Goal: Transaction & Acquisition: Subscribe to service/newsletter

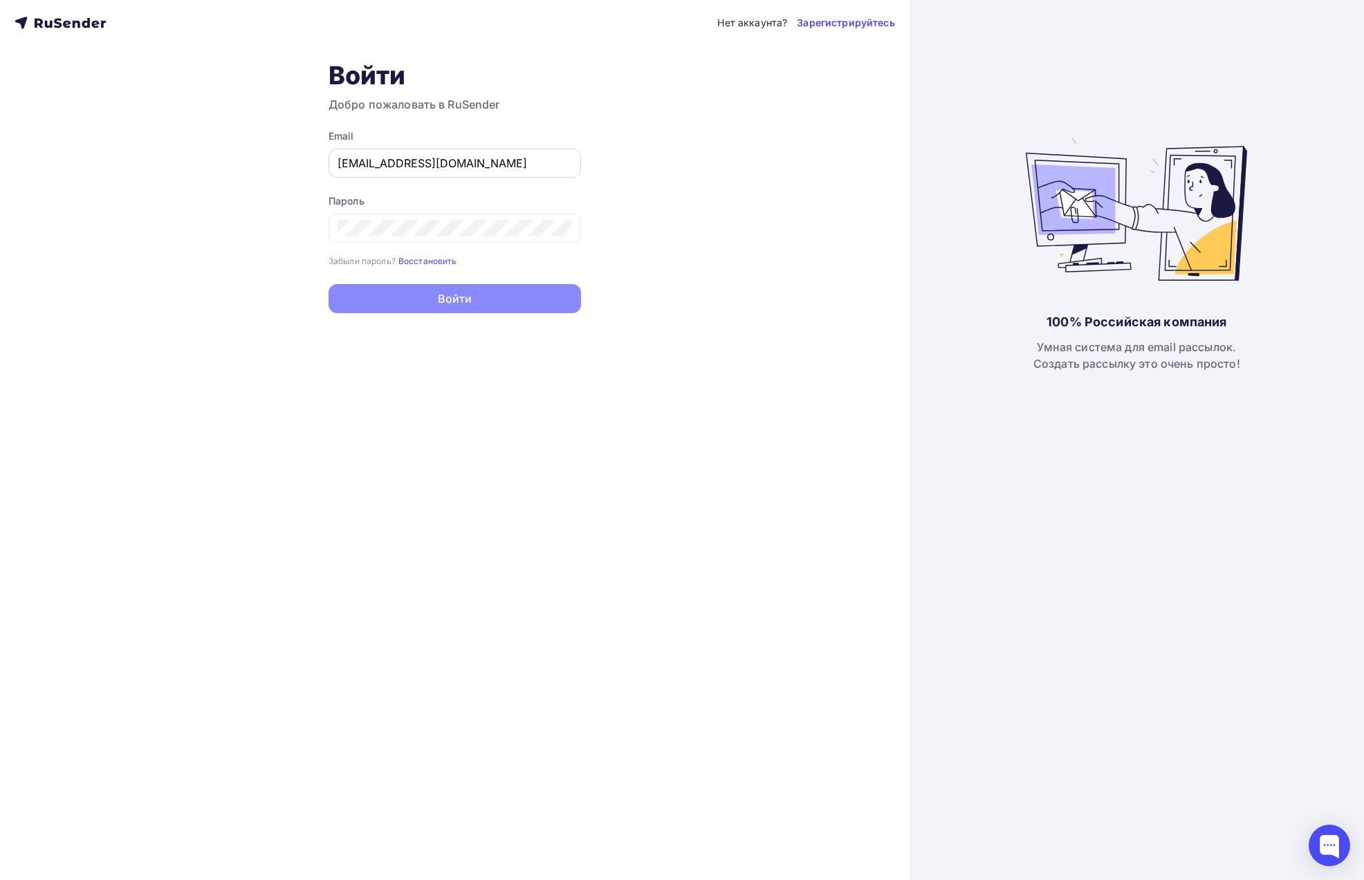
click at [408, 173] on div "[EMAIL_ADDRESS][DOMAIN_NAME]" at bounding box center [454, 163] width 252 height 29
click at [414, 166] on input "[EMAIL_ADDRESS][DOMAIN_NAME]" at bounding box center [454, 163] width 234 height 17
type input "[EMAIL_ADDRESS][DOMAIN_NAME]"
click at [469, 309] on button "Войти" at bounding box center [454, 300] width 252 height 29
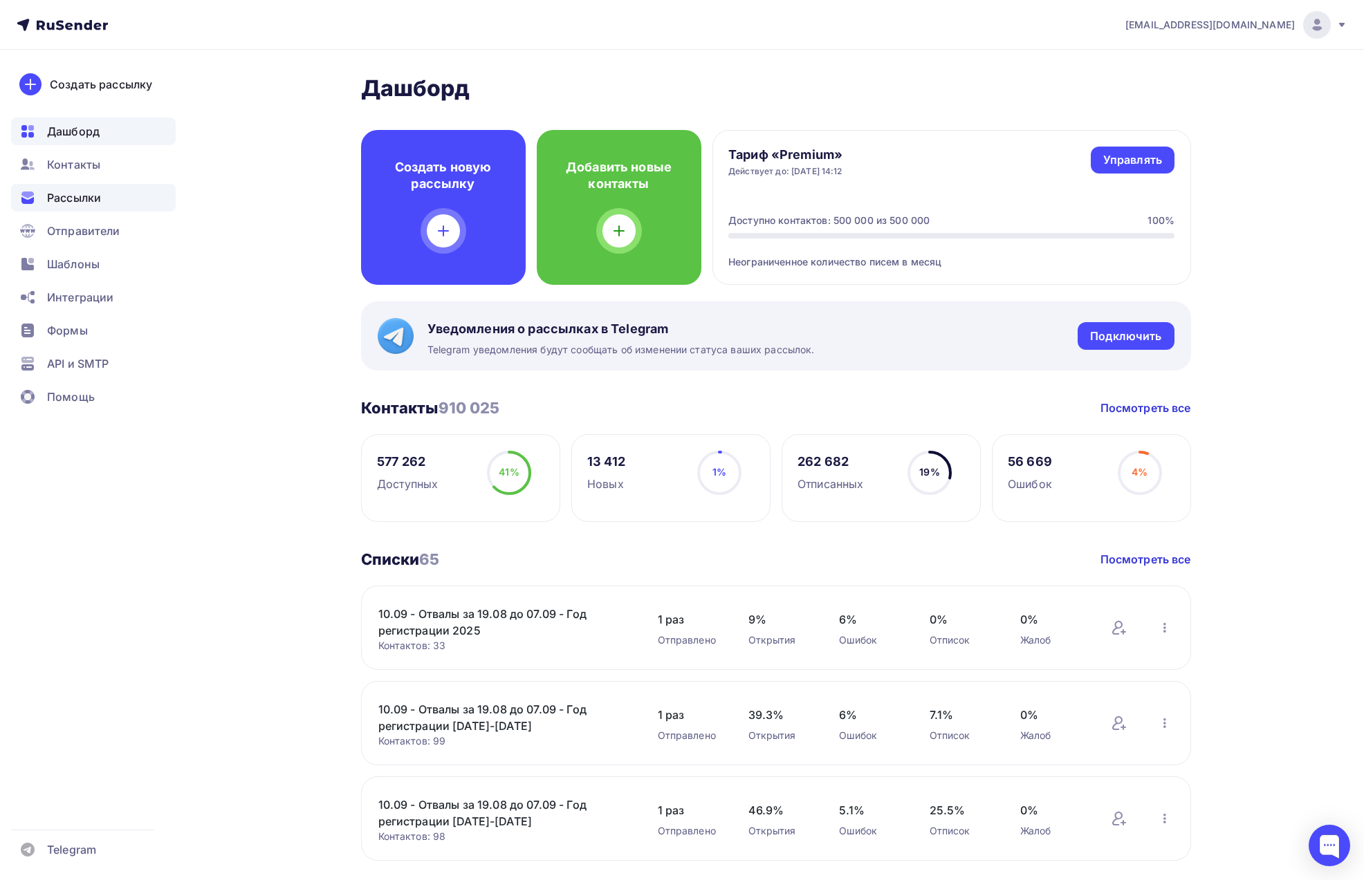
click at [83, 203] on span "Рассылки" at bounding box center [74, 197] width 54 height 17
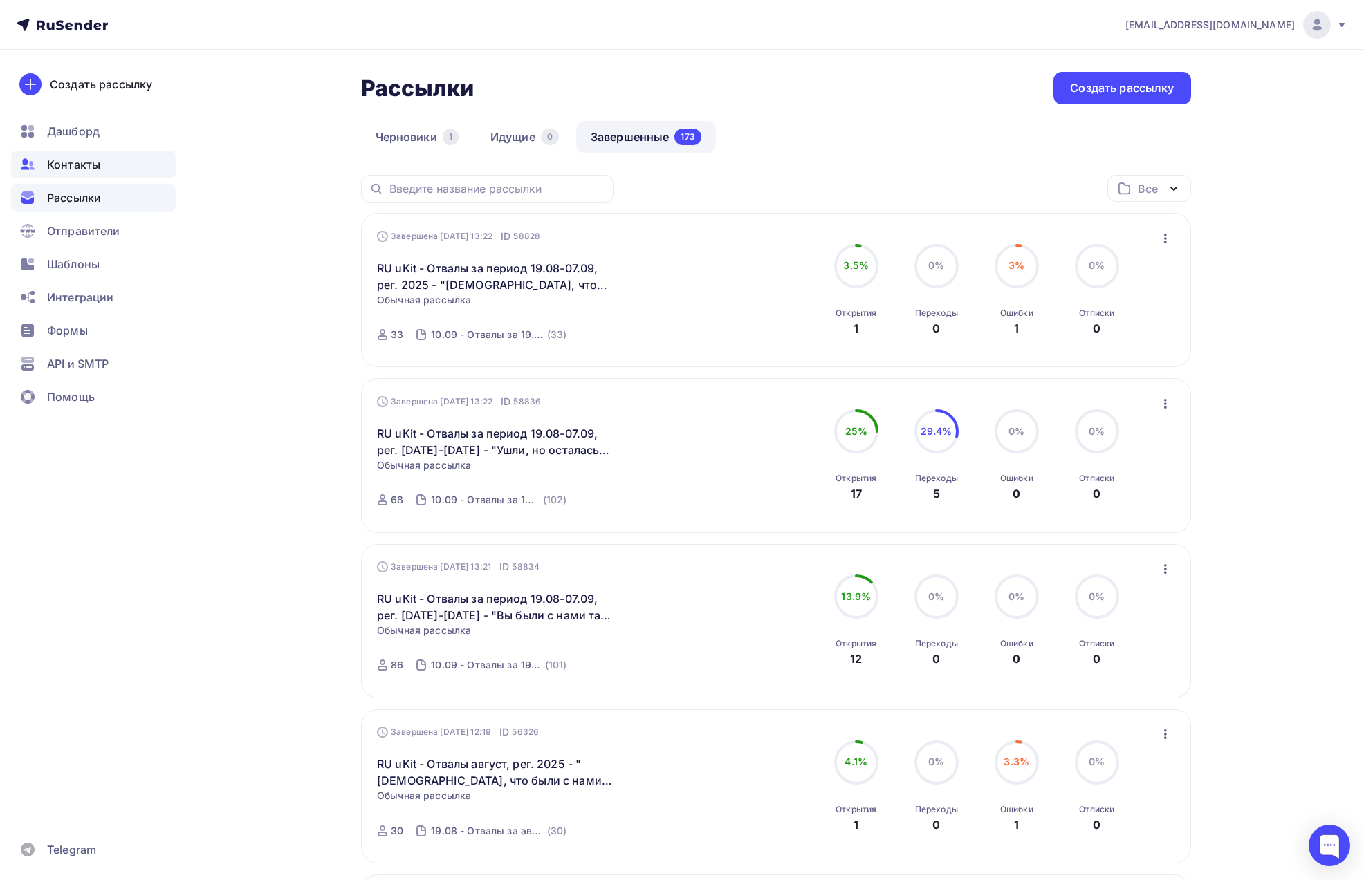
click at [107, 166] on div "Контакты" at bounding box center [93, 165] width 165 height 28
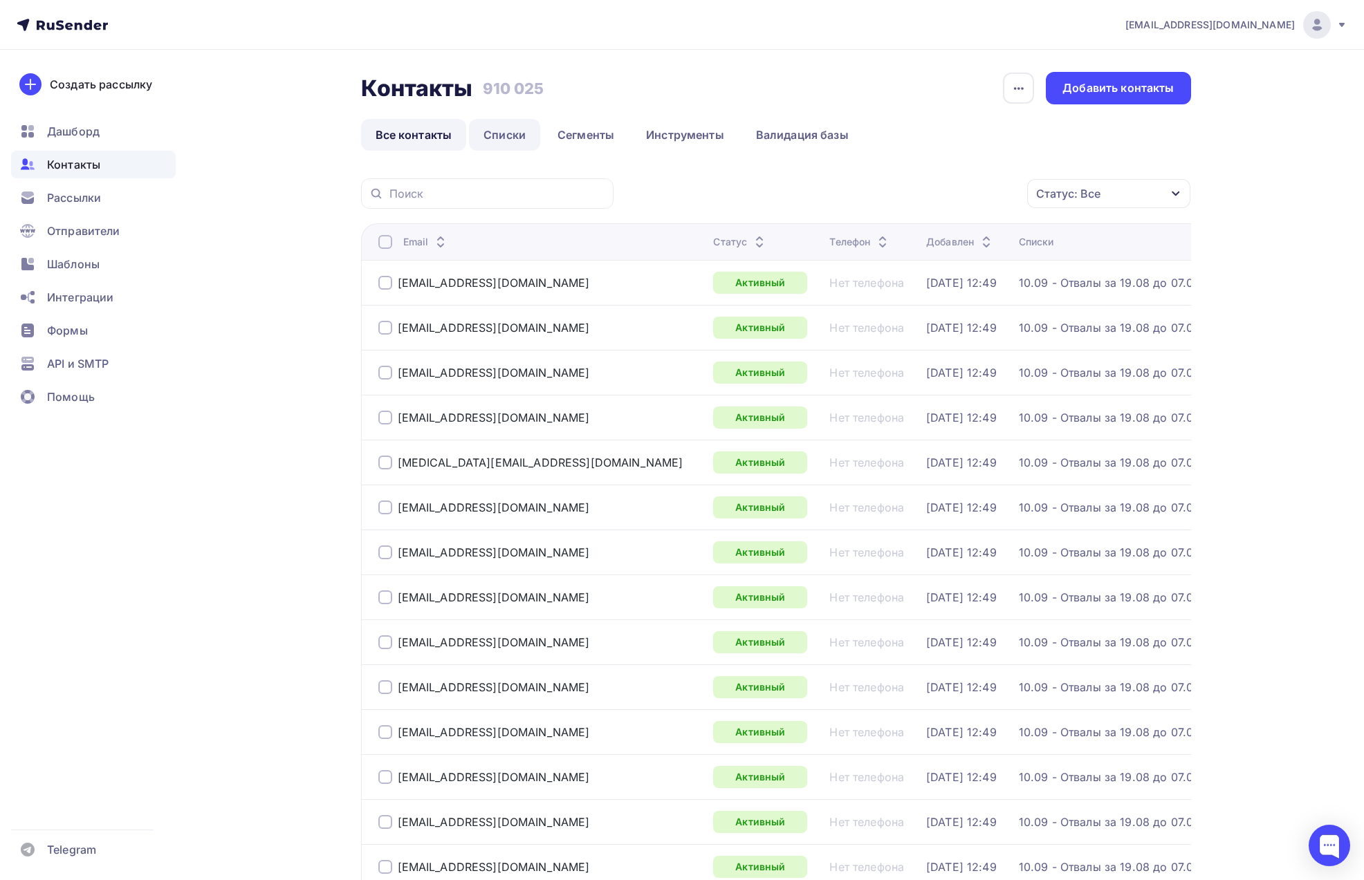
click at [512, 133] on link "Списки" at bounding box center [504, 135] width 71 height 32
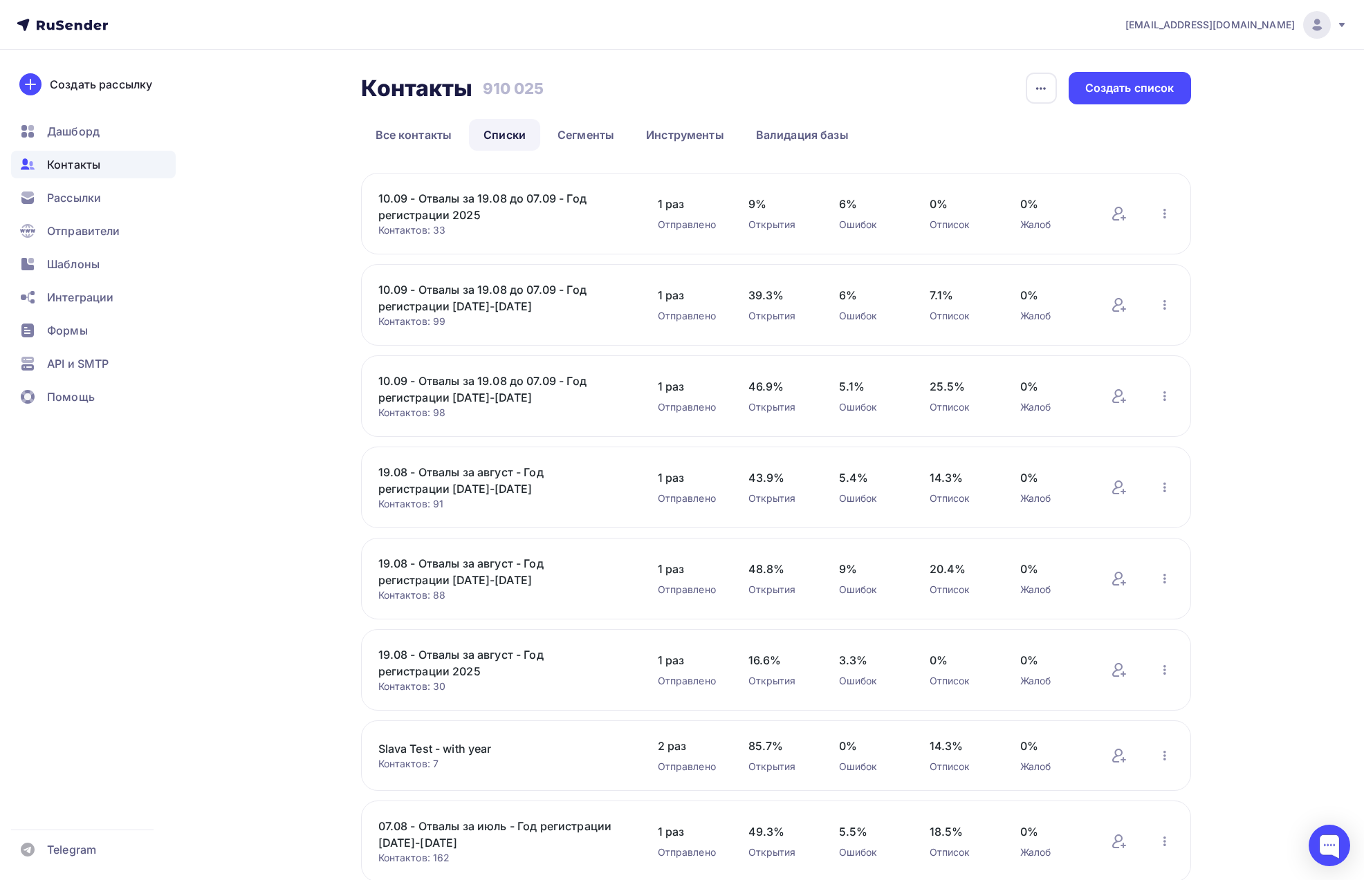
copy link "10.09 - Отвалы за 19.08 до 07.09 - Год регистрации [DATE]-[DATE]"
drag, startPoint x: 485, startPoint y: 398, endPoint x: 318, endPoint y: 387, distance: 167.7
click at [318, 387] on div "Контакты Контакты 910 025 910 025 История импорта Создать список Все контакты С…" at bounding box center [681, 611] width 1133 height 1122
click at [1147, 93] on div "Создать список" at bounding box center [1129, 88] width 89 height 16
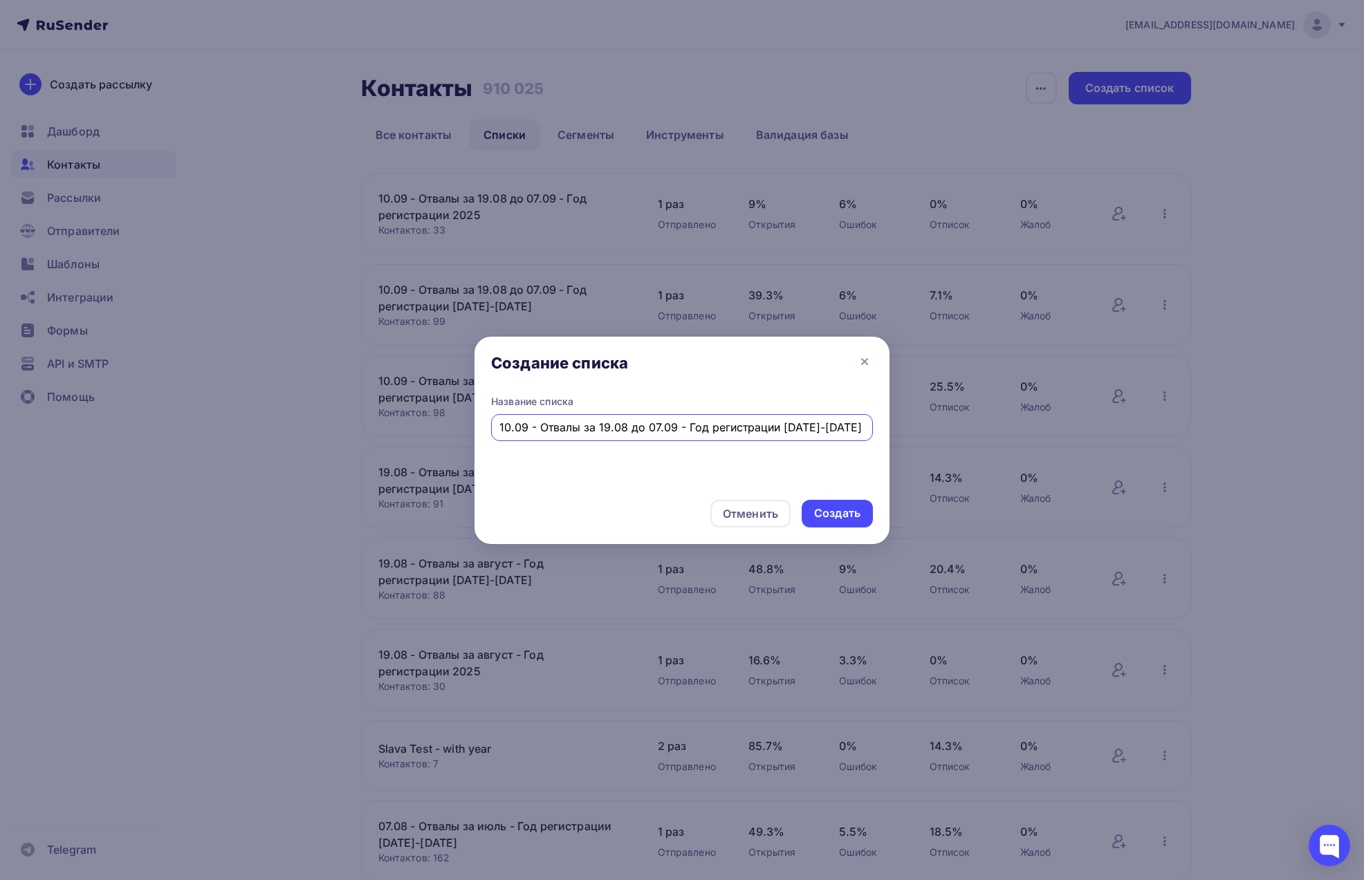
drag, startPoint x: 509, startPoint y: 427, endPoint x: 497, endPoint y: 426, distance: 11.8
click at [497, 426] on div "10.09 - Отвалы за 19.08 до 07.09 - Год регистрации [DATE]-[DATE]" at bounding box center [682, 427] width 382 height 27
click at [505, 425] on input "10.09 - Отвалы за 19.08 до 07.09 - Год регистрации [DATE]-[DATE]" at bounding box center [682, 427] width 366 height 17
drag, startPoint x: 503, startPoint y: 425, endPoint x: 496, endPoint y: 426, distance: 7.0
click at [496, 426] on div "10.09 - Отвалы за 19.08 до 07.09 - Год регистрации [DATE]-[DATE]" at bounding box center [682, 427] width 382 height 27
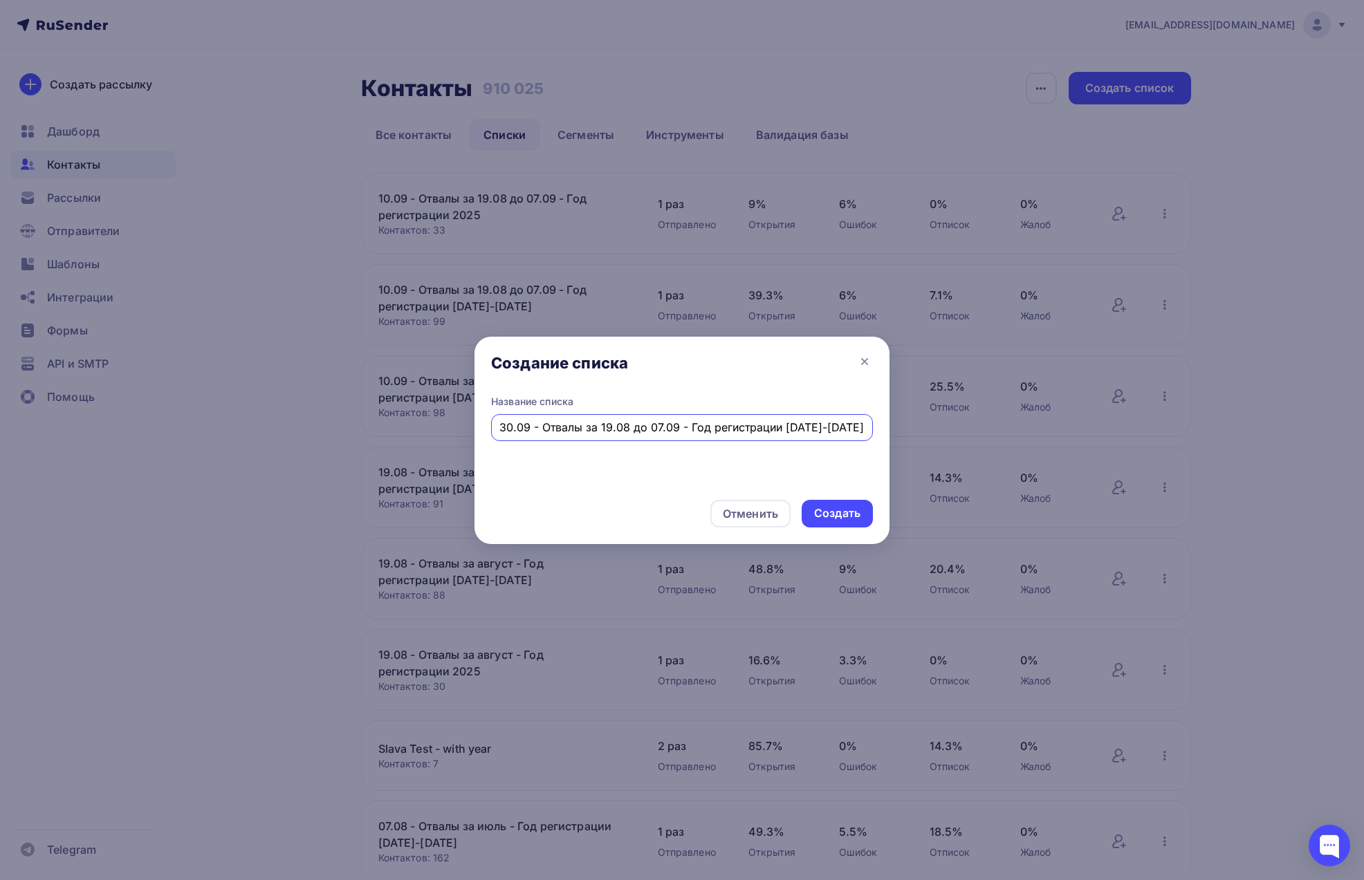
drag, startPoint x: 648, startPoint y: 424, endPoint x: 673, endPoint y: 424, distance: 24.9
click at [673, 424] on input "30.09 - Отвалы за 19.08 до 07.09 - Год регистрации [DATE]-[DATE]" at bounding box center [682, 427] width 366 height 17
drag, startPoint x: 627, startPoint y: 425, endPoint x: 601, endPoint y: 425, distance: 26.3
click at [601, 425] on input "30.09 - Отвалы за 19.08 до 07.09 - Год регистрации [DATE]-[DATE]" at bounding box center [682, 427] width 366 height 17
drag, startPoint x: 658, startPoint y: 425, endPoint x: 647, endPoint y: 426, distance: 10.4
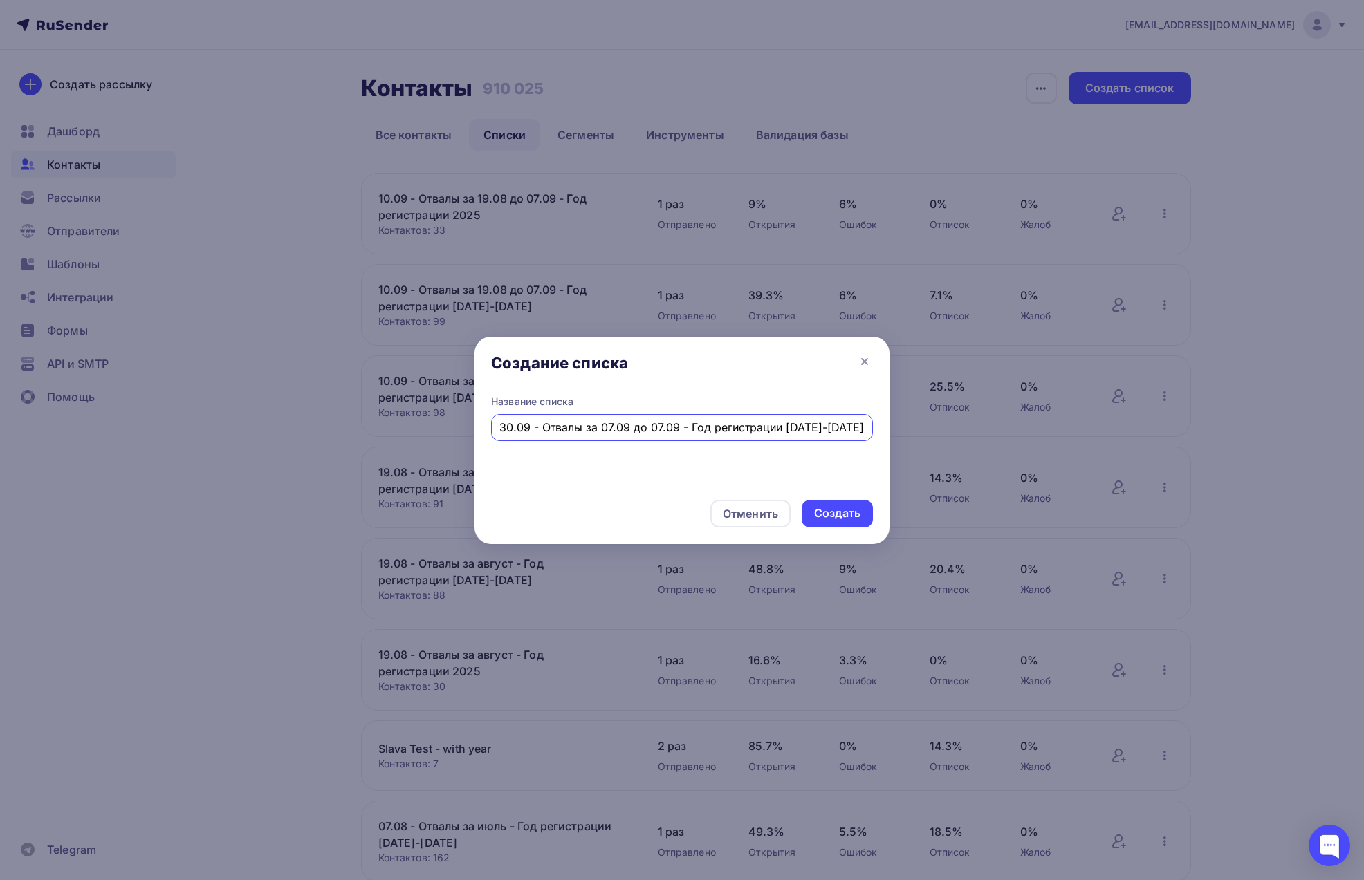
click at [647, 426] on input "30.09 - Отвалы за 07.09 до 07.09 - Год регистрации [DATE]-[DATE]" at bounding box center [682, 427] width 366 height 17
drag, startPoint x: 849, startPoint y: 429, endPoint x: 450, endPoint y: 425, distance: 399.8
click at [450, 425] on div "Создание списка Название списка 30.09 - Отвалы за 07.09 до 26.09 - Год регистра…" at bounding box center [682, 440] width 1364 height 880
type input "30.09 - Отвалы за 07.09 до 26.09 - Год регистрации [DATE]-[DATE]"
click at [846, 511] on div "Создать" at bounding box center [837, 514] width 46 height 16
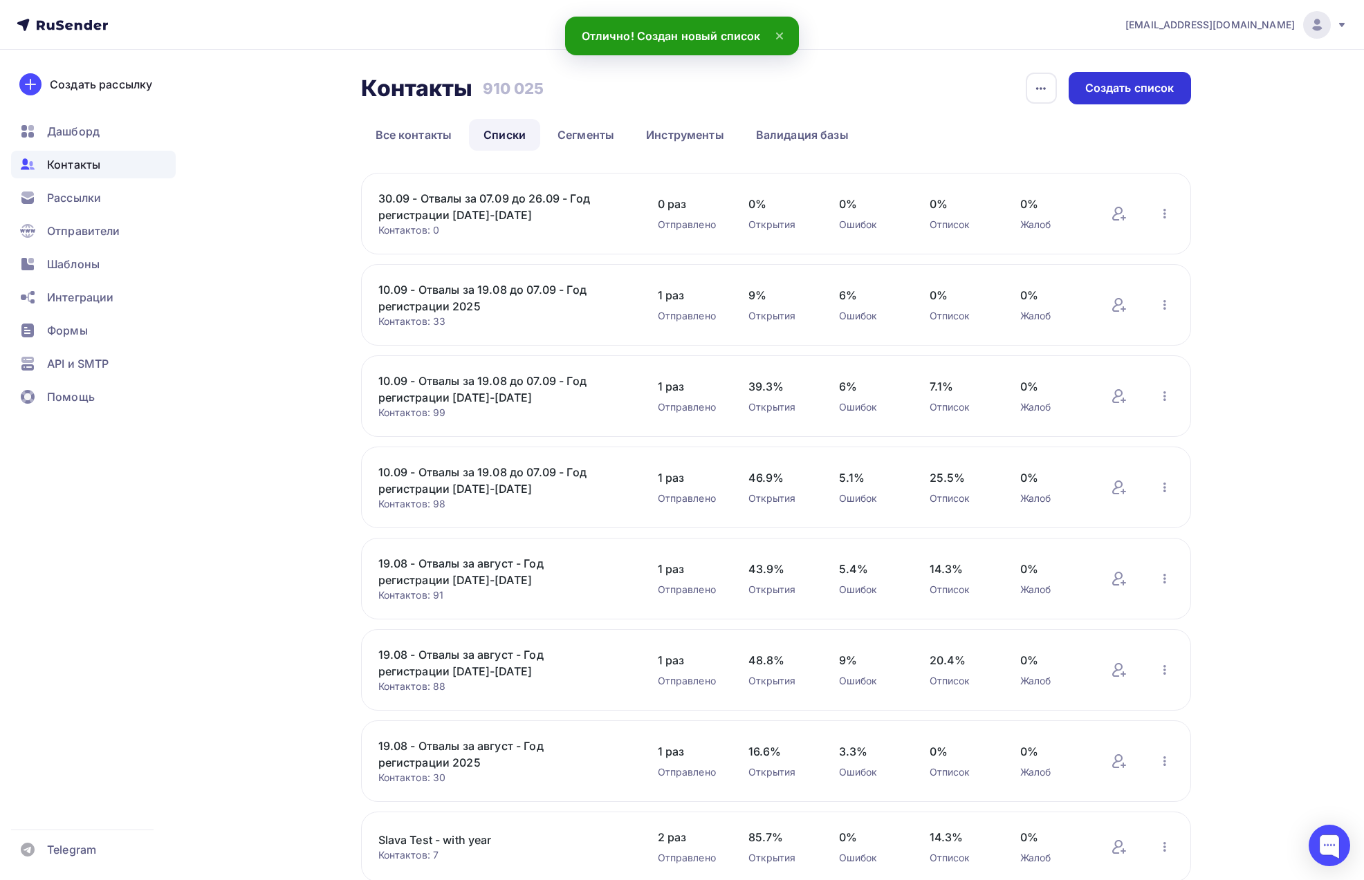
click at [1145, 90] on div "Создать список" at bounding box center [1129, 88] width 89 height 16
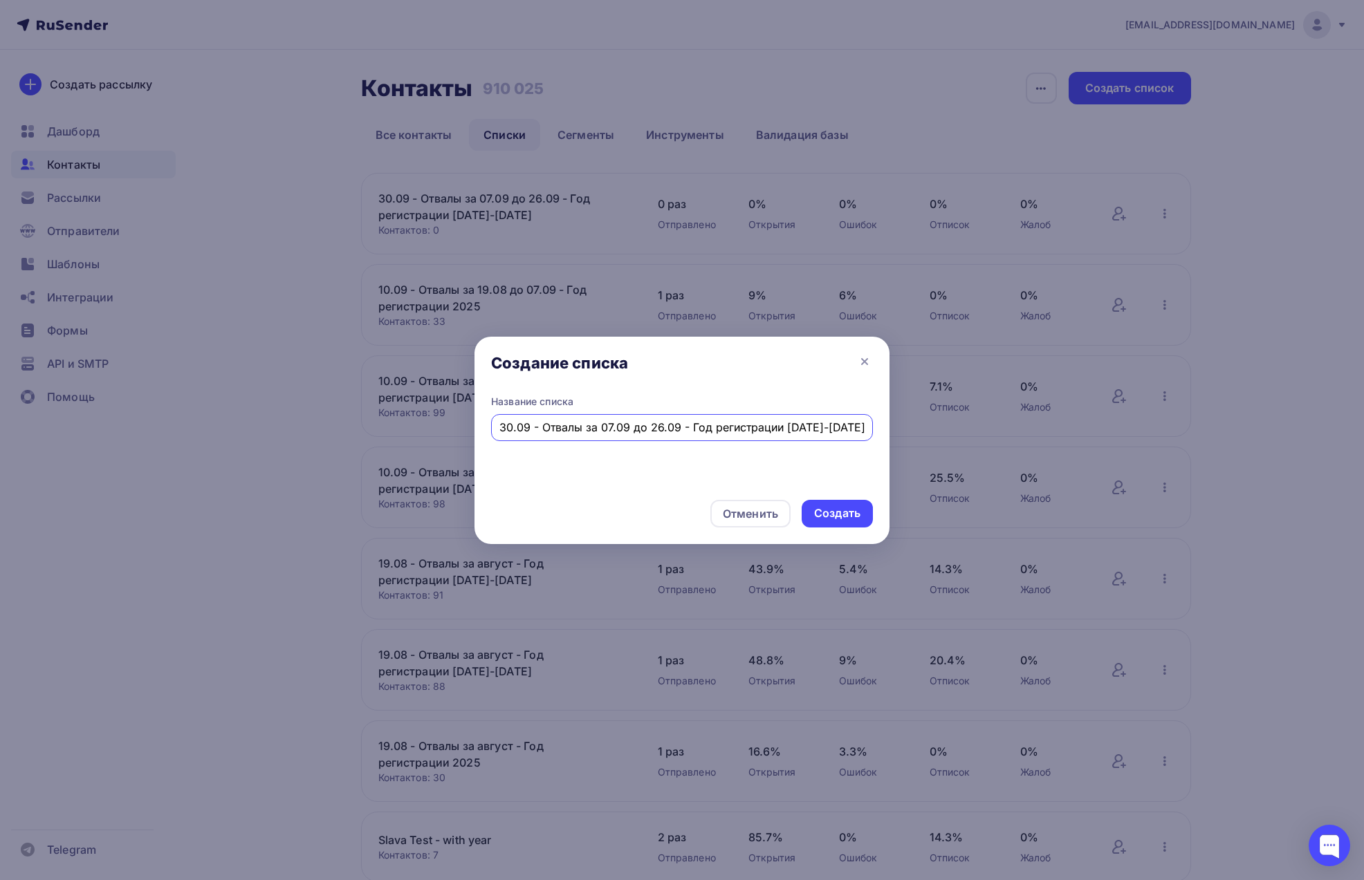
drag, startPoint x: 806, startPoint y: 423, endPoint x: 799, endPoint y: 423, distance: 7.6
click at [799, 423] on input "30.09 - Отвалы за 07.09 до 26.09 - Год регистрации [DATE]-[DATE]" at bounding box center [682, 427] width 366 height 17
type input "30.09 - Отвалы за 07.09 до 26.09 - Год регистрации [DATE]-[DATE]"
click at [848, 513] on div "Создать" at bounding box center [837, 514] width 46 height 16
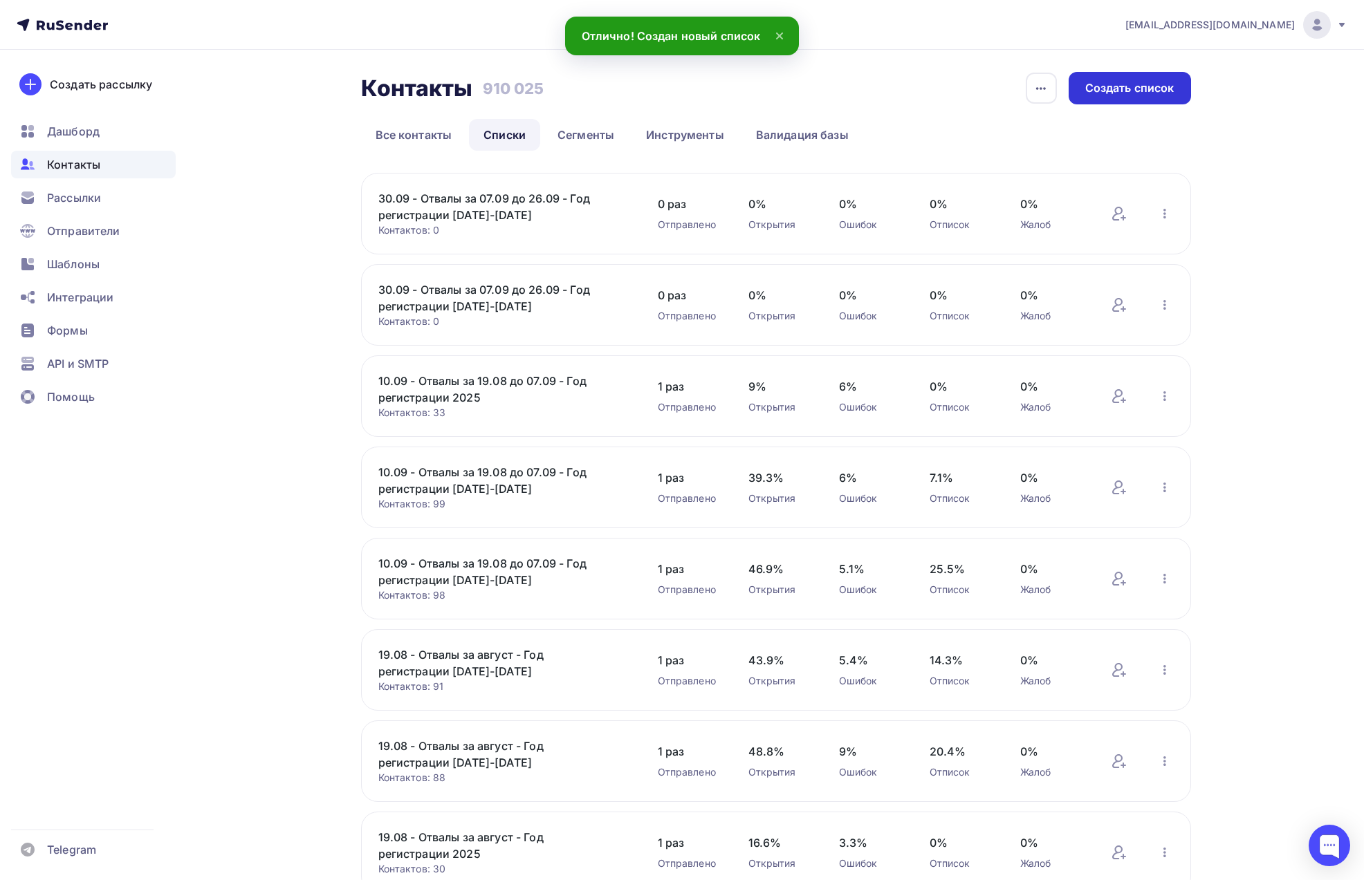
click at [1159, 91] on div "Создать список" at bounding box center [1129, 88] width 89 height 16
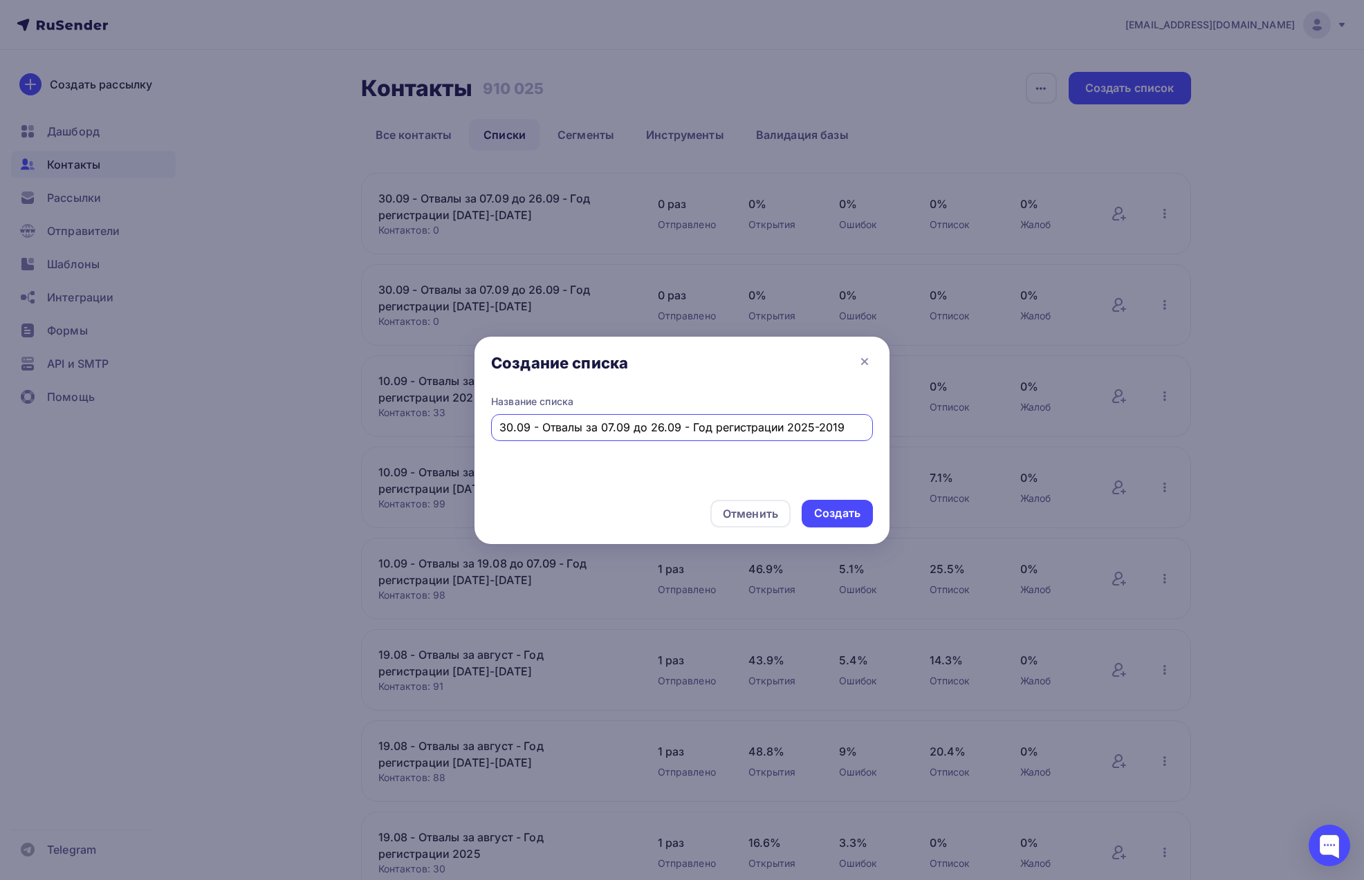
click at [801, 424] on input "30.09 - Отвалы за 07.09 до 26.09 - Год регистрации 2025-2019" at bounding box center [682, 427] width 366 height 17
drag, startPoint x: 808, startPoint y: 424, endPoint x: 875, endPoint y: 427, distance: 67.2
click at [875, 427] on div "Название списка 30.09 - Отвалы за 07.09 до 26.09 - Год регистрации 2025-2019" at bounding box center [681, 439] width 415 height 89
type input "30.09 - Отвалы за 07.09 до 26.09 - Год регистрации 2025"
click at [832, 523] on div "Создать" at bounding box center [837, 514] width 71 height 28
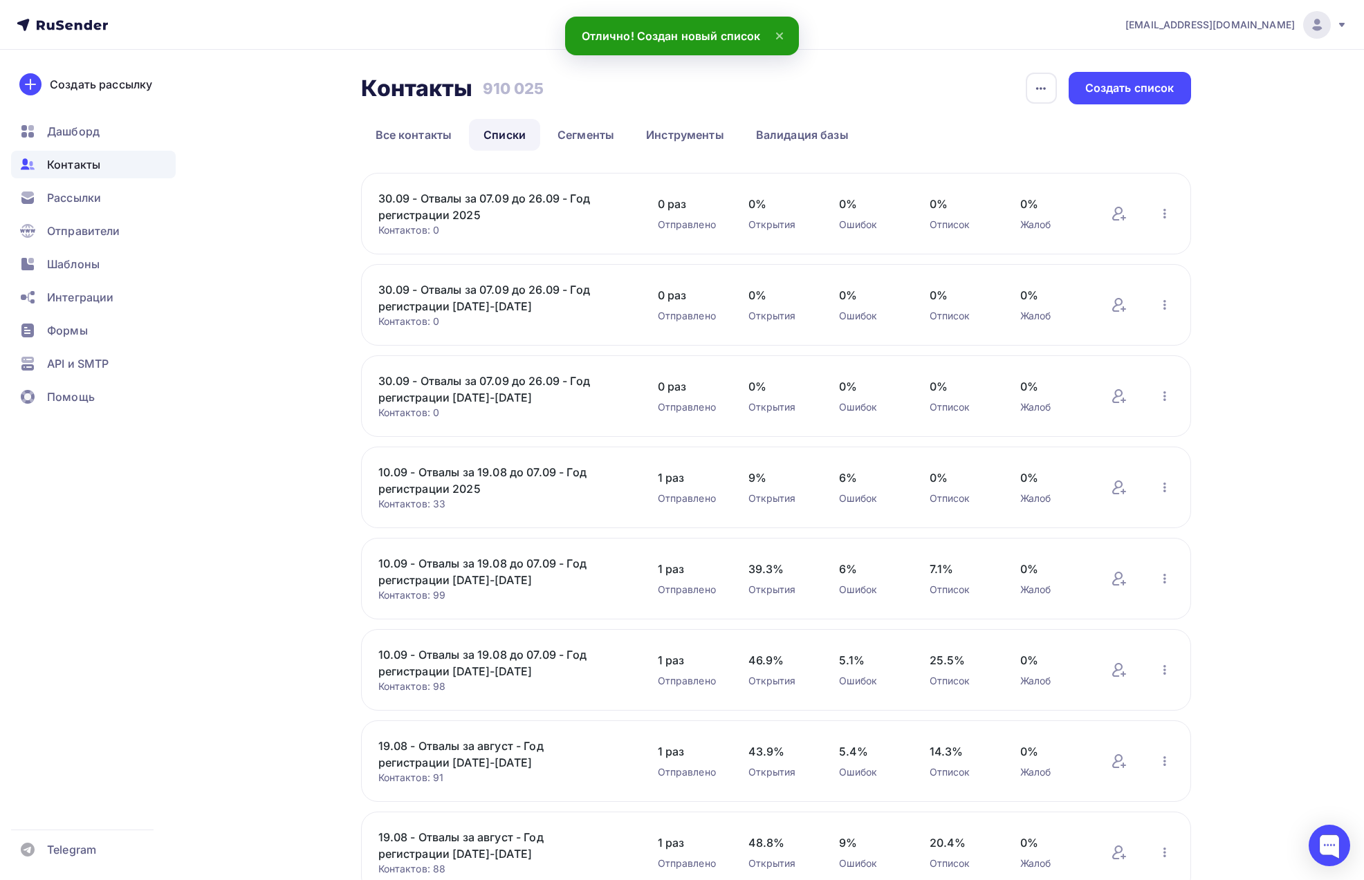
click at [1225, 312] on div "Контакты Контакты 910 025 910 025 История импорта Создать список Все контакты С…" at bounding box center [681, 748] width 1133 height 1396
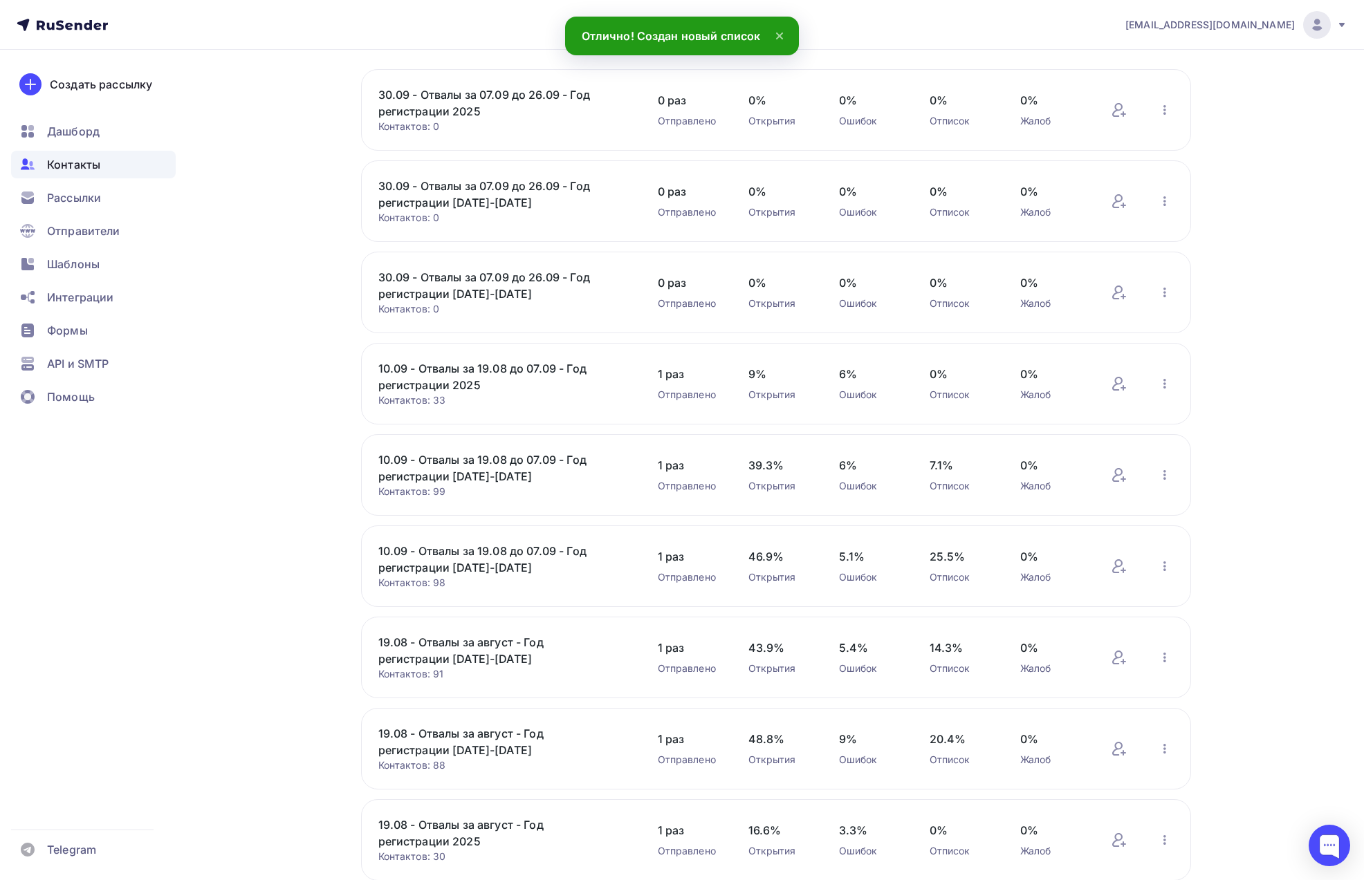
scroll to position [107, 0]
click at [1161, 381] on icon "button" at bounding box center [1164, 380] width 17 height 17
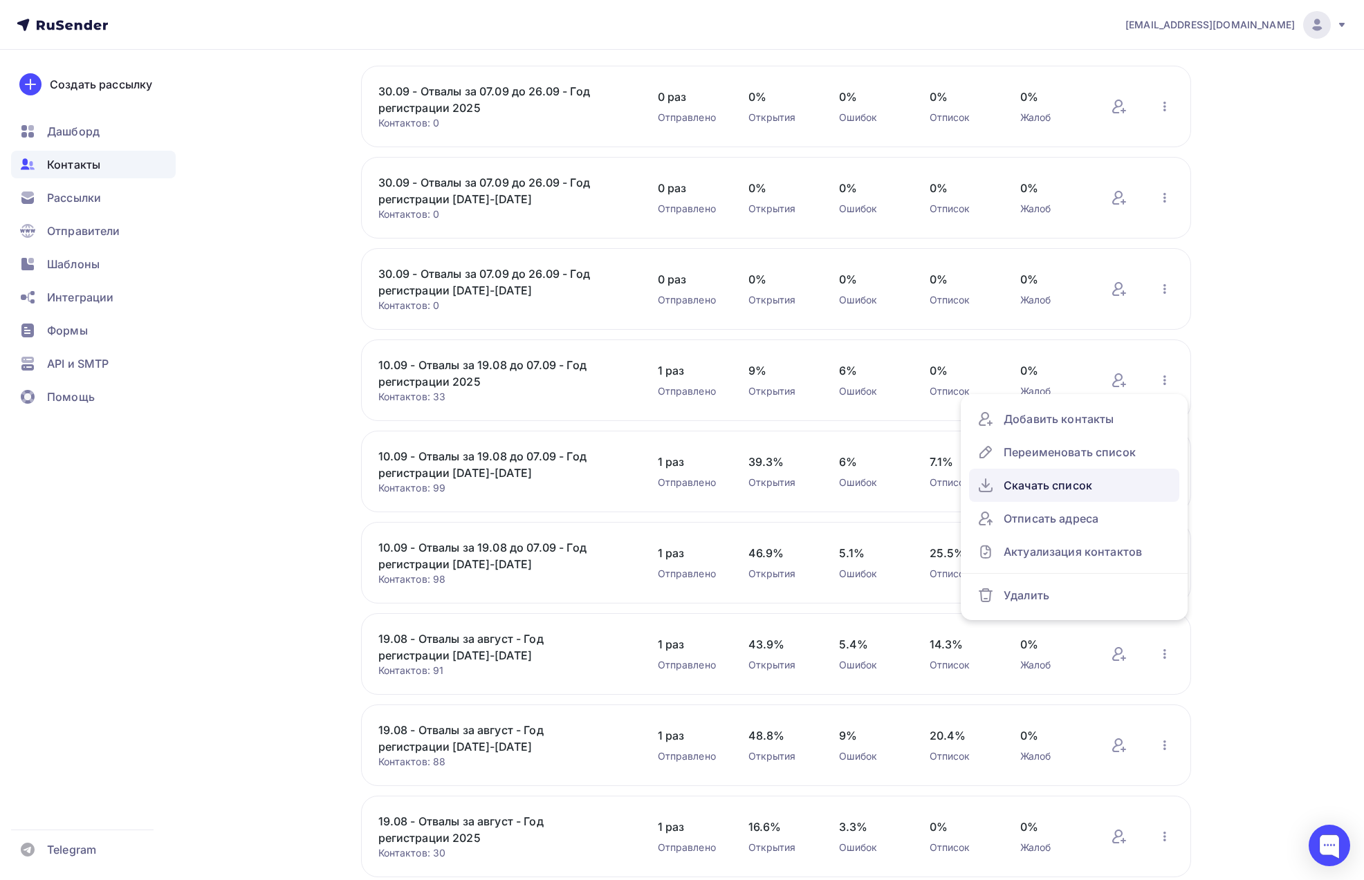
click at [1104, 482] on div "Скачать список" at bounding box center [1074, 485] width 194 height 22
click at [1165, 472] on icon "button" at bounding box center [1164, 471] width 17 height 17
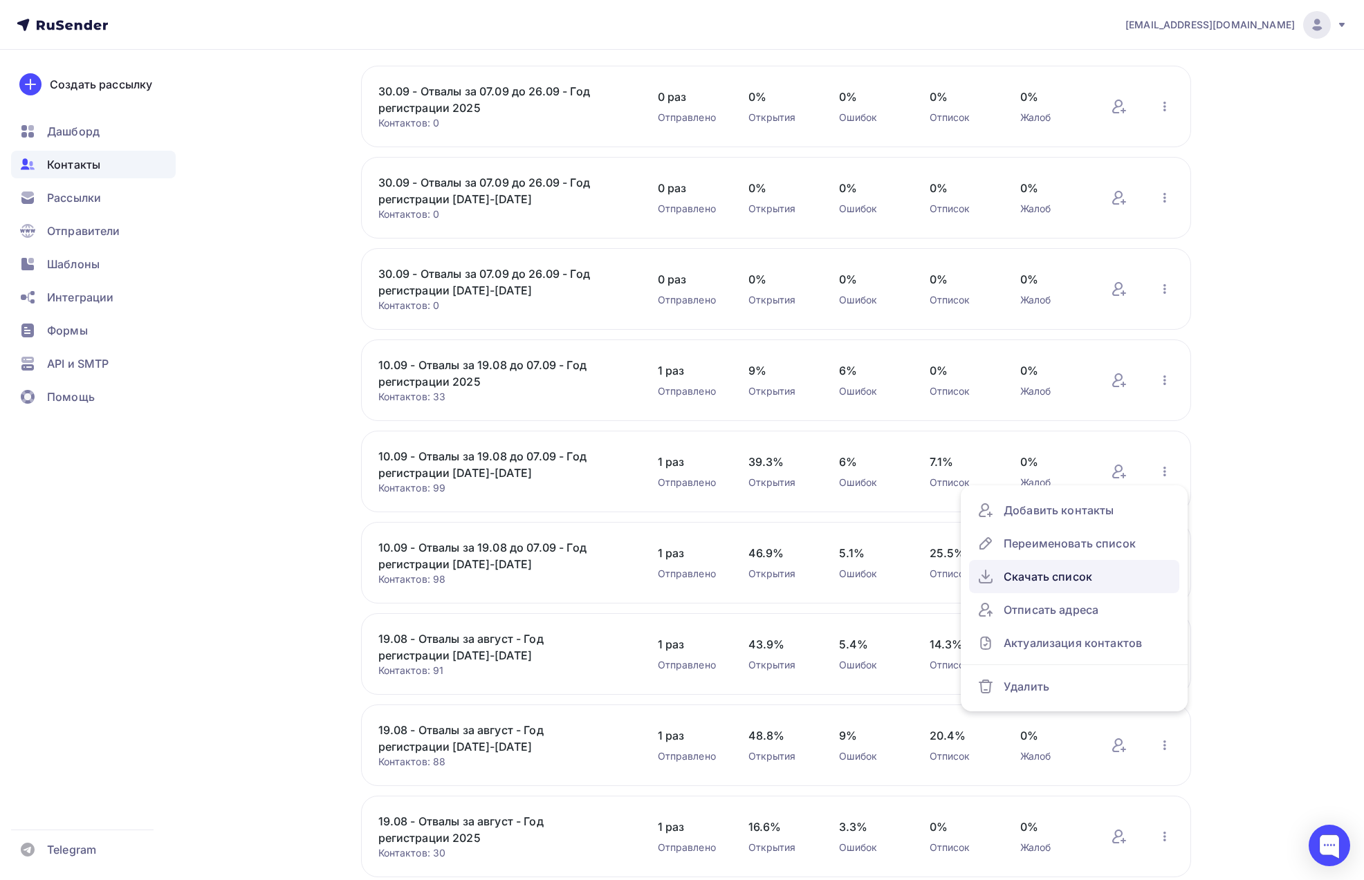
click at [1105, 569] on div "Скачать список" at bounding box center [1074, 577] width 194 height 22
click at [1165, 564] on icon "button" at bounding box center [1164, 563] width 17 height 17
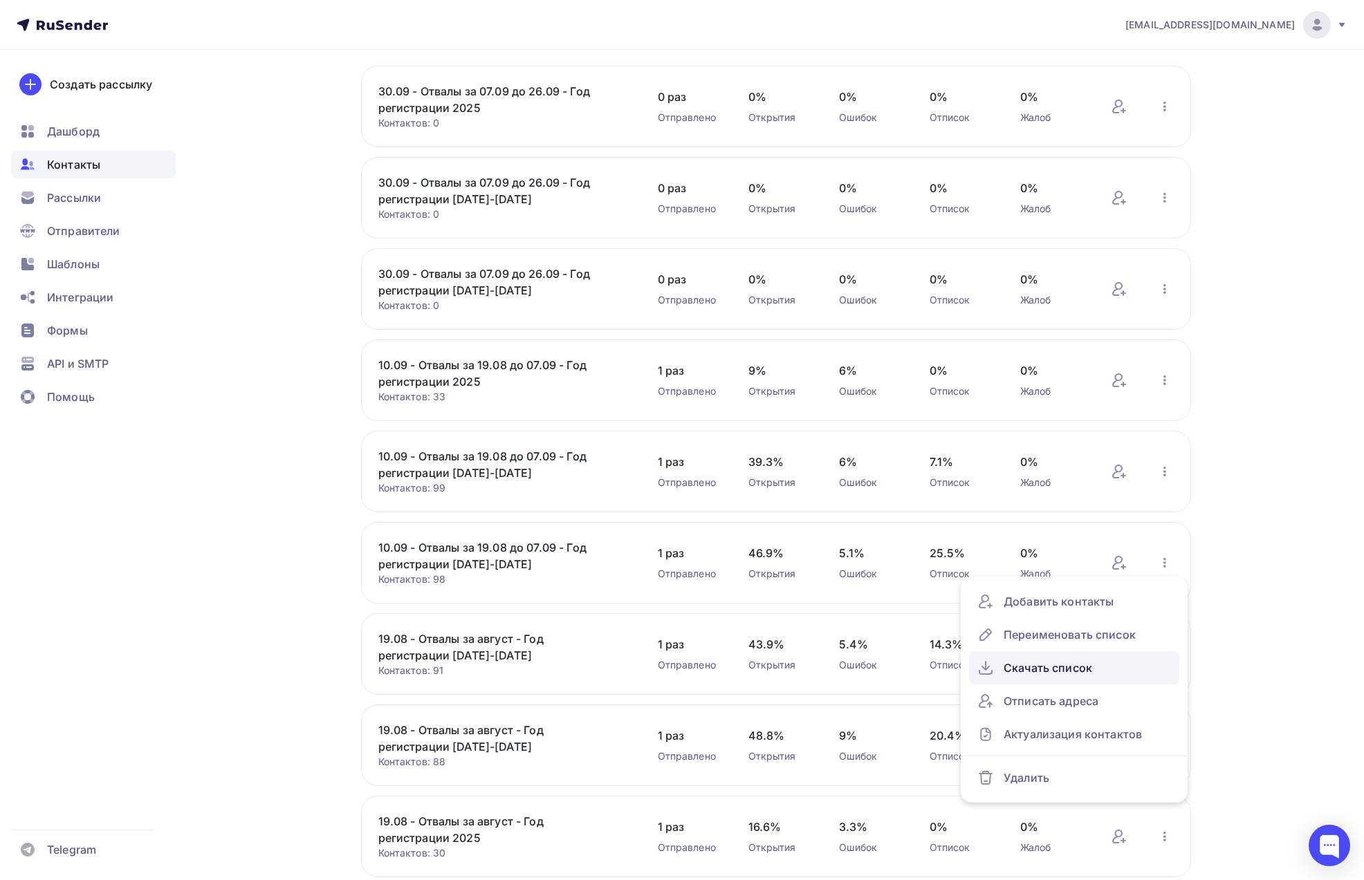
click at [1107, 660] on div "Скачать список" at bounding box center [1074, 668] width 194 height 22
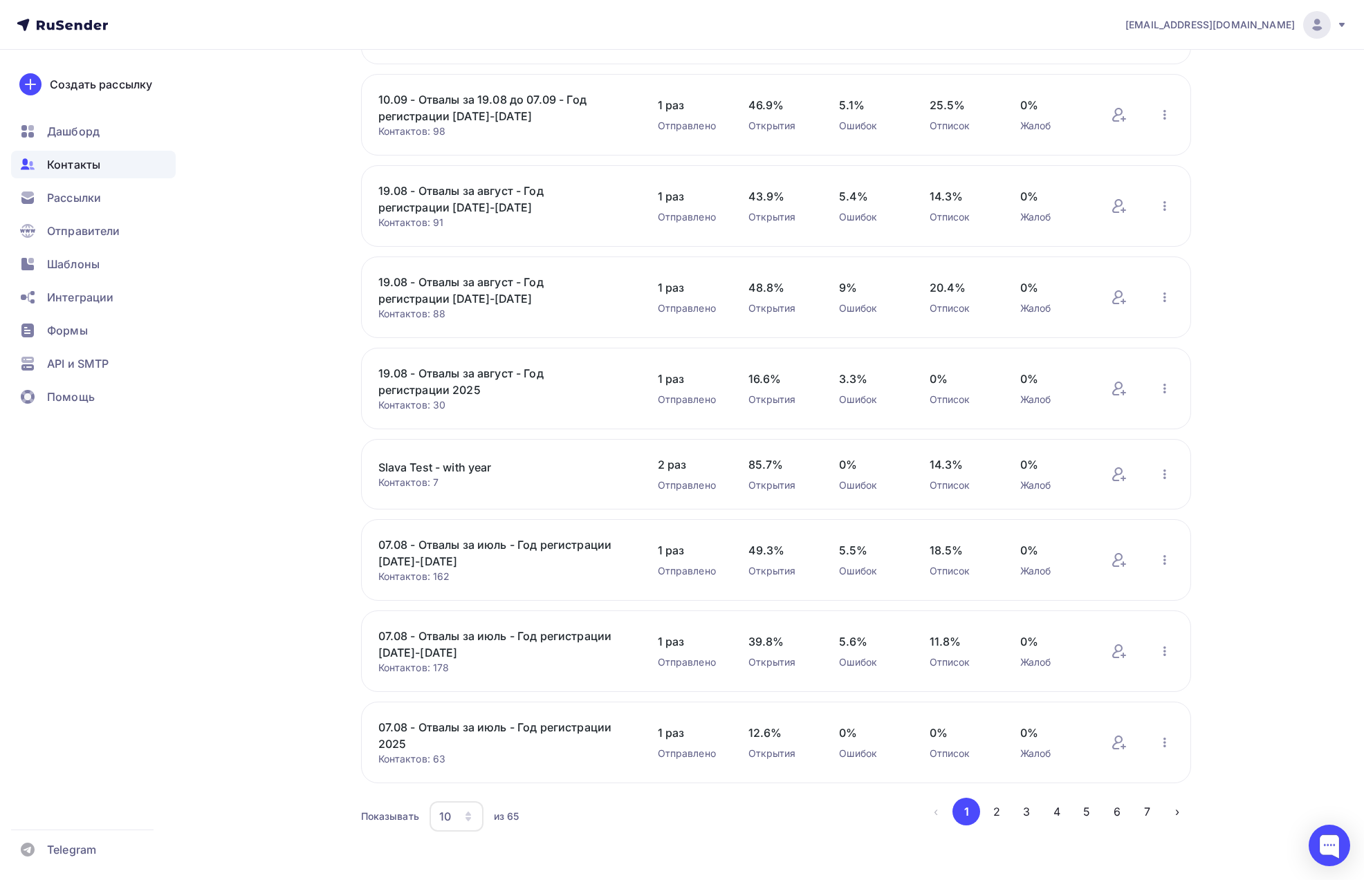
scroll to position [566, 0]
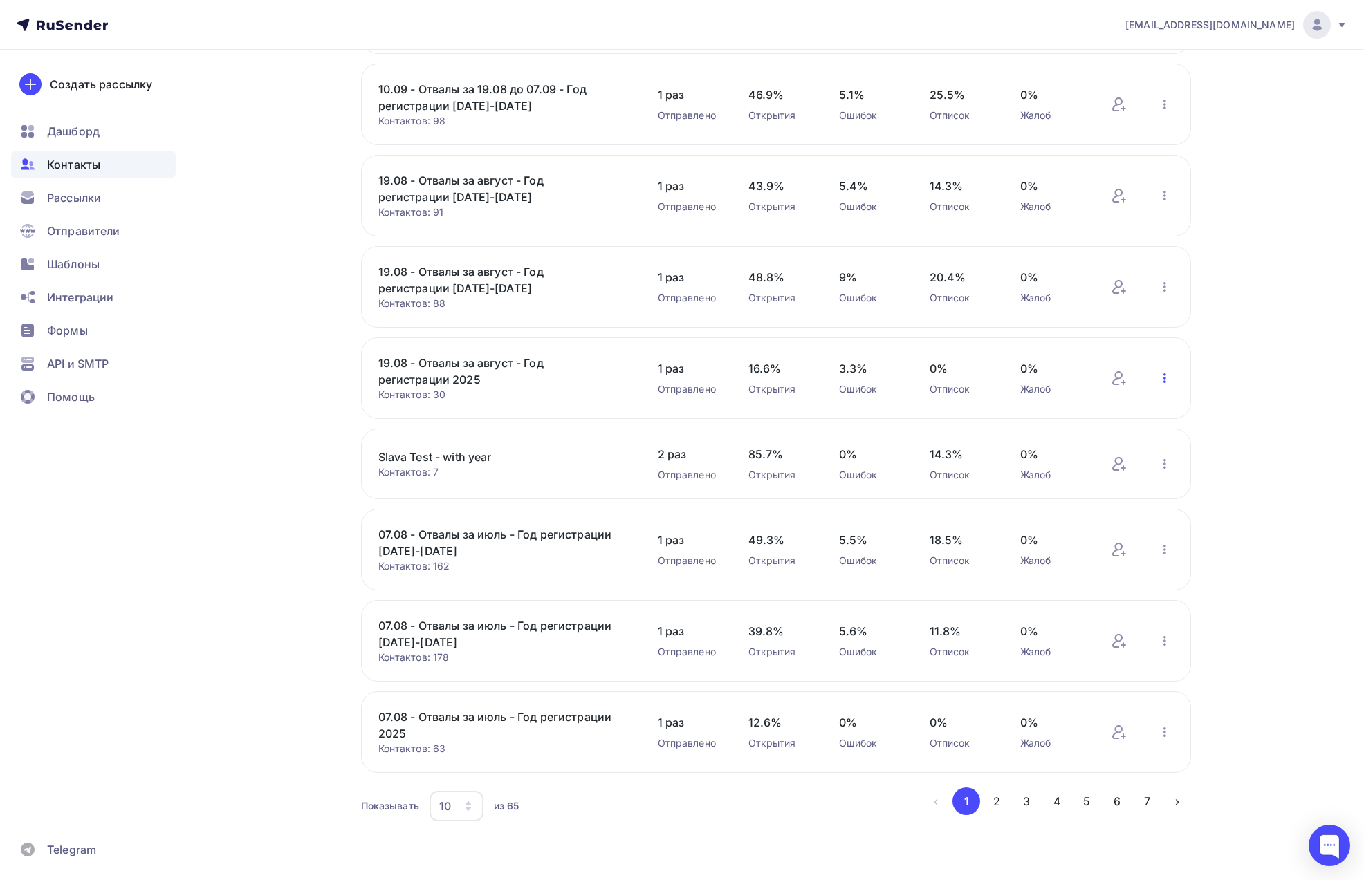
click at [1161, 382] on icon "button" at bounding box center [1164, 378] width 17 height 17
click at [1128, 473] on div "Скачать список" at bounding box center [1074, 483] width 194 height 22
click at [1162, 282] on icon "button" at bounding box center [1164, 287] width 17 height 17
click at [1112, 387] on div "Скачать список" at bounding box center [1074, 392] width 194 height 22
click at [1159, 197] on icon "button" at bounding box center [1164, 195] width 17 height 17
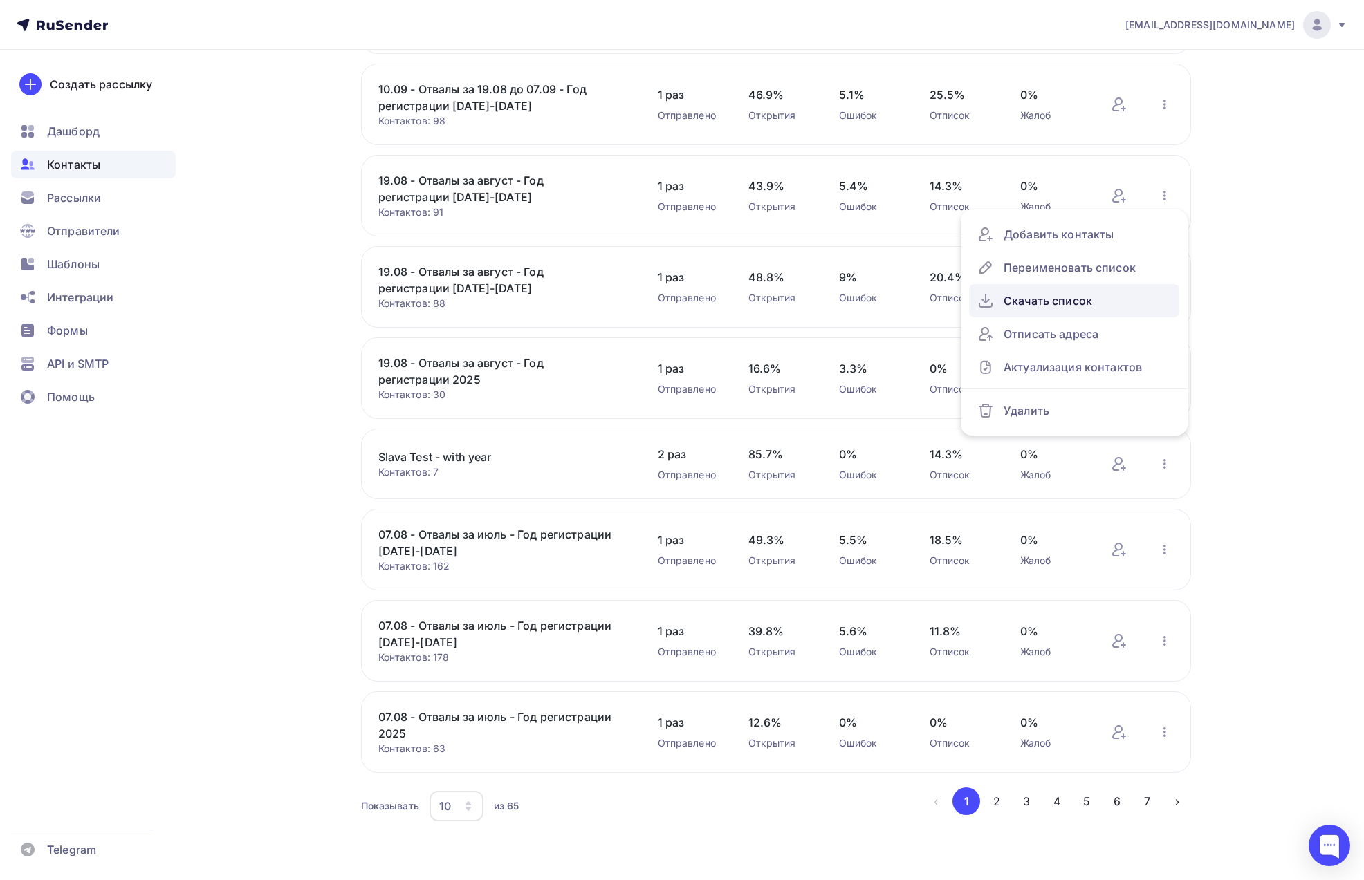
click at [1114, 304] on div "Скачать список" at bounding box center [1074, 301] width 194 height 22
click at [1163, 548] on icon "button" at bounding box center [1164, 550] width 17 height 17
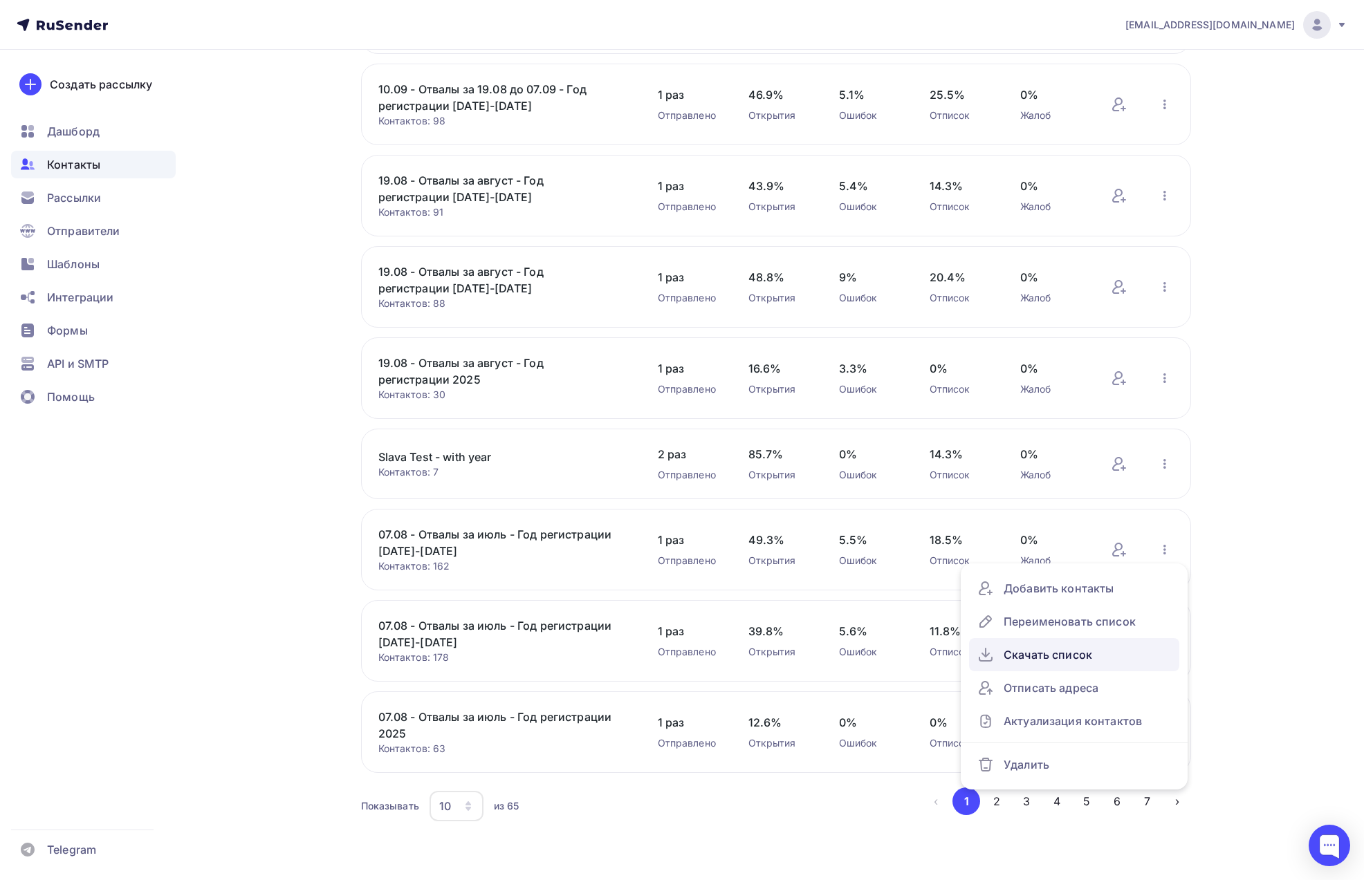
click at [1133, 654] on div "Скачать список" at bounding box center [1074, 655] width 194 height 22
click at [1164, 641] on icon "button" at bounding box center [1164, 641] width 3 height 10
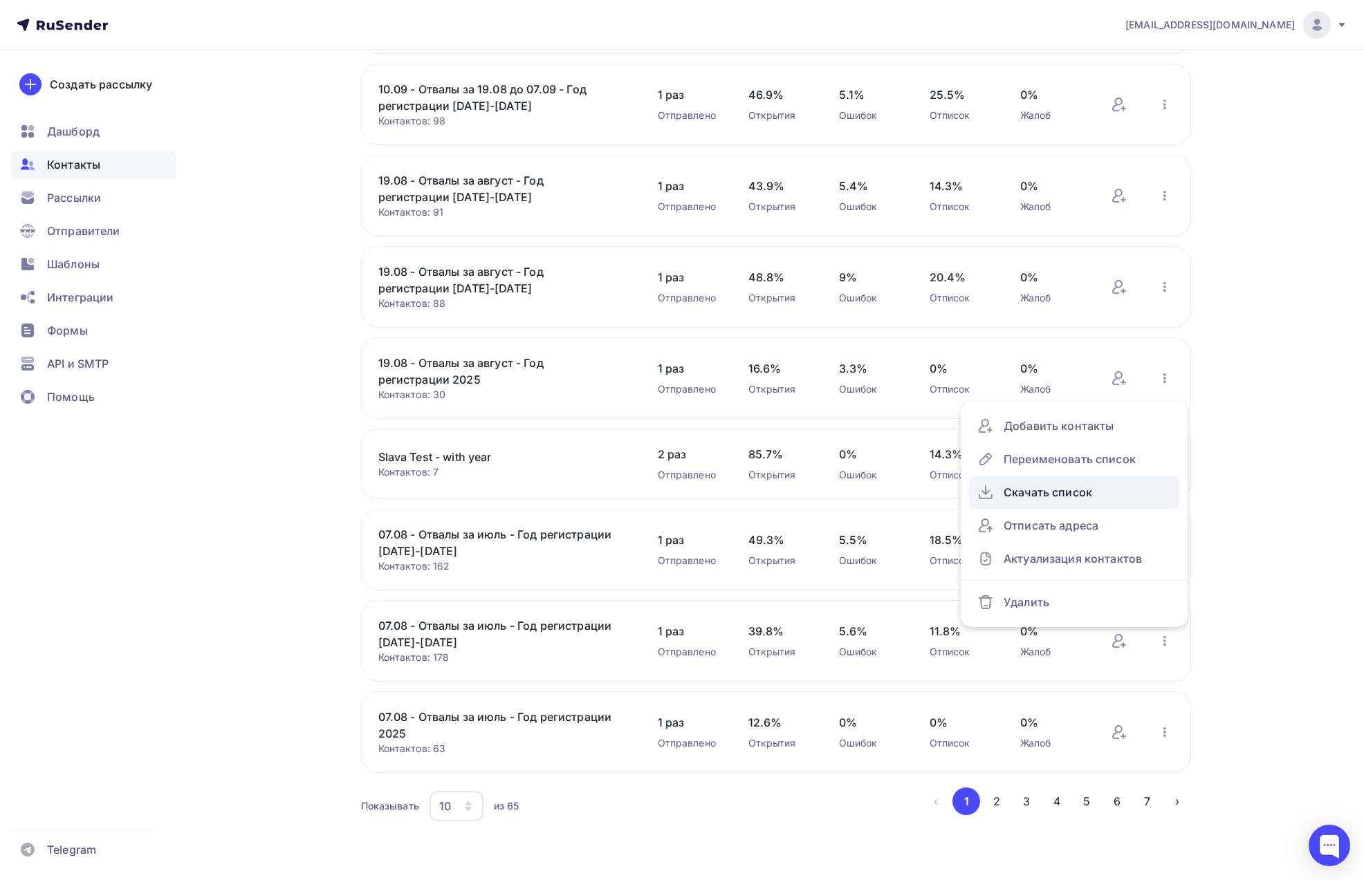
click at [1088, 497] on div "Скачать список" at bounding box center [1074, 492] width 194 height 22
click at [1169, 738] on icon "button" at bounding box center [1164, 732] width 17 height 17
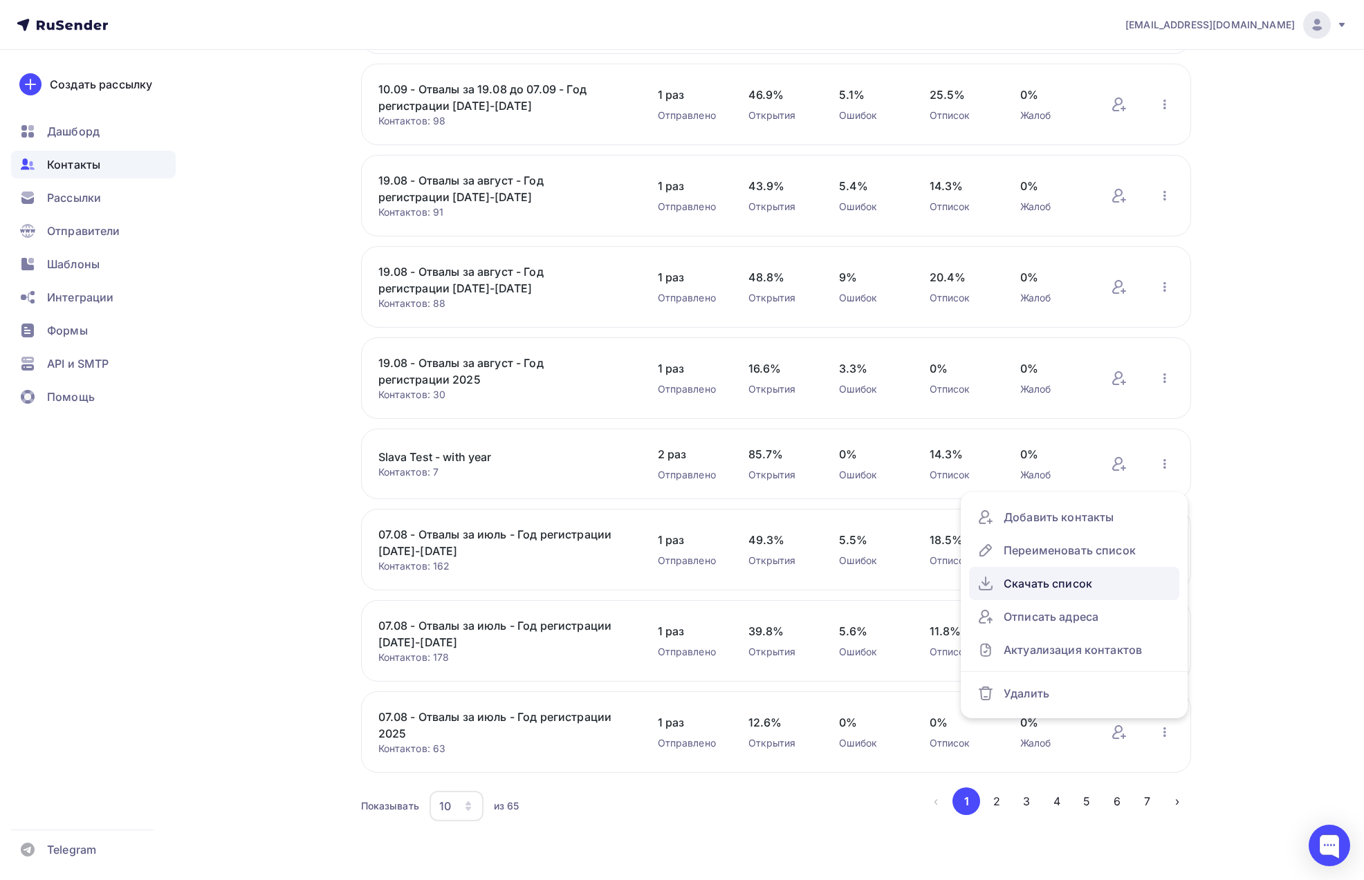
click at [1034, 584] on div "Скачать список" at bounding box center [1074, 584] width 194 height 22
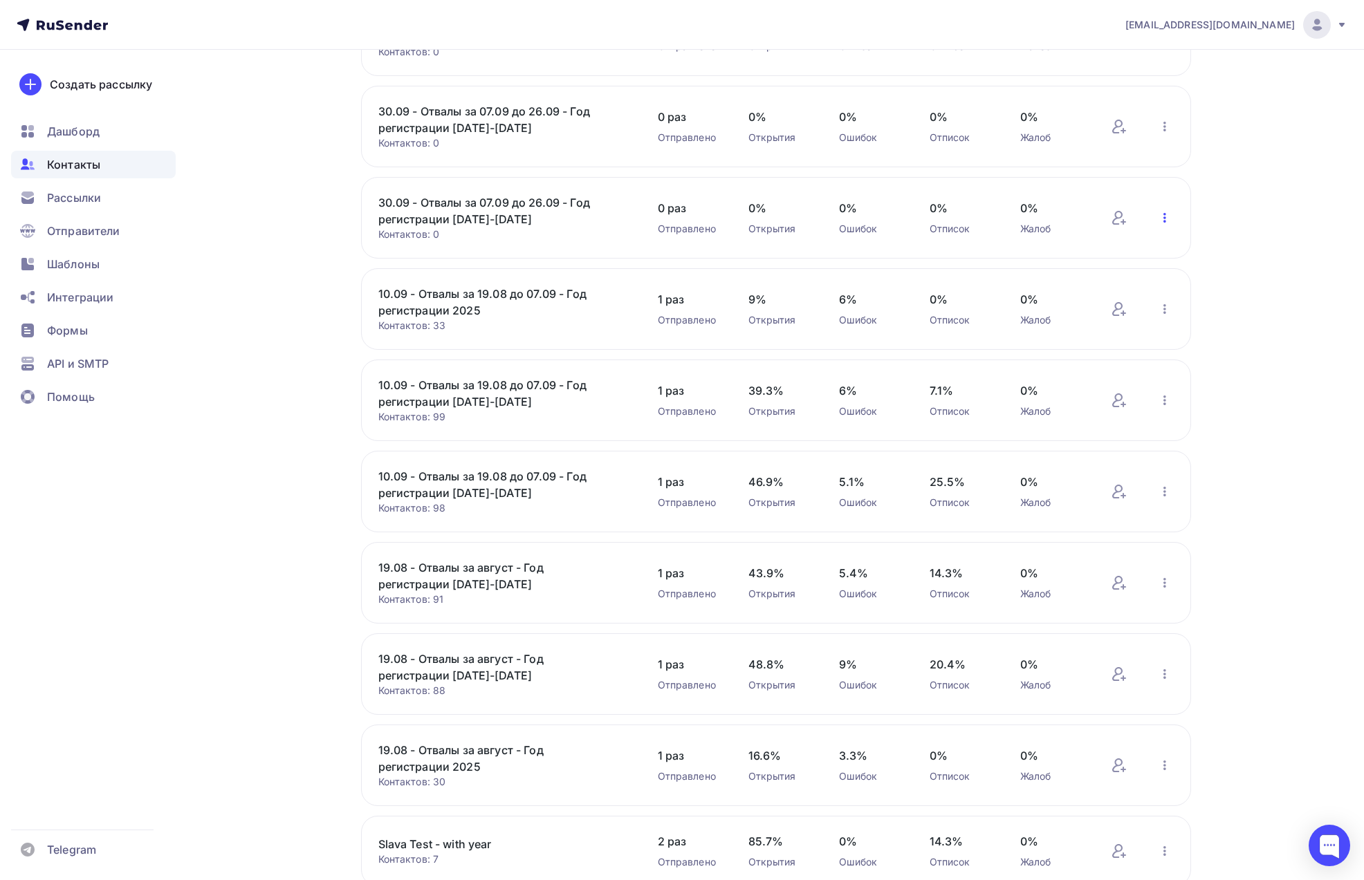
scroll to position [0, 0]
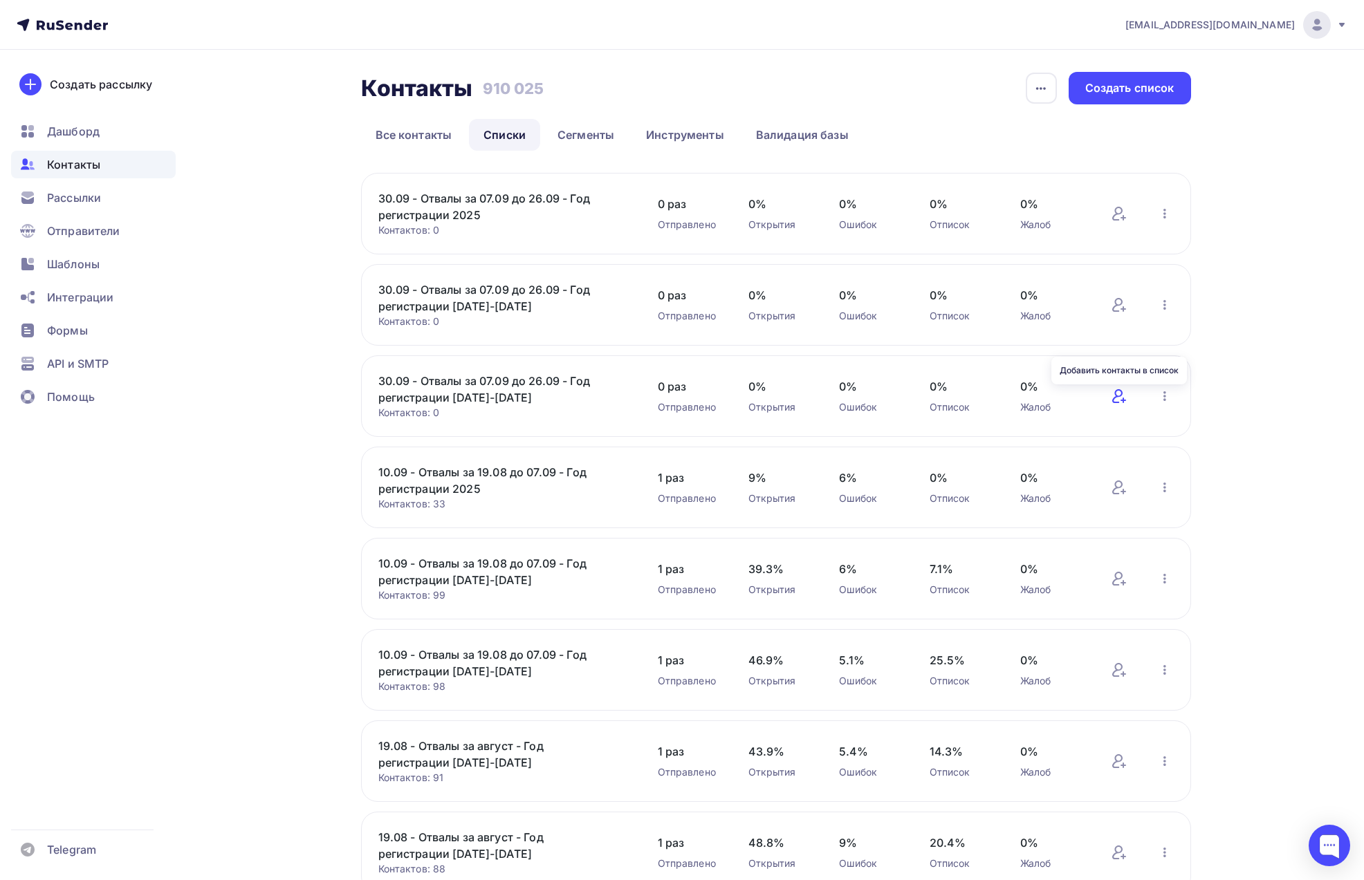
click at [1120, 395] on icon at bounding box center [1117, 396] width 10 height 14
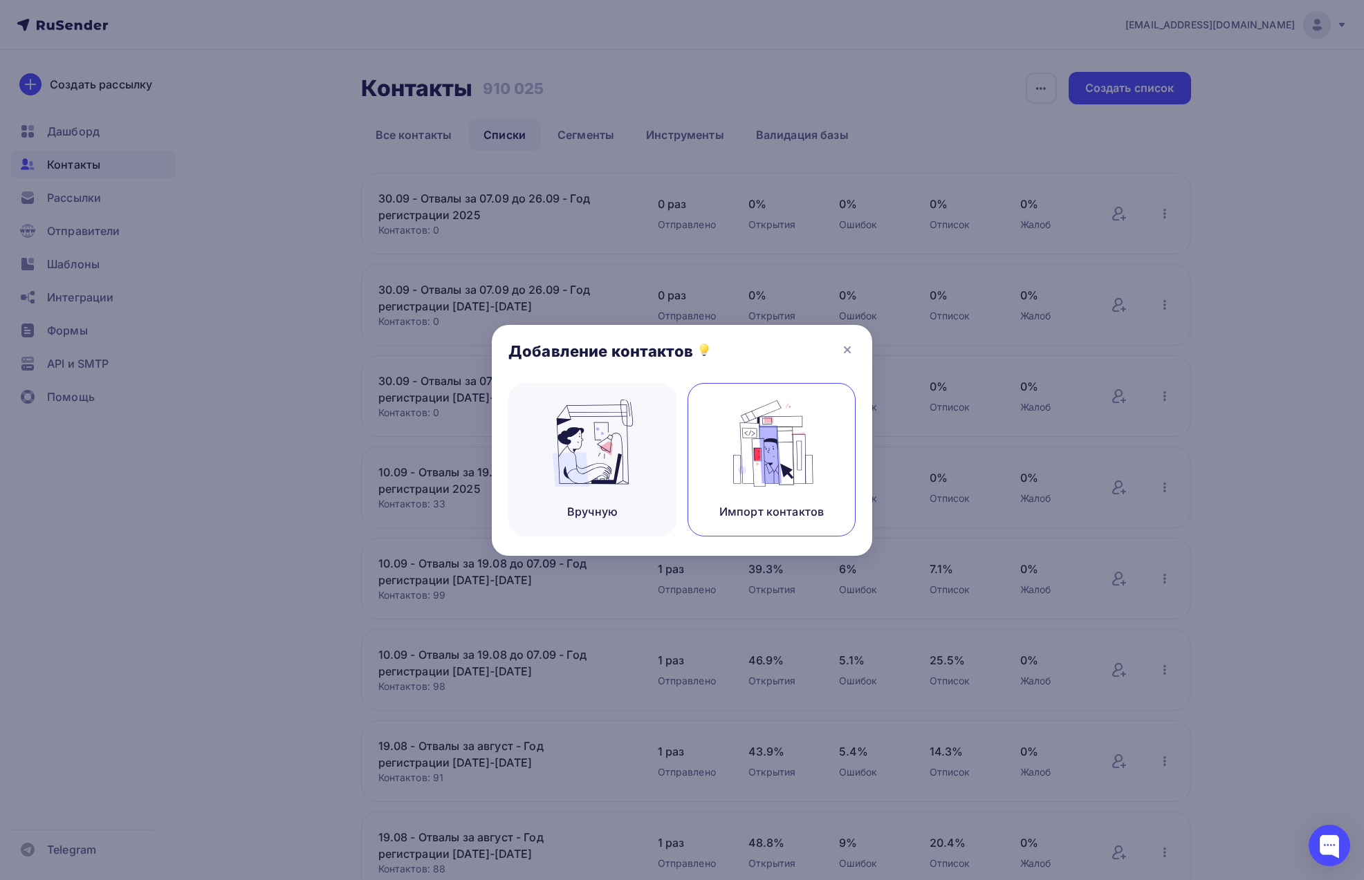
click at [741, 409] on img at bounding box center [771, 443] width 93 height 87
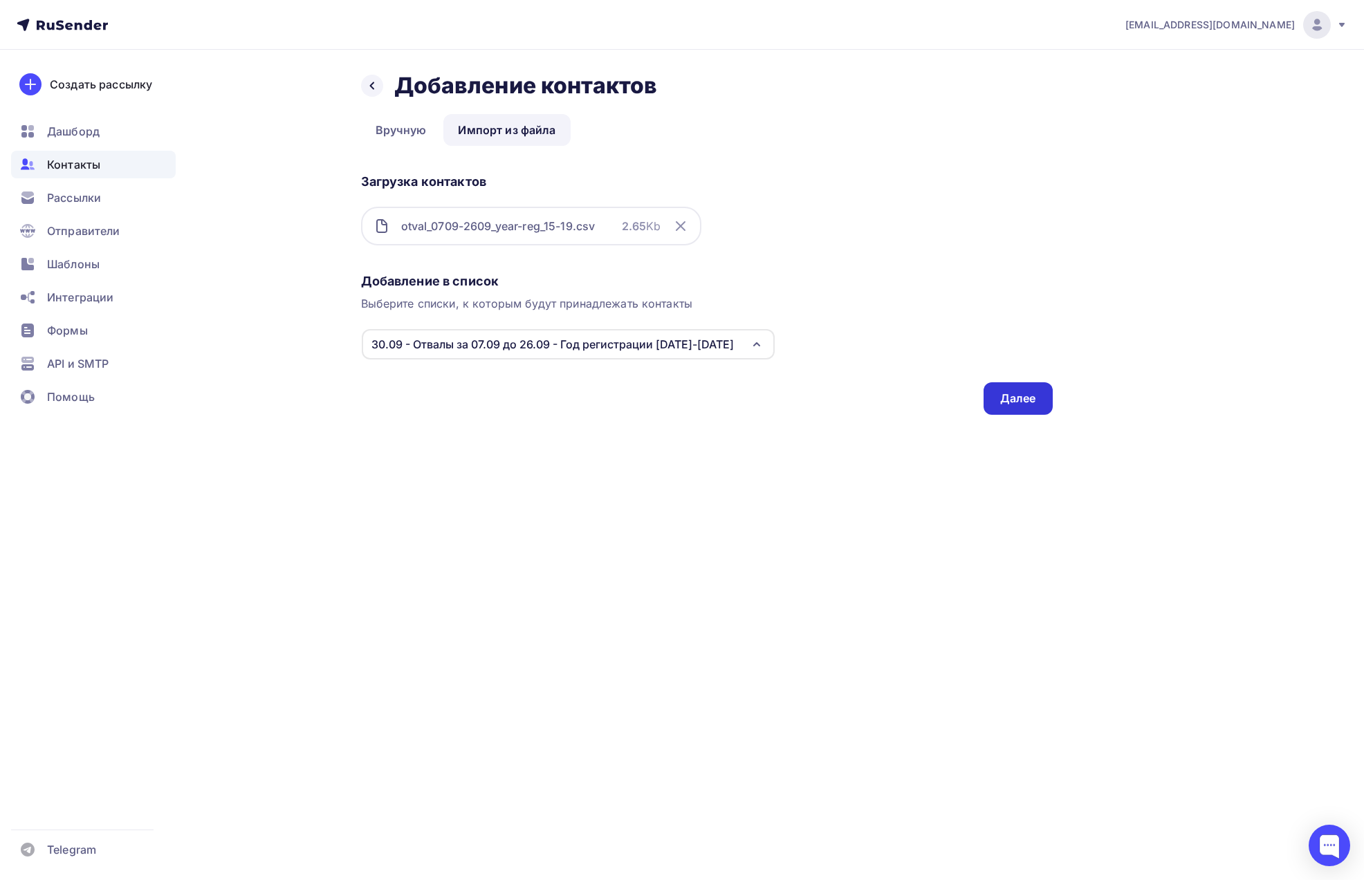
click at [1031, 398] on div "Далее" at bounding box center [1018, 399] width 36 height 16
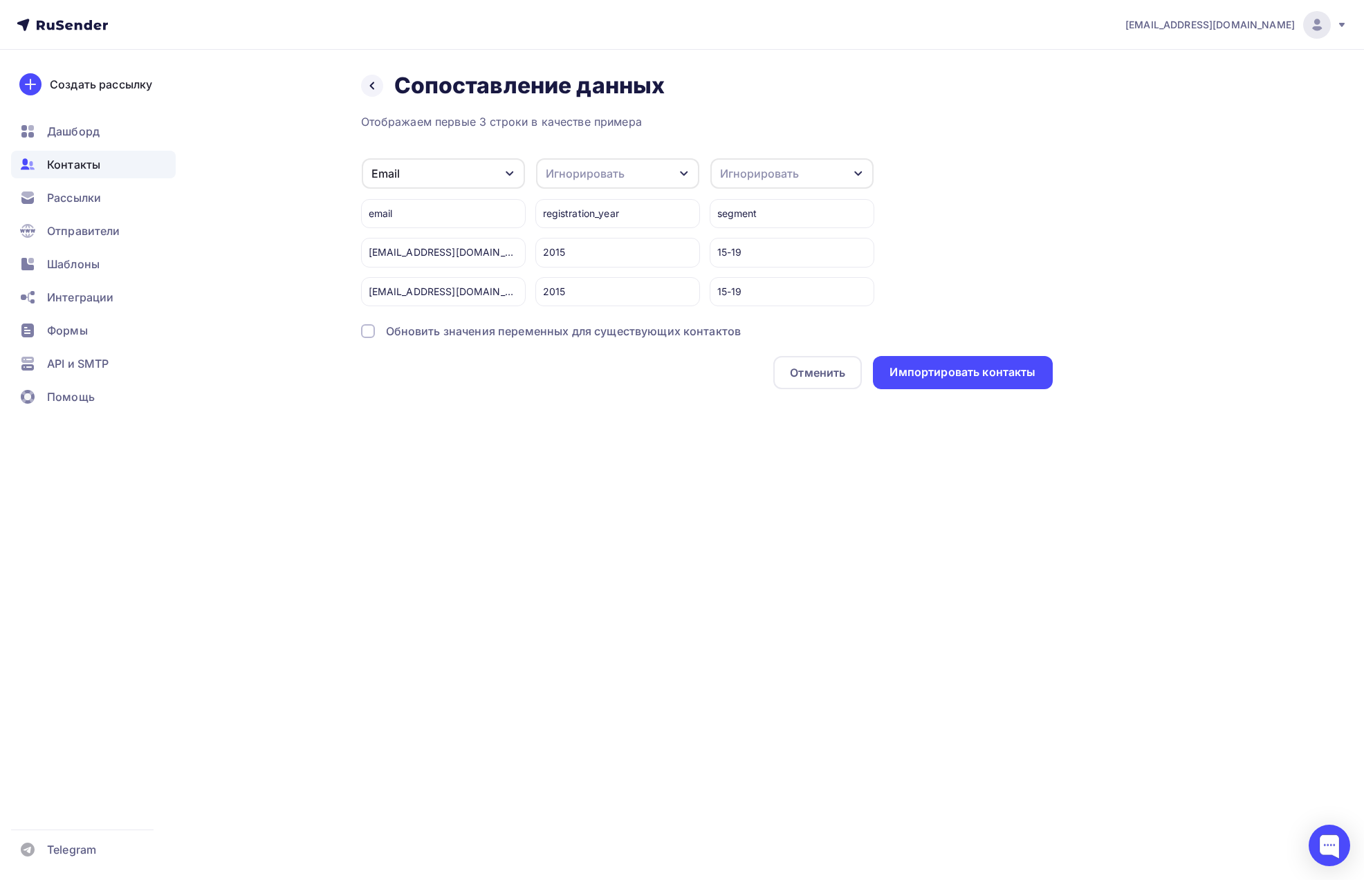
click at [586, 180] on div "Игнорировать" at bounding box center [585, 173] width 79 height 17
click at [602, 328] on div "Создать поле" at bounding box center [592, 325] width 97 height 35
click at [617, 501] on div "[EMAIL_ADDRESS][DOMAIN_NAME] Аккаунт Тарифы Выйти Создать рассылку [GEOGRAPHIC_…" at bounding box center [682, 440] width 1364 height 880
copy div "egistration_year"
copy div "registration_year"
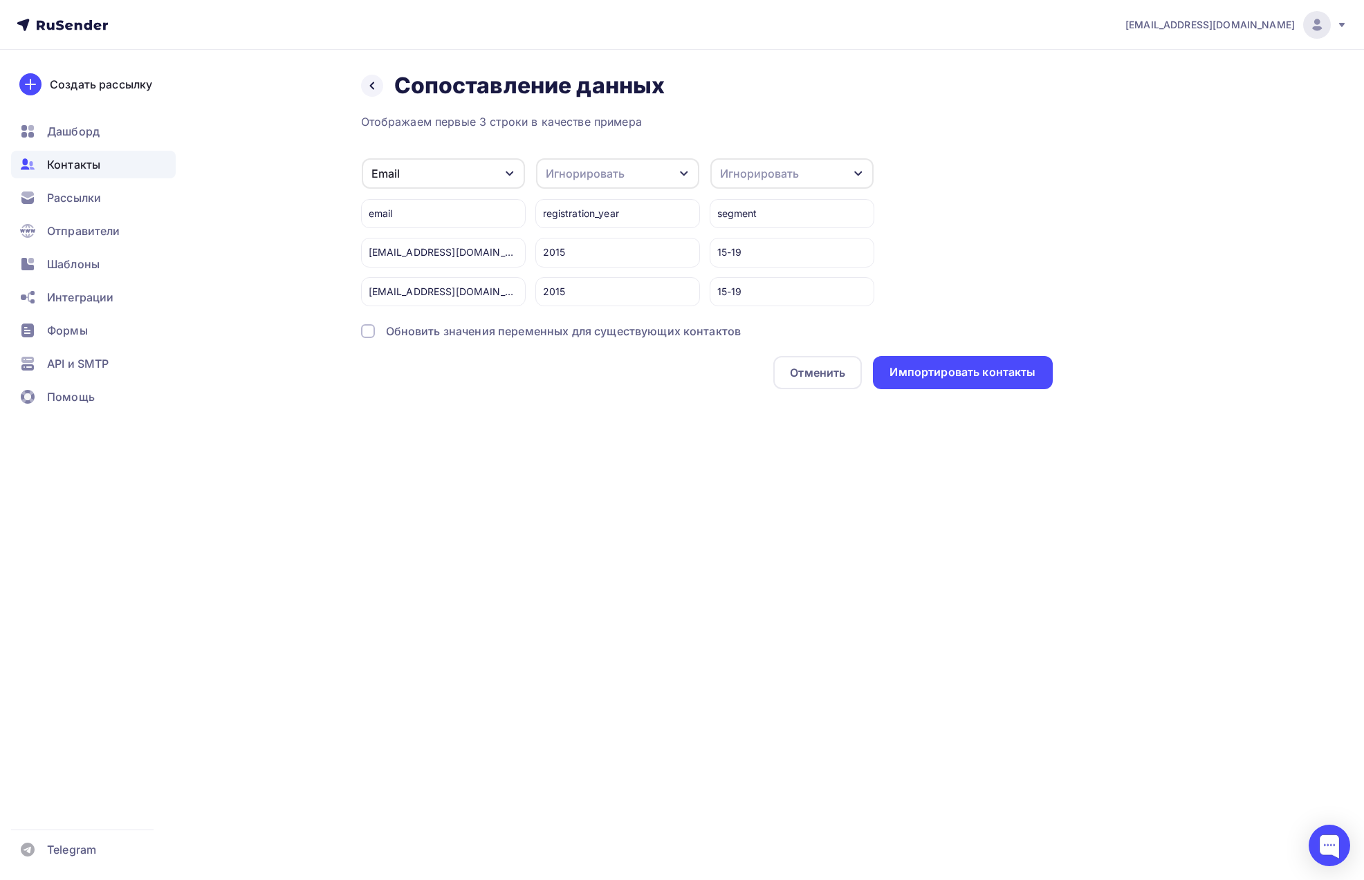
drag, startPoint x: 627, startPoint y: 212, endPoint x: 758, endPoint y: 110, distance: 166.6
click at [758, 110] on div "Назад Сопоставление данных Сопоставление данных Отображаем первые 3 строки в ка…" at bounding box center [707, 230] width 692 height 317
click at [671, 169] on div "Игнорировать" at bounding box center [617, 173] width 163 height 30
click at [588, 328] on div "Создать поле" at bounding box center [592, 325] width 97 height 35
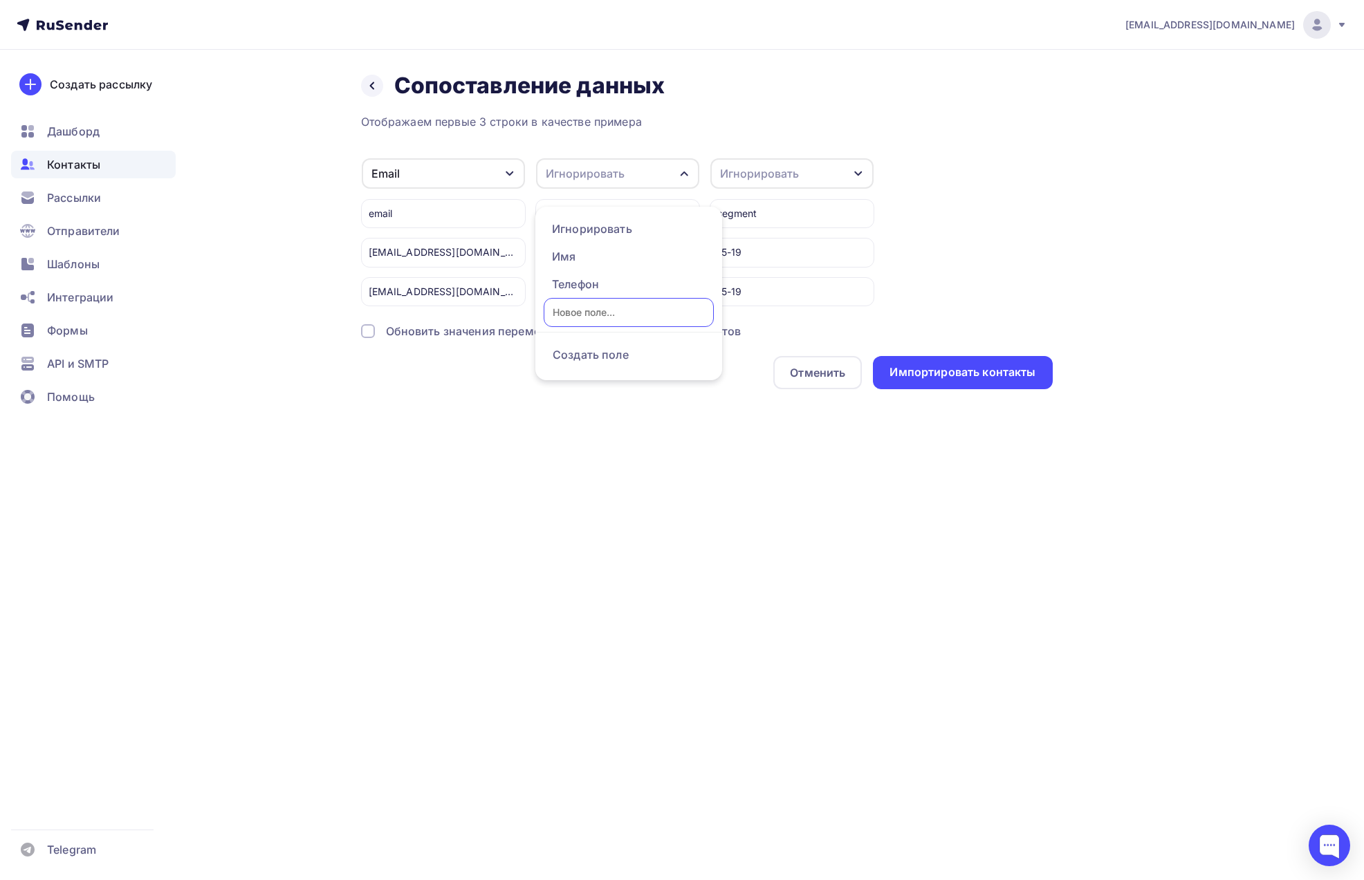
type input "registration_year"
click at [586, 352] on div "Отображаем первые 3 строки в качестве примера Email Игнорировать Имя Телефон Со…" at bounding box center [707, 251] width 692 height 276
click at [362, 331] on div at bounding box center [368, 331] width 14 height 14
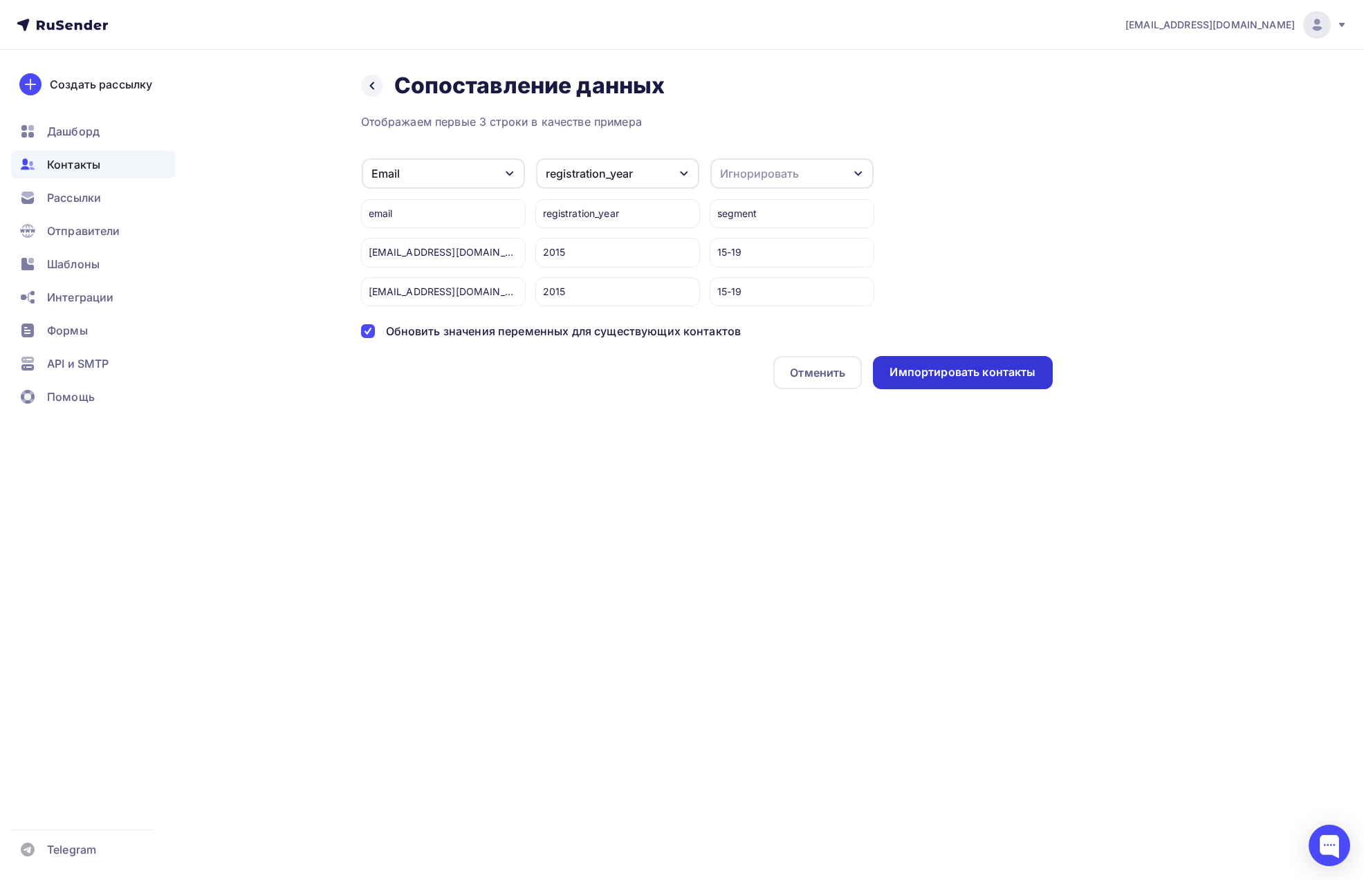
click at [930, 373] on div "Импортировать контакты" at bounding box center [962, 372] width 146 height 16
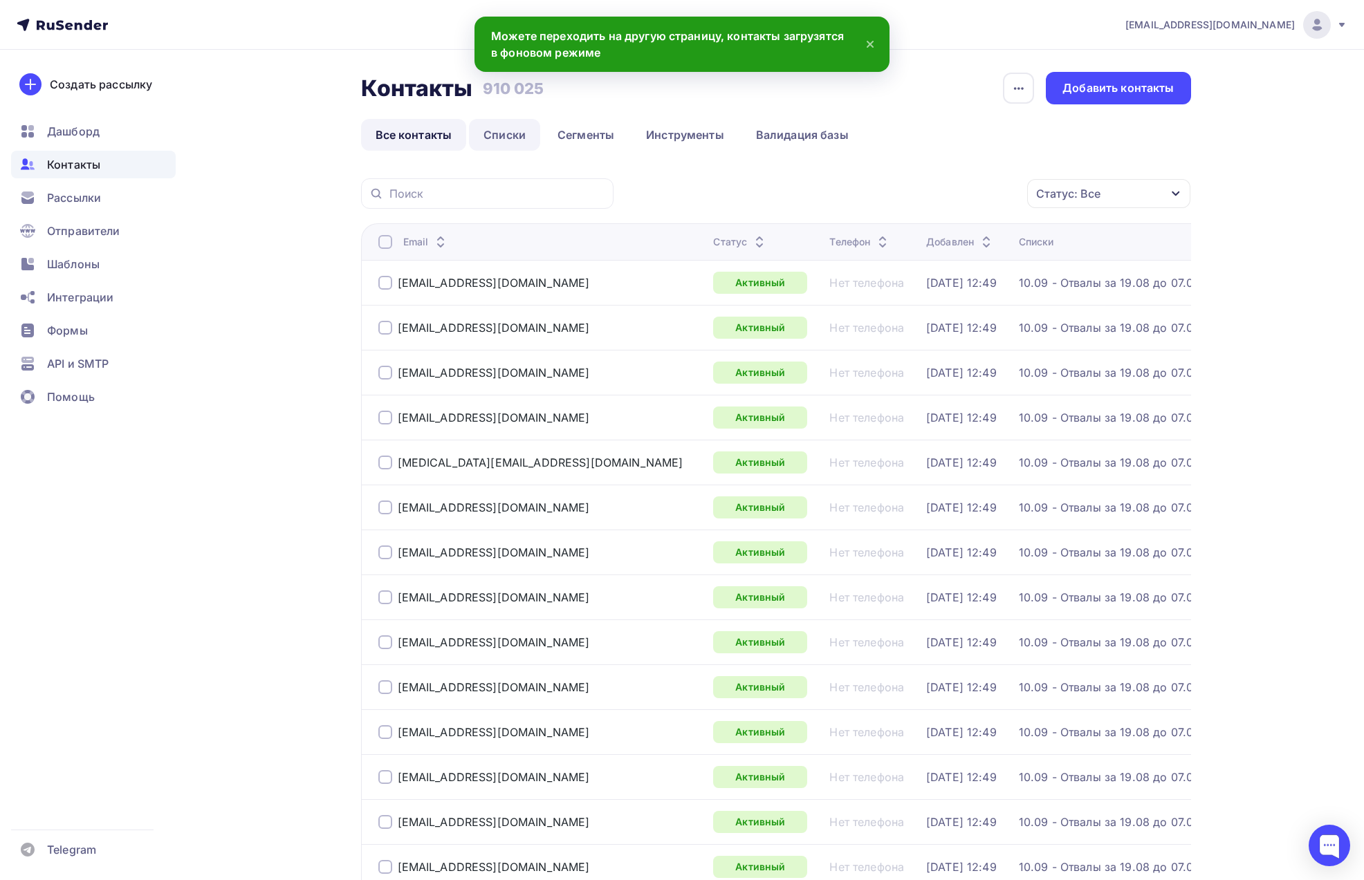
click at [511, 139] on link "Списки" at bounding box center [504, 135] width 71 height 32
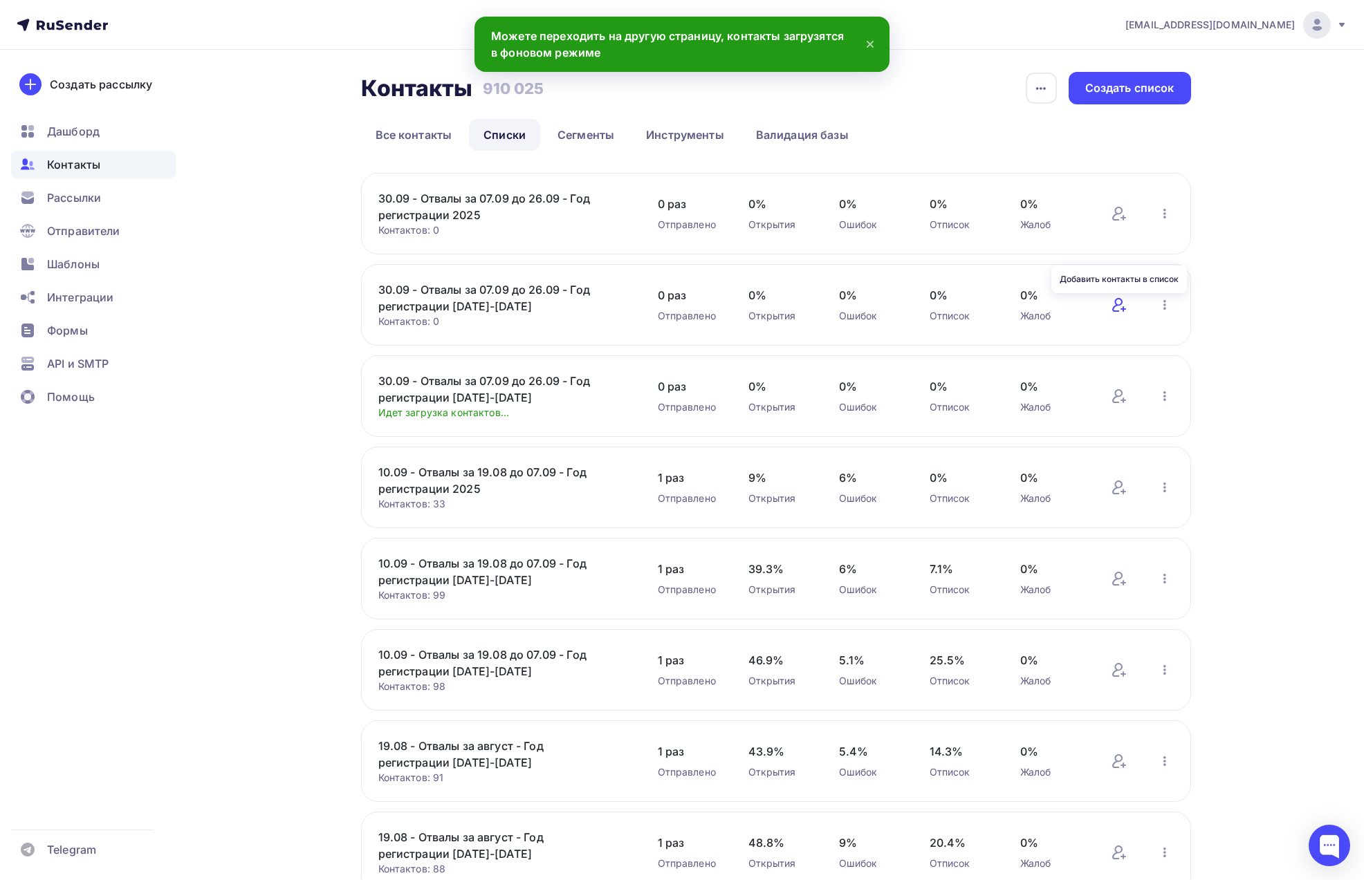
click at [1124, 299] on icon at bounding box center [1119, 305] width 17 height 17
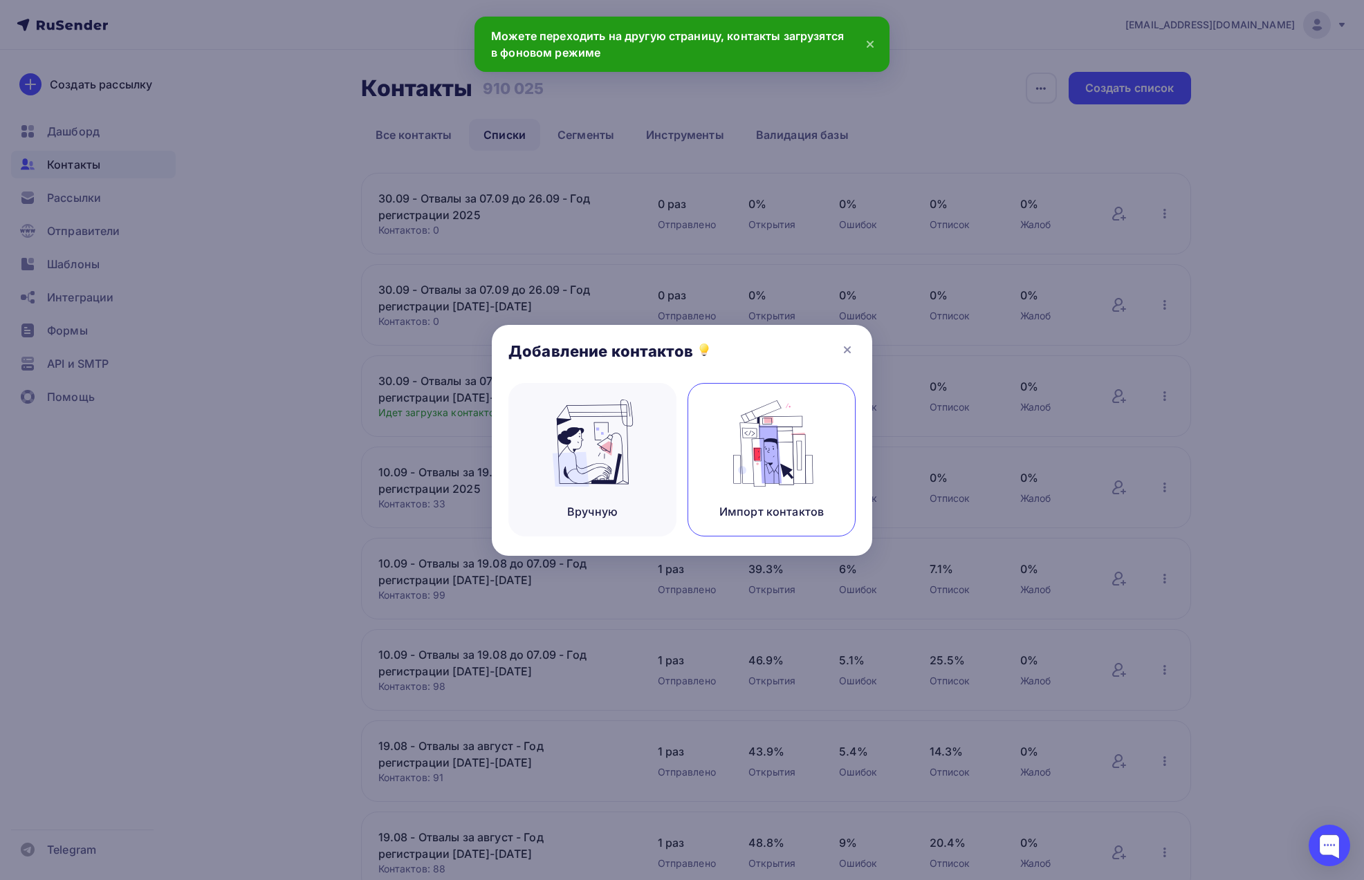
click at [813, 445] on img at bounding box center [771, 443] width 93 height 87
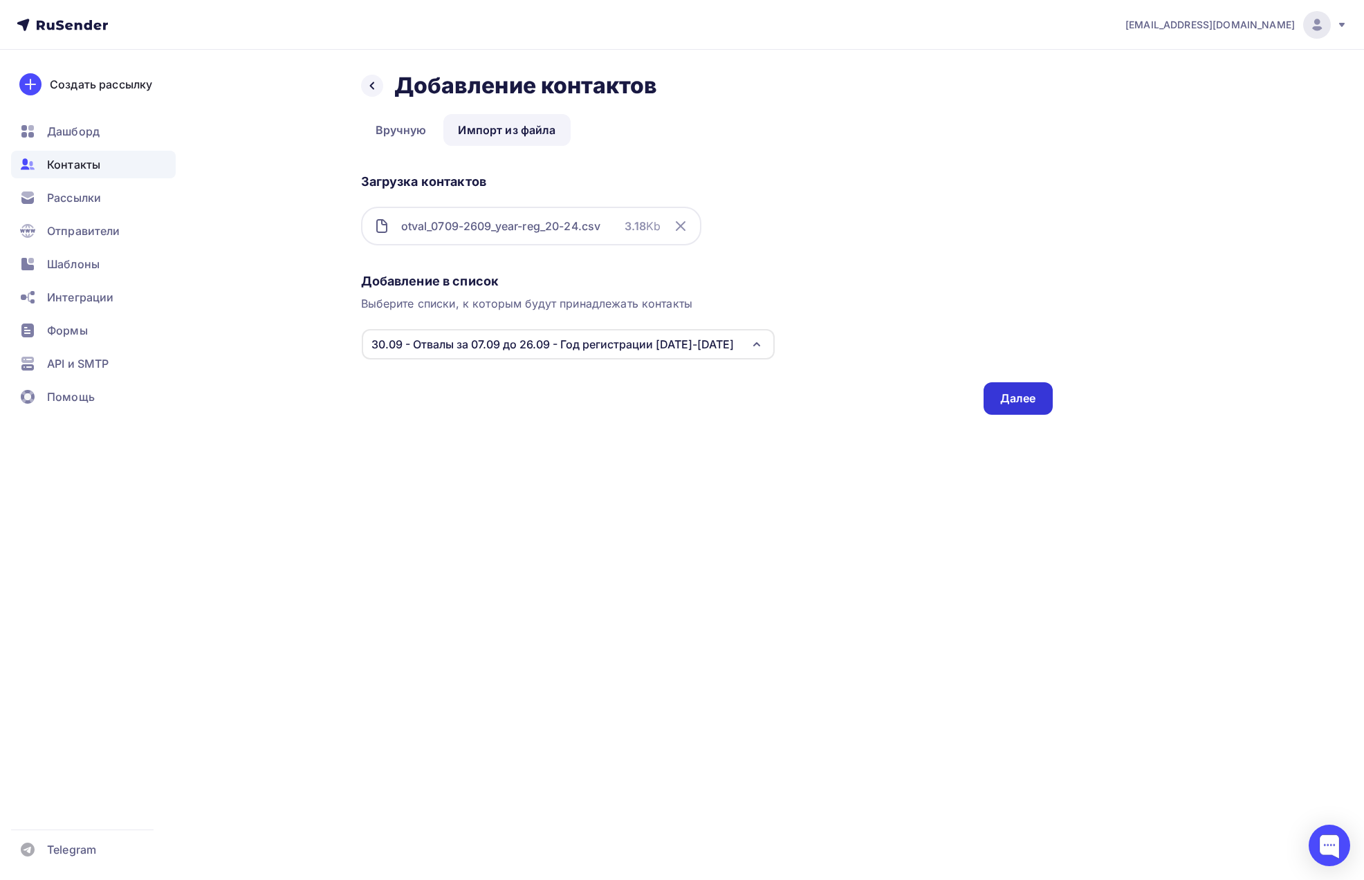
click at [1015, 407] on div "Далее" at bounding box center [1017, 398] width 69 height 33
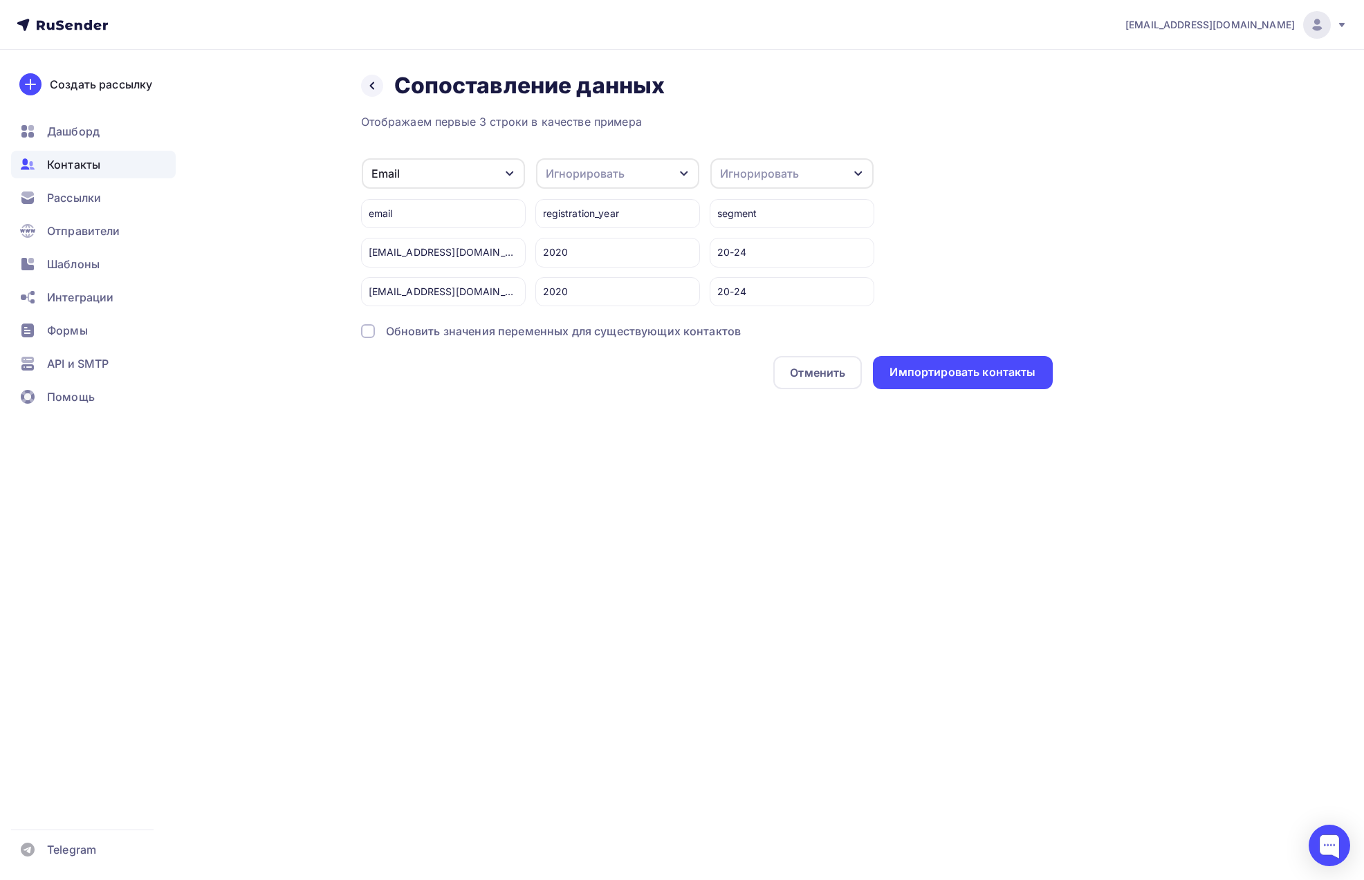
click at [561, 178] on div "Игнорировать" at bounding box center [585, 173] width 79 height 17
click at [572, 174] on div "Игнорировать" at bounding box center [585, 173] width 79 height 17
click at [594, 177] on div "Игнорировать" at bounding box center [585, 173] width 79 height 17
click at [577, 326] on div "Создать поле" at bounding box center [592, 325] width 97 height 35
type input "registration_year"
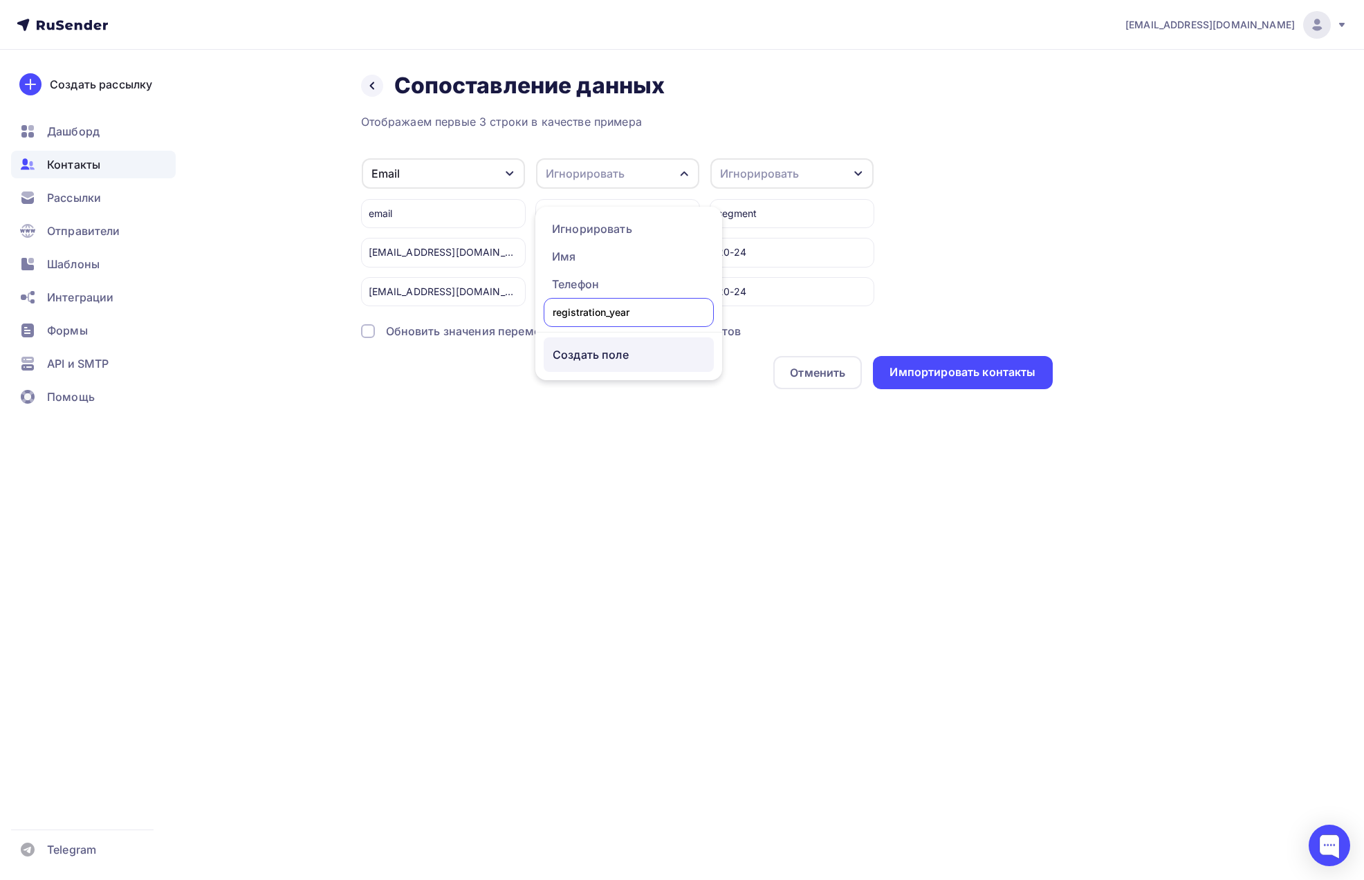
click at [580, 354] on div "Отображаем первые 3 строки в качестве примера Email Игнорировать Имя Телефон Со…" at bounding box center [707, 251] width 692 height 276
drag, startPoint x: 374, startPoint y: 328, endPoint x: 391, endPoint y: 331, distance: 17.5
click at [374, 328] on div "Обновить значения переменных для существующих контактов" at bounding box center [707, 331] width 692 height 17
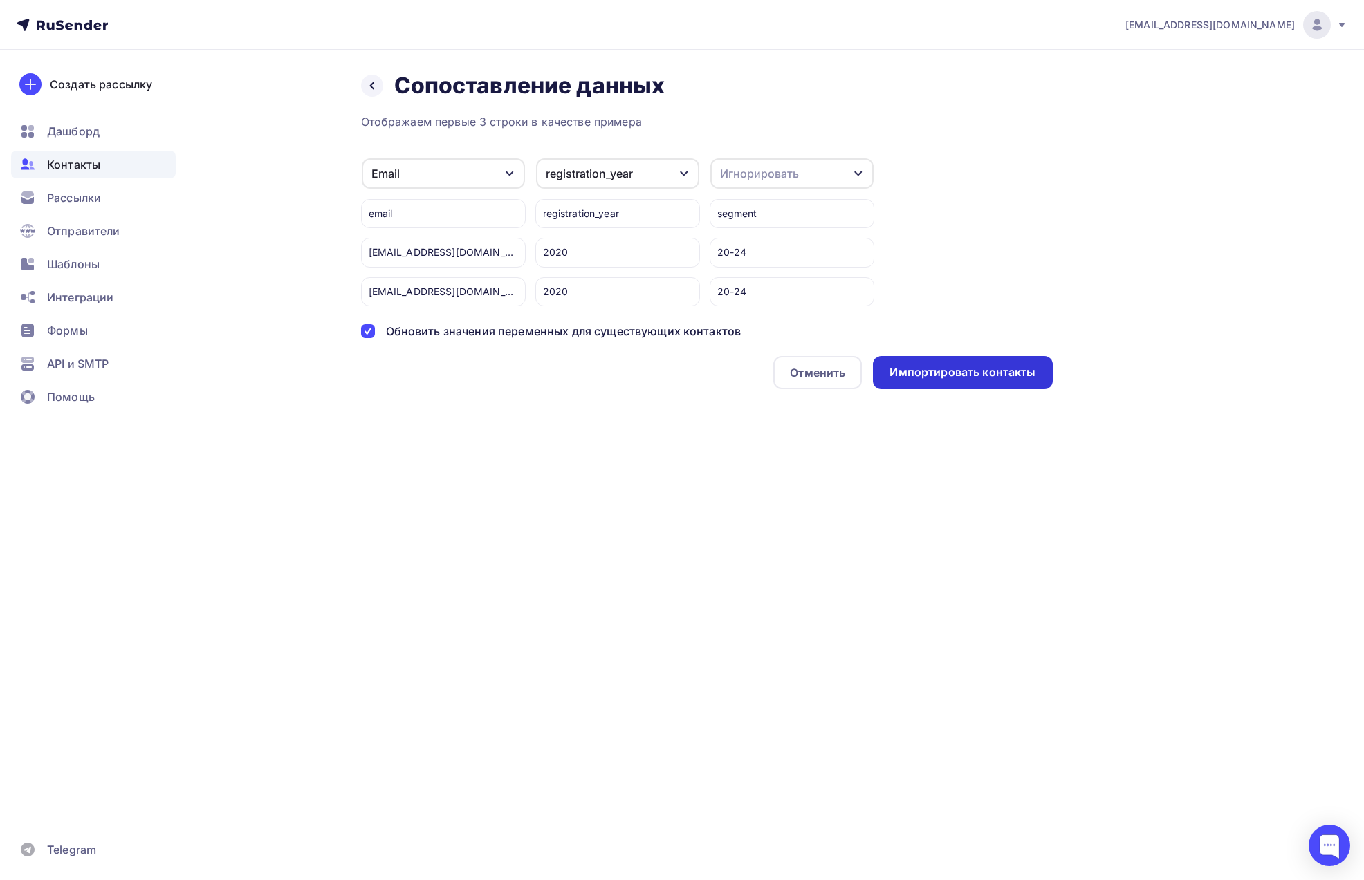
click at [925, 377] on div "Импортировать контакты" at bounding box center [962, 372] width 146 height 16
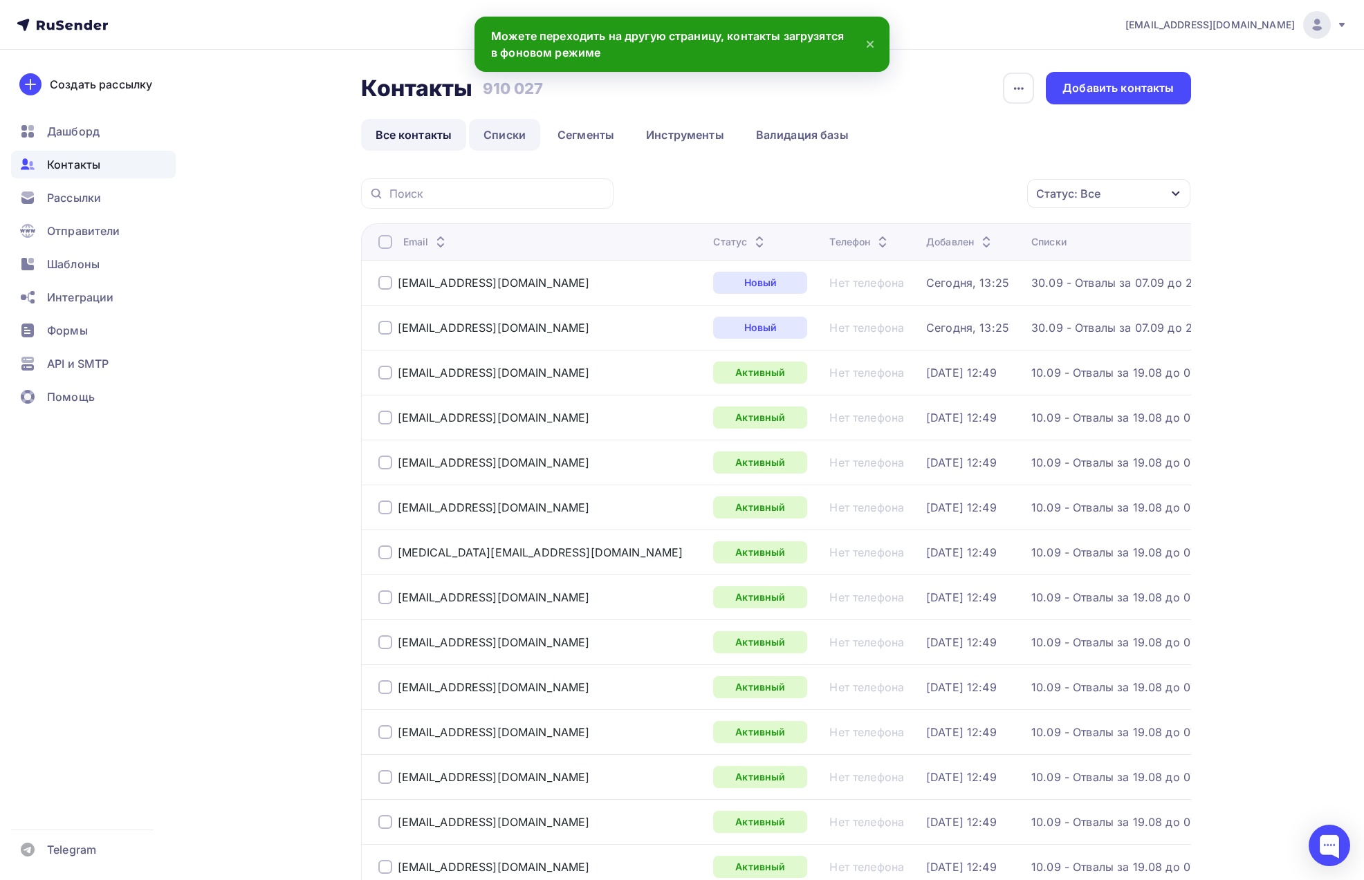
click at [522, 140] on link "Списки" at bounding box center [504, 135] width 71 height 32
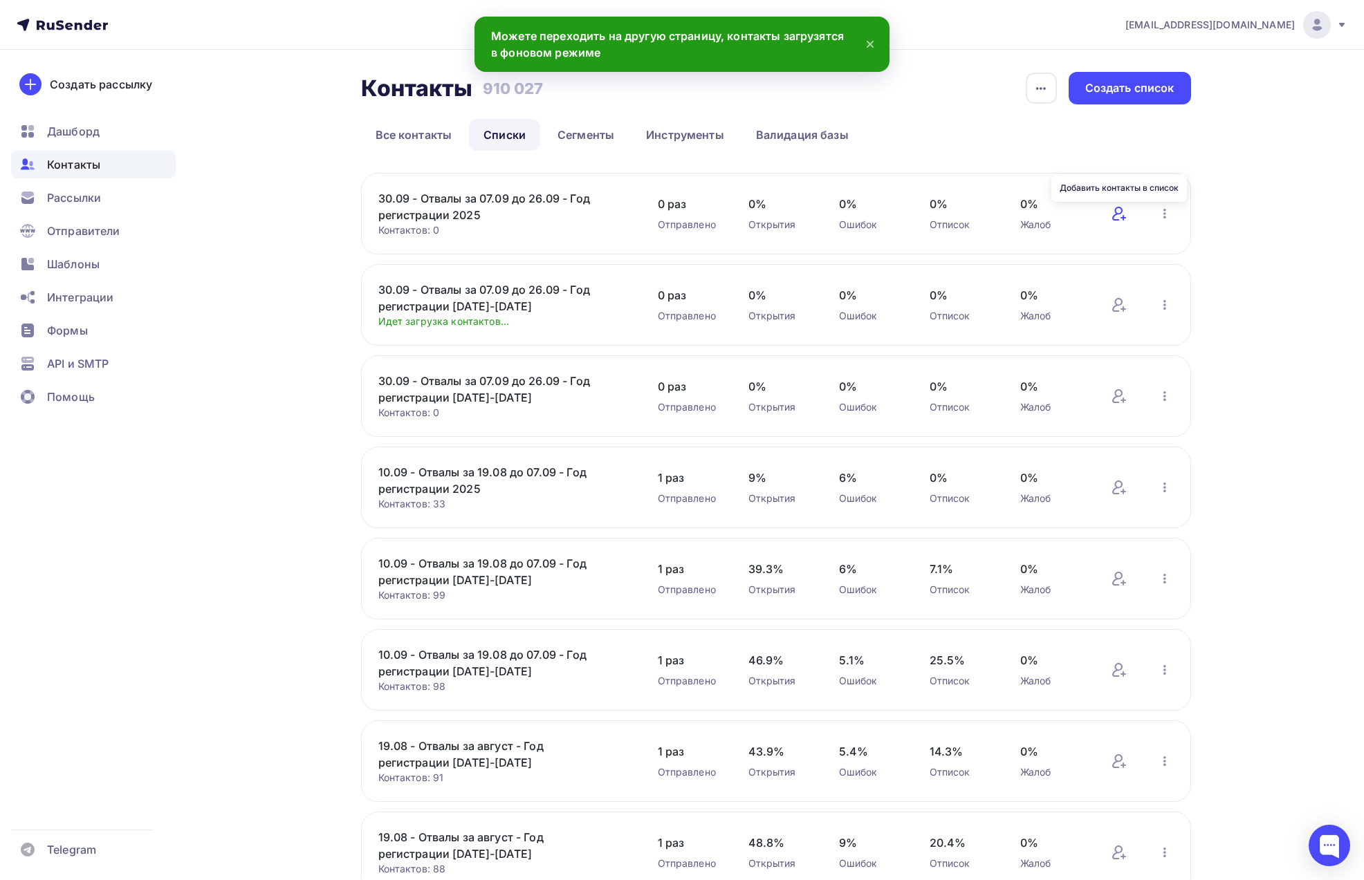
click at [1116, 214] on icon at bounding box center [1117, 214] width 10 height 14
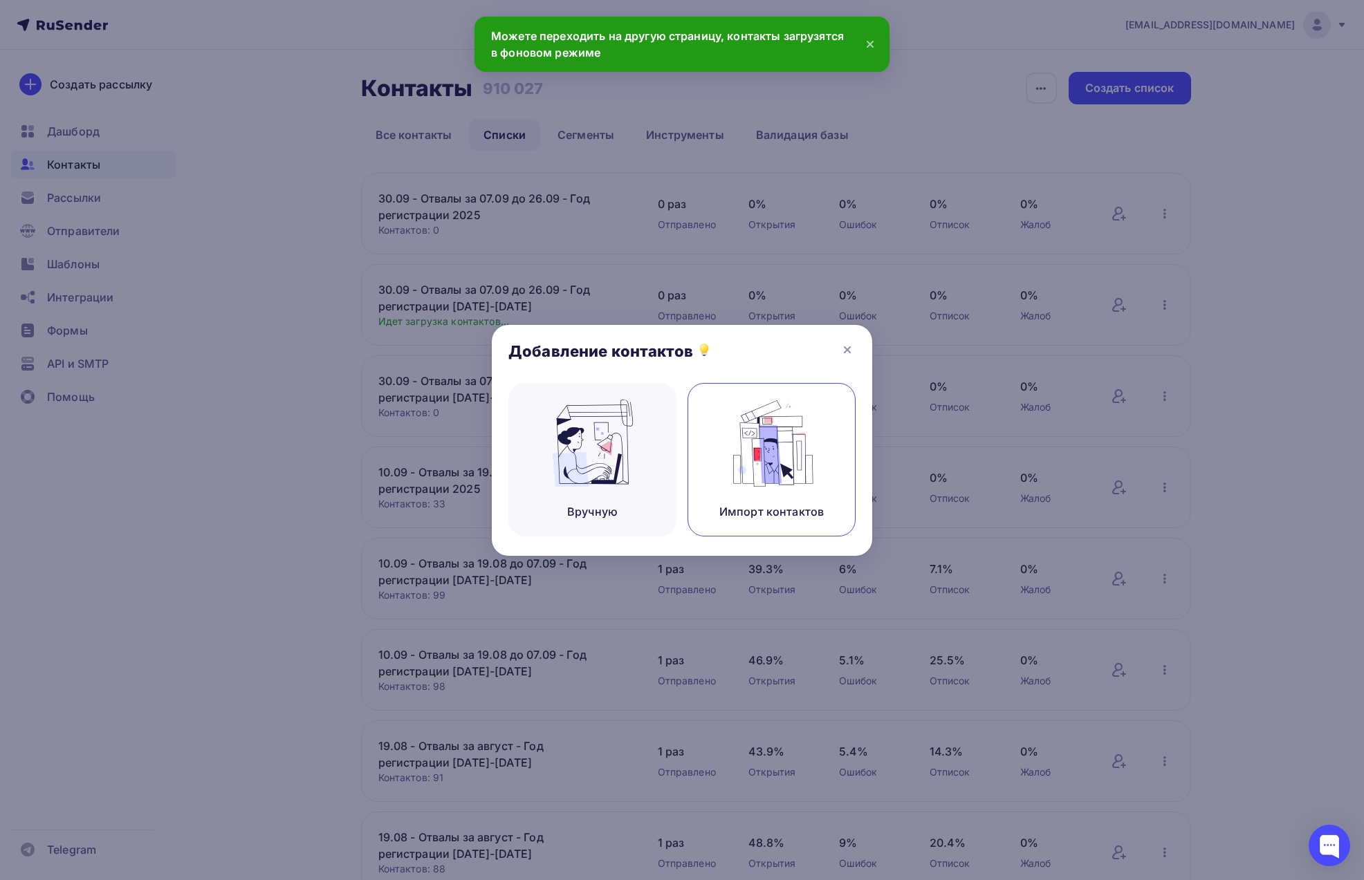
click at [750, 435] on img at bounding box center [771, 443] width 93 height 87
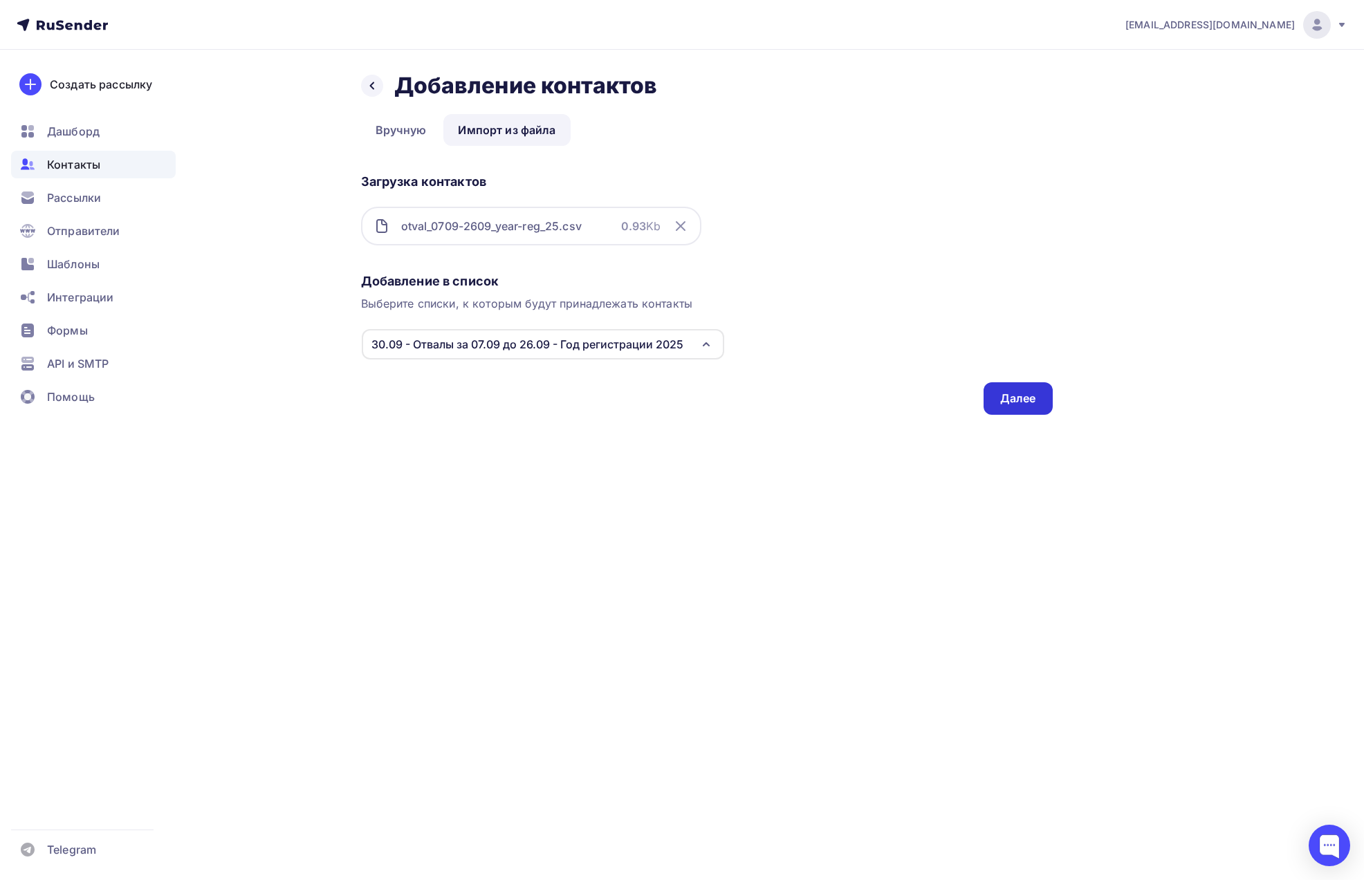
click at [1012, 401] on div "Далее" at bounding box center [1018, 399] width 36 height 16
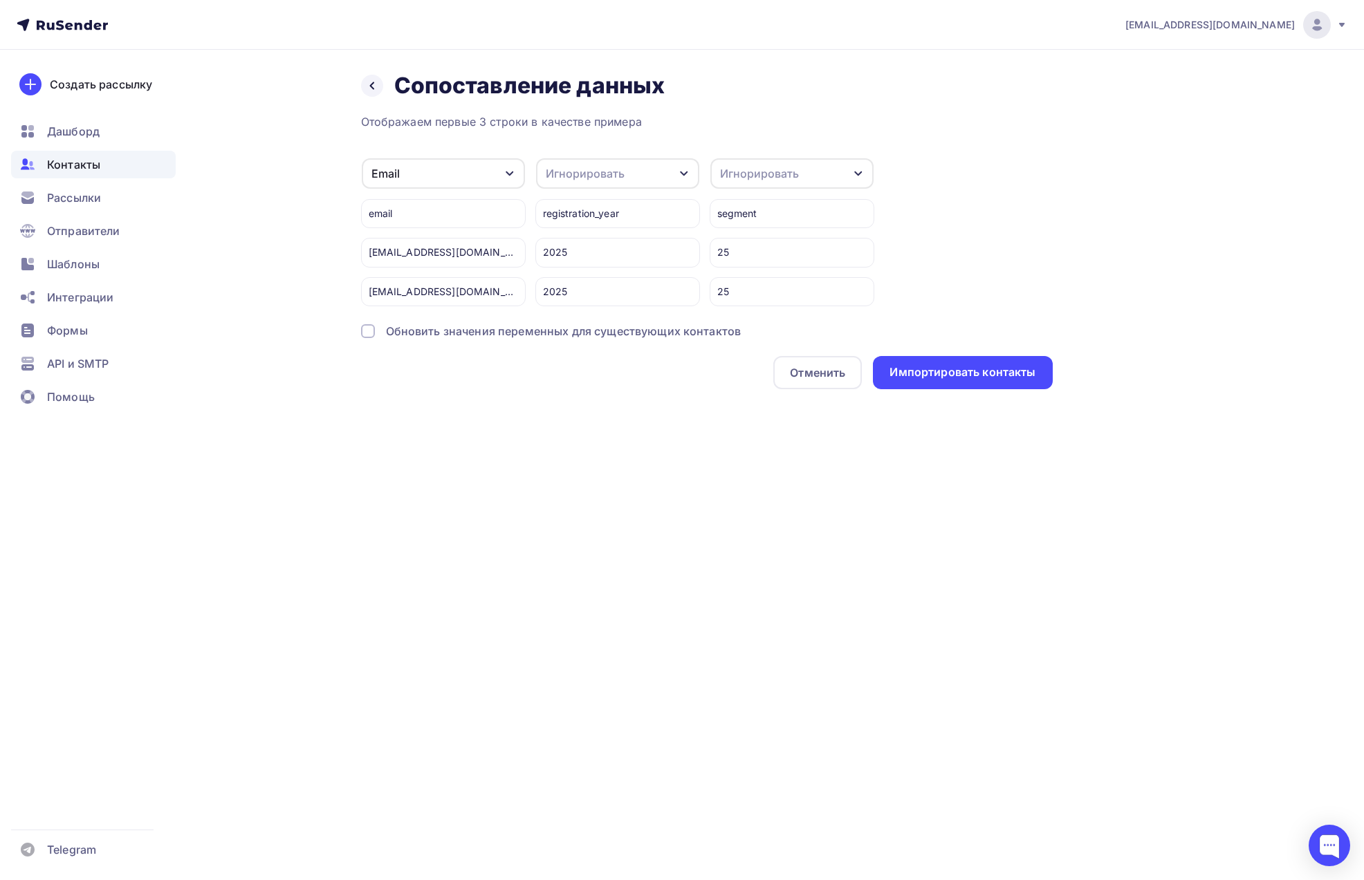
click at [569, 181] on div "Игнорировать" at bounding box center [585, 173] width 79 height 17
click at [581, 176] on div "Игнорировать" at bounding box center [585, 173] width 79 height 17
click at [589, 172] on div "Игнорировать" at bounding box center [585, 173] width 79 height 17
click at [569, 329] on div "Создать поле" at bounding box center [592, 325] width 97 height 35
type input "registration_year"
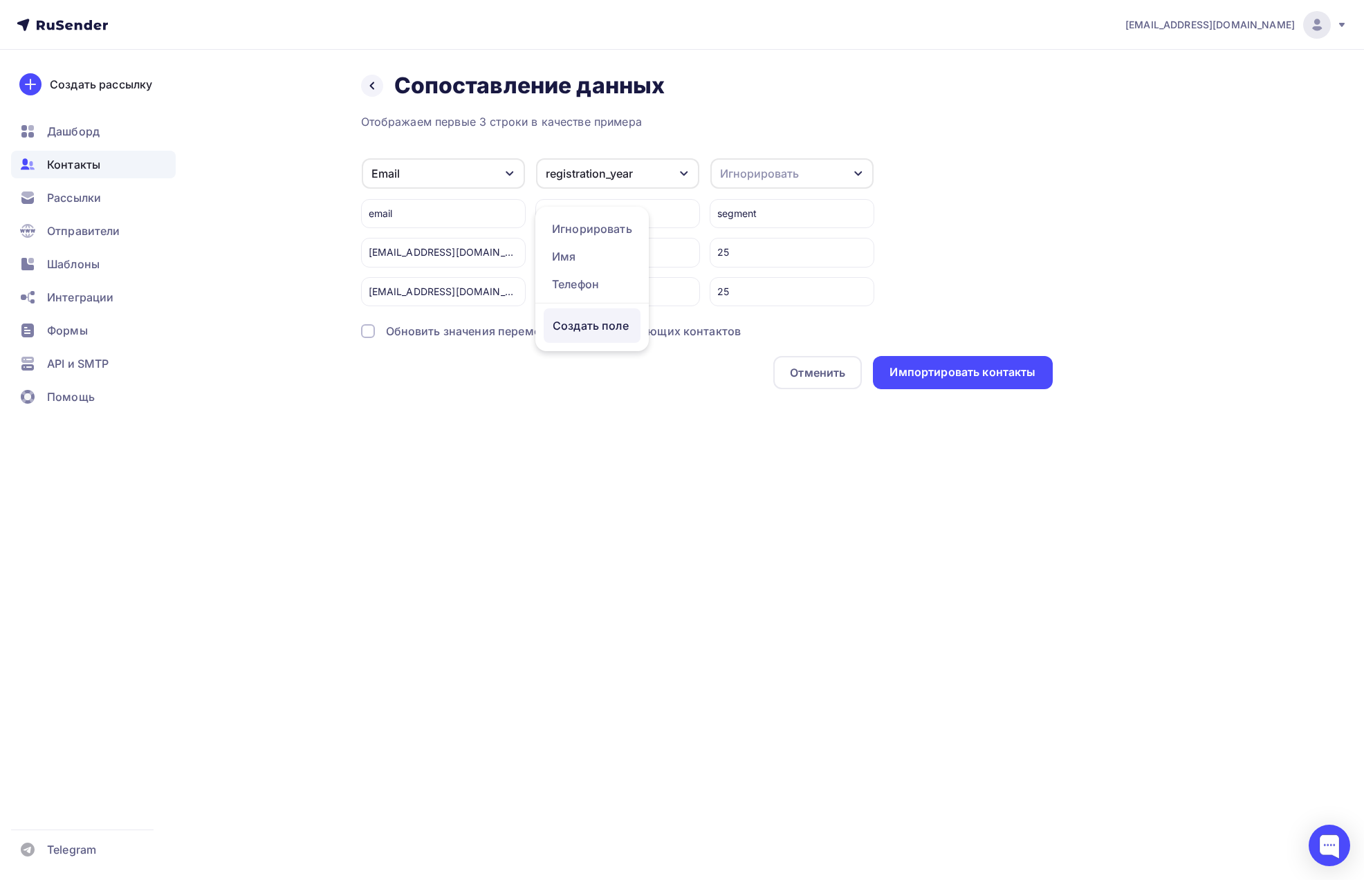
click at [578, 350] on ul "Игнорировать Имя Телефон Создать поле" at bounding box center [591, 279] width 113 height 145
click at [363, 332] on div at bounding box center [368, 331] width 14 height 14
click at [612, 405] on div "Назад Сопоставление данных Сопоставление данных Отображаем первые 3 строки в ка…" at bounding box center [681, 247] width 1133 height 395
click at [940, 378] on div "Импортировать контакты" at bounding box center [962, 372] width 146 height 16
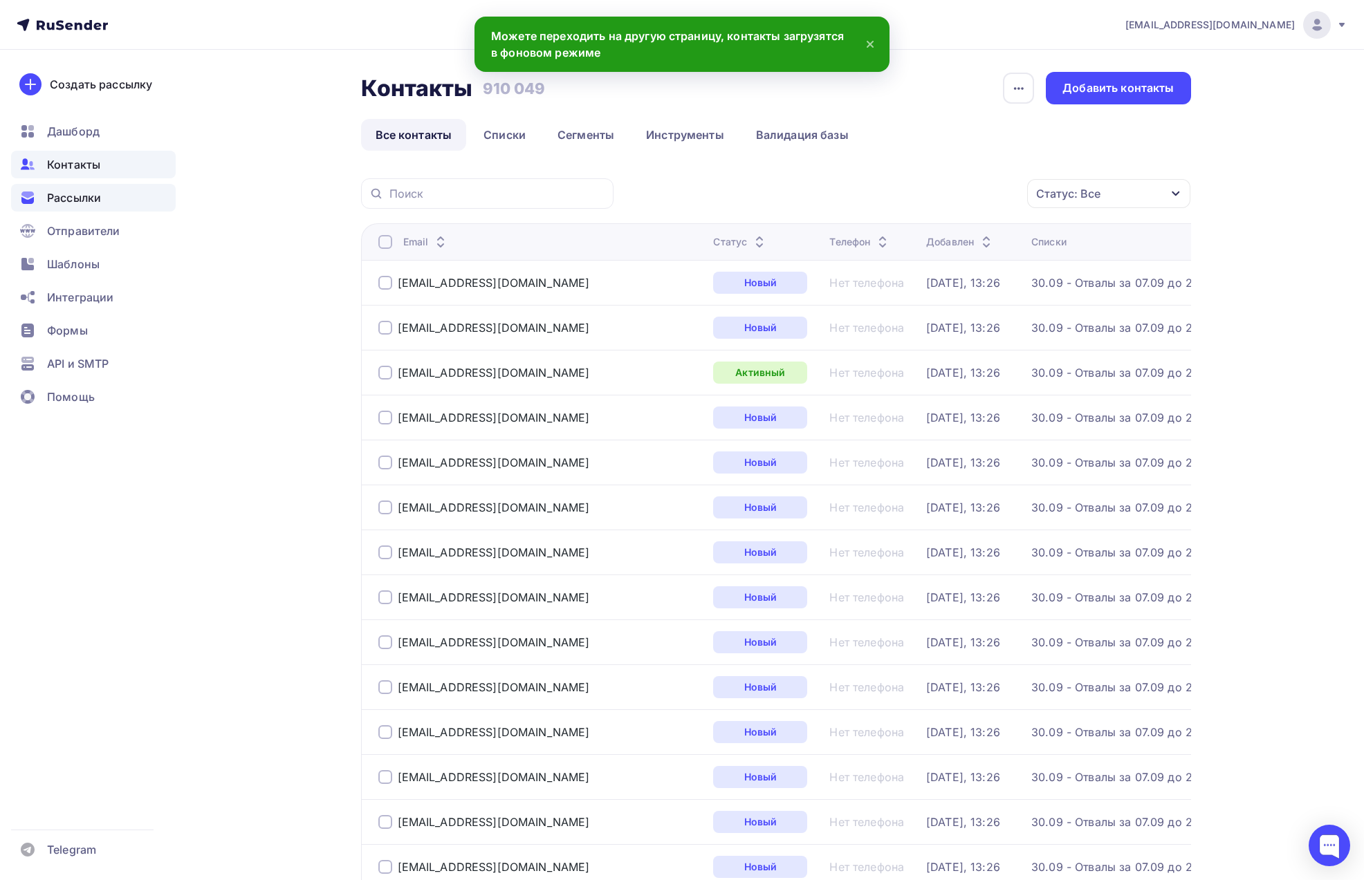
click at [90, 196] on span "Рассылки" at bounding box center [74, 197] width 54 height 17
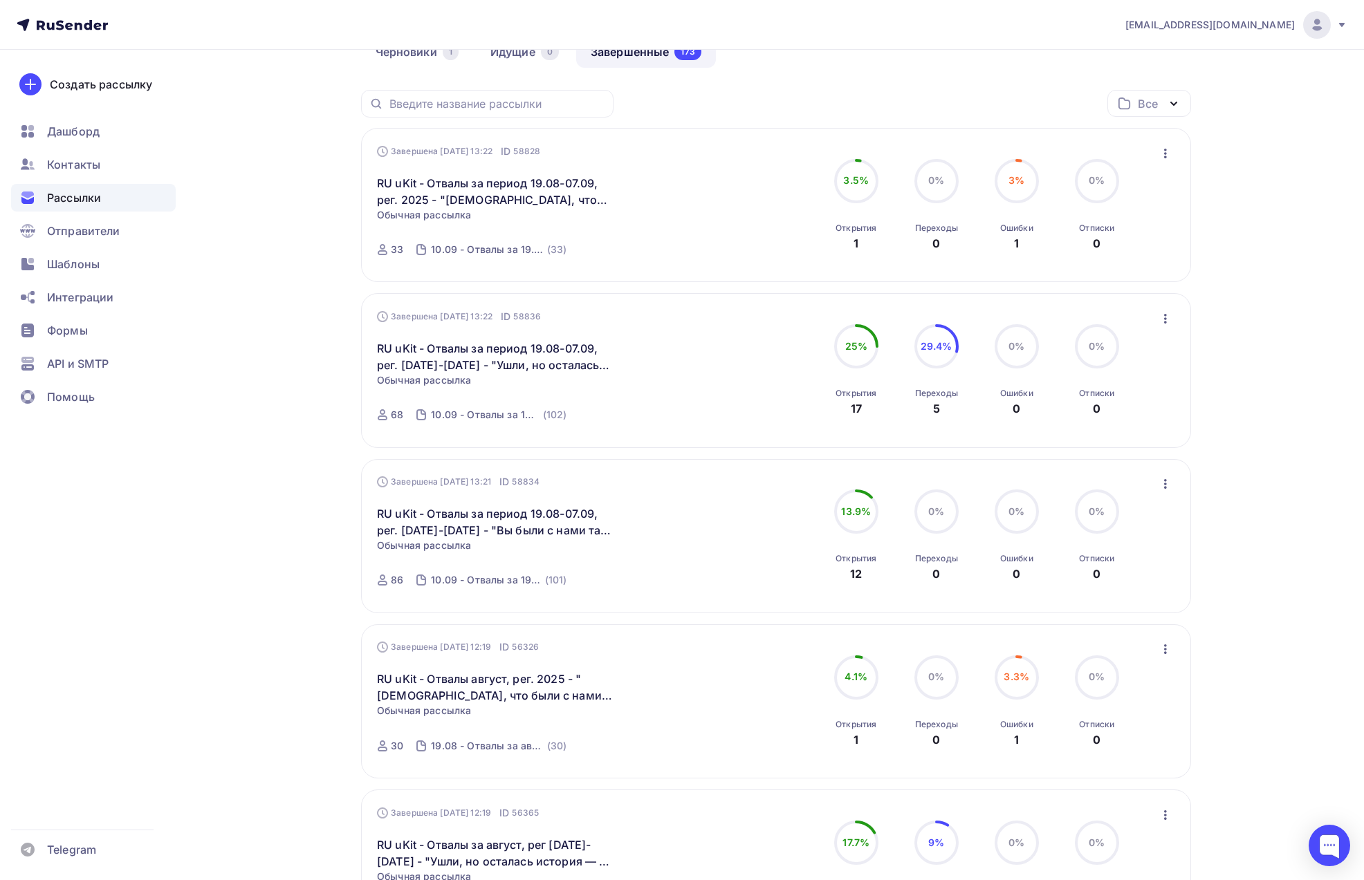
scroll to position [84, 0]
click at [1166, 484] on icon "button" at bounding box center [1165, 485] width 3 height 10
click at [1147, 571] on div "Копировать в новую" at bounding box center [1102, 576] width 142 height 17
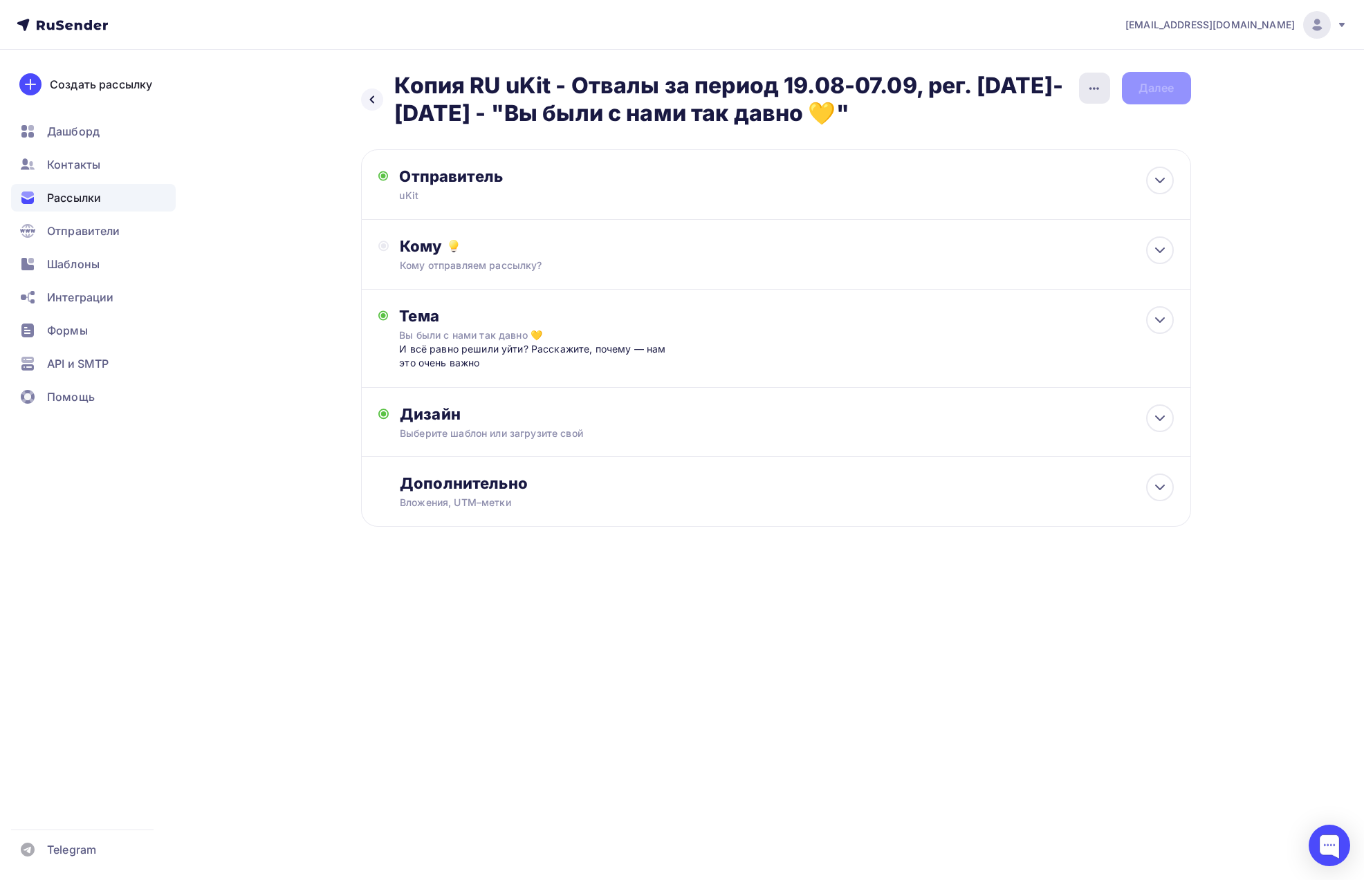
click at [1095, 93] on icon "button" at bounding box center [1094, 88] width 17 height 17
click at [1068, 152] on div "Переименовать рассылку" at bounding box center [1022, 159] width 172 height 17
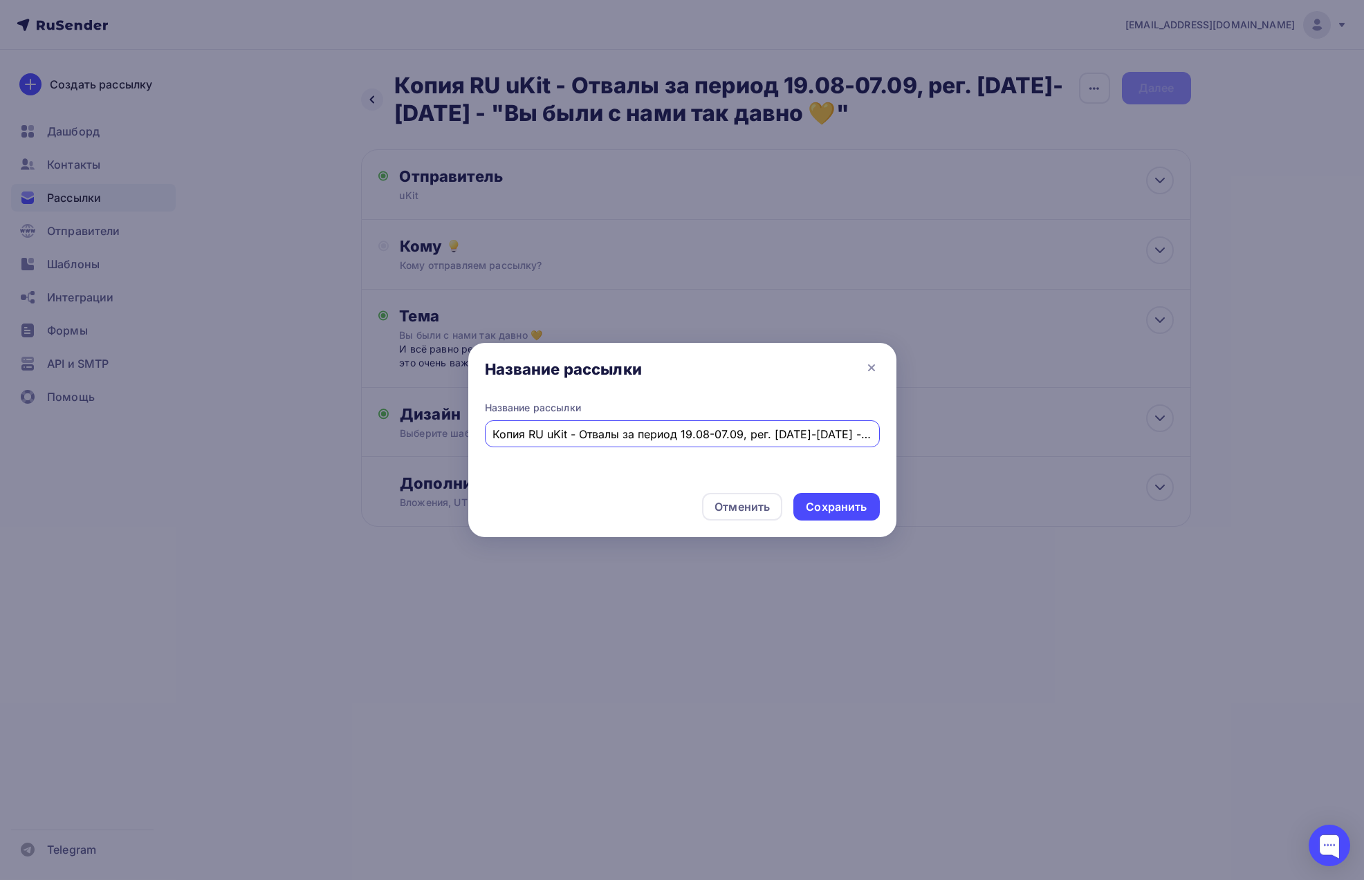
drag, startPoint x: 741, startPoint y: 433, endPoint x: 714, endPoint y: 434, distance: 27.0
click at [714, 434] on input "Копия RU uKit - Отвалы за период 19.08-07.09, рег. [DATE]-[DATE] - "Вы были с н…" at bounding box center [681, 434] width 379 height 17
drag, startPoint x: 707, startPoint y: 435, endPoint x: 682, endPoint y: 436, distance: 24.9
click at [682, 436] on input "Копия RU uKit - Отвалы за период 19.08-07.09, рег. [DATE]-[DATE] - "Вы были с н…" at bounding box center [681, 434] width 379 height 17
paste input "07.09"
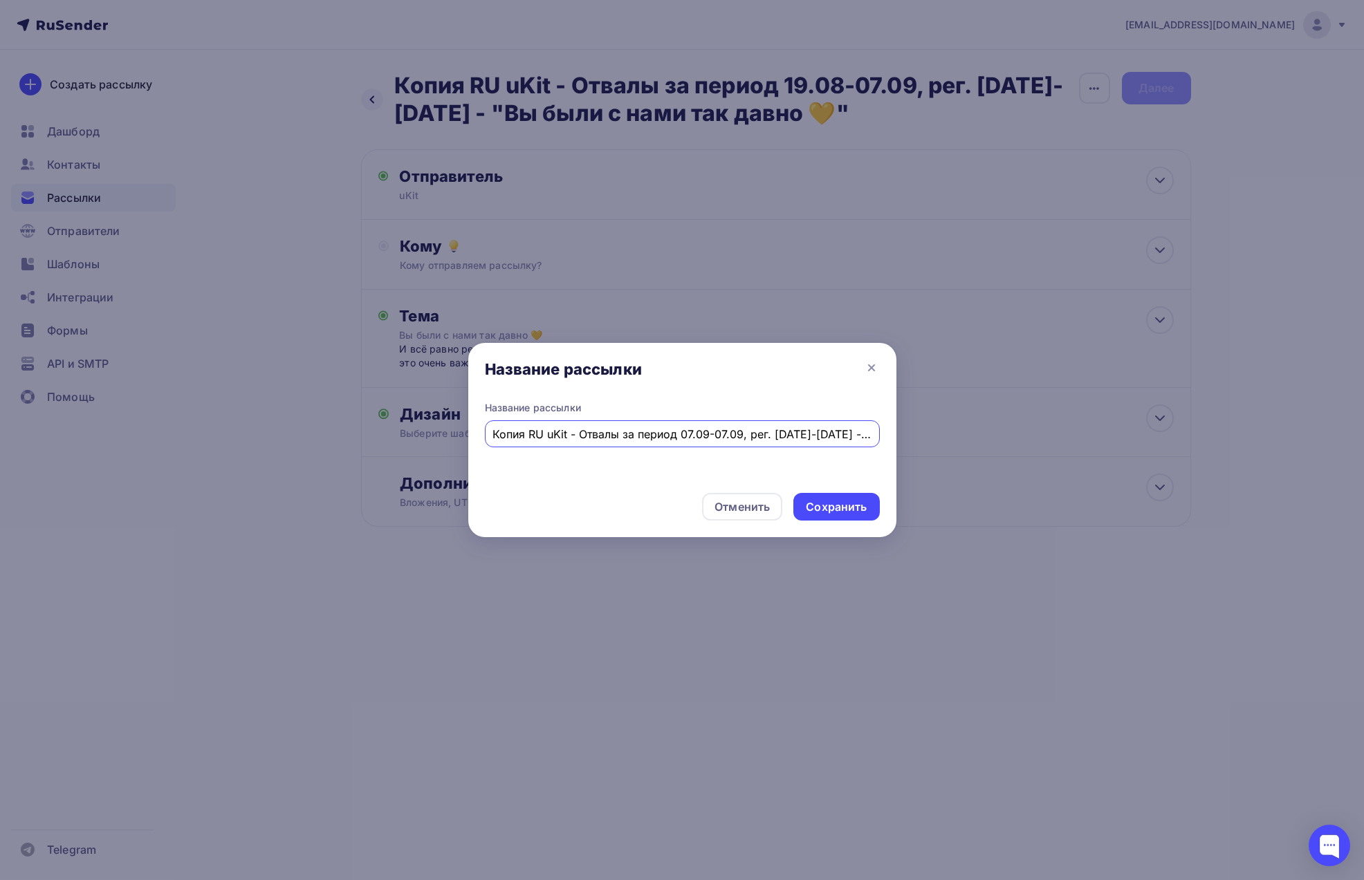
drag, startPoint x: 725, startPoint y: 434, endPoint x: 715, endPoint y: 434, distance: 10.4
click at [715, 434] on input "Копия RU uKit - Отвалы за период 07.09-07.09, рег. [DATE]-[DATE] - "Вы были с н…" at bounding box center [681, 434] width 379 height 17
drag, startPoint x: 785, startPoint y: 433, endPoint x: 896, endPoint y: 432, distance: 111.3
click at [896, 432] on div "Название рассылки Название рассылки Копия RU uKit - Отвалы за период 07.09-26.0…" at bounding box center [682, 440] width 1364 height 880
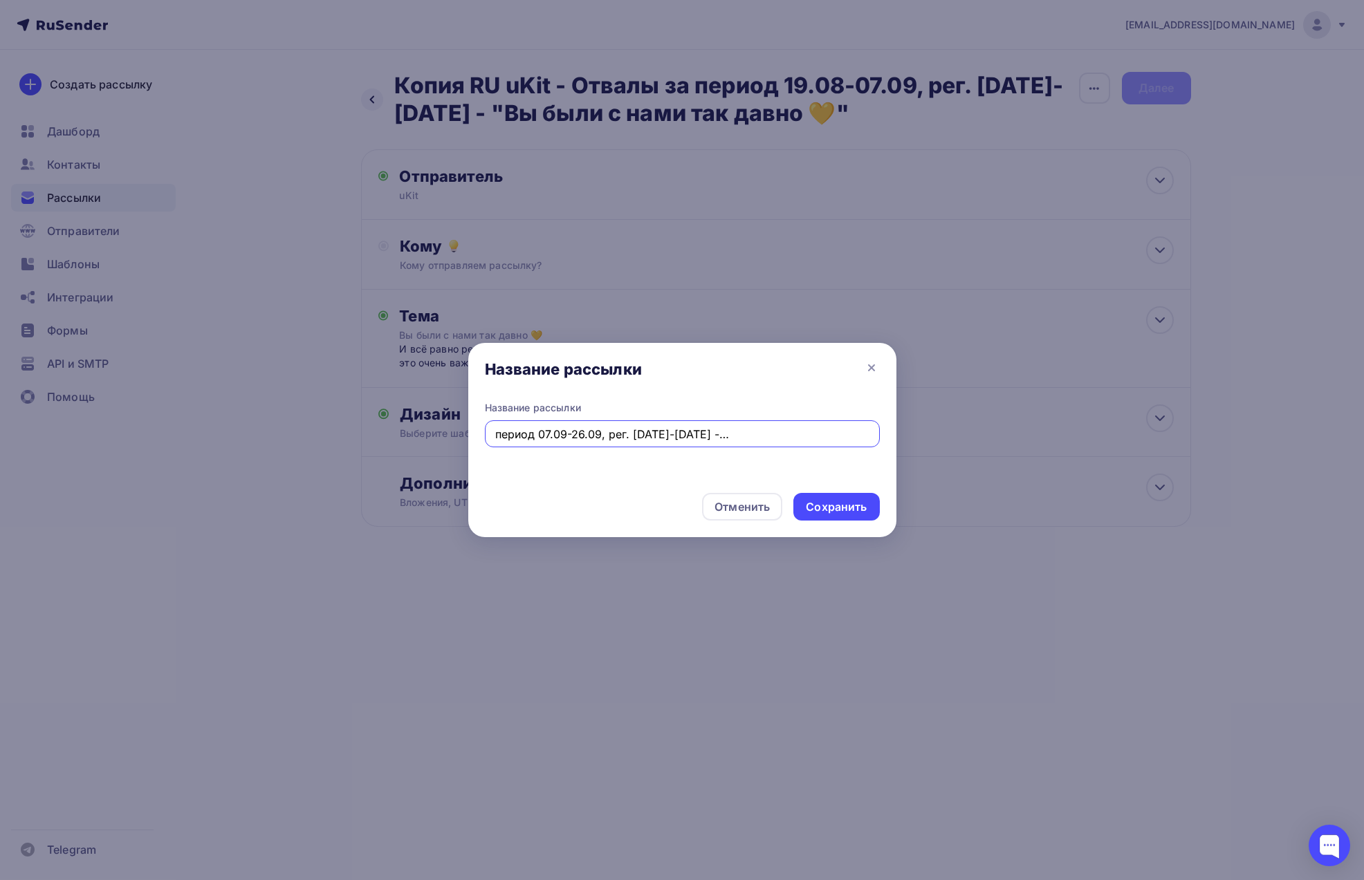
click at [851, 432] on input "Копия RU uKit - Отвалы за период 07.09-26.09, рег. [DATE]-[DATE] - "Вы были с н…" at bounding box center [681, 434] width 379 height 17
drag, startPoint x: 797, startPoint y: 435, endPoint x: 453, endPoint y: 445, distance: 344.5
click at [453, 445] on div "Название рассылки Название рассылки Копия RU uKit - Отвалы за период 07.09-26.0…" at bounding box center [682, 440] width 1364 height 880
click at [582, 436] on input "Копия RU uKit - Отвалы за период 07.09-26.09, рег. [DATE]-[DATE] - "Вы были с н…" at bounding box center [681, 434] width 379 height 17
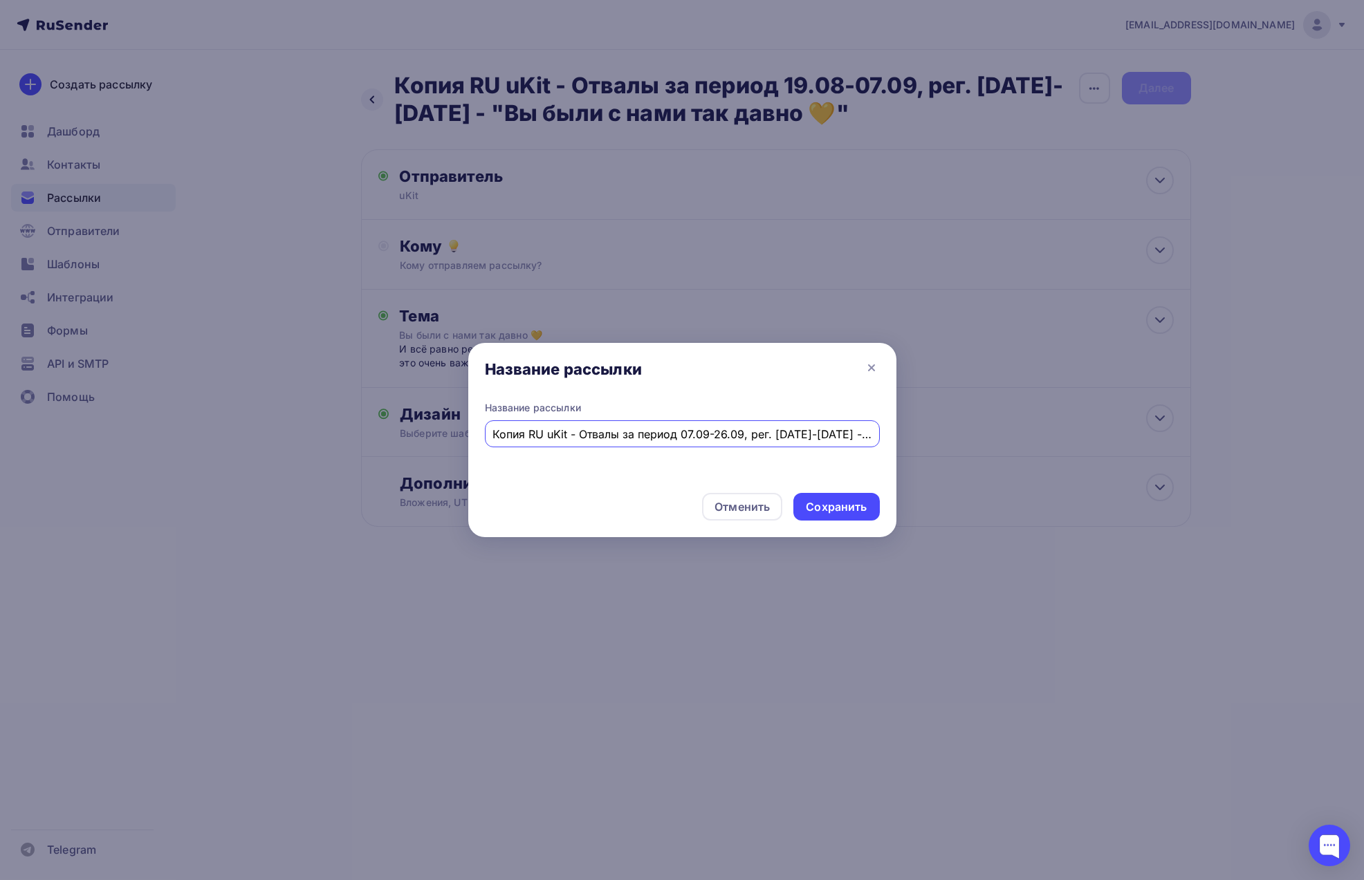
drag, startPoint x: 529, startPoint y: 434, endPoint x: 451, endPoint y: 438, distance: 78.2
click at [451, 438] on div "Название рассылки Название рассылки Копия RU uKit - Отвалы за период 07.09-26.0…" at bounding box center [682, 440] width 1364 height 880
drag, startPoint x: 645, startPoint y: 432, endPoint x: 707, endPoint y: 433, distance: 62.2
click at [707, 433] on input "RU uKit - Отвалы за период 07.09-26.09, рег. [DATE]-[DATE] - "Вы были с нами та…" at bounding box center [681, 434] width 379 height 17
type input "RU uKit - Отвалы за период 07.09-26.09, рег. [DATE]-[DATE] - "Вы были с нами та…"
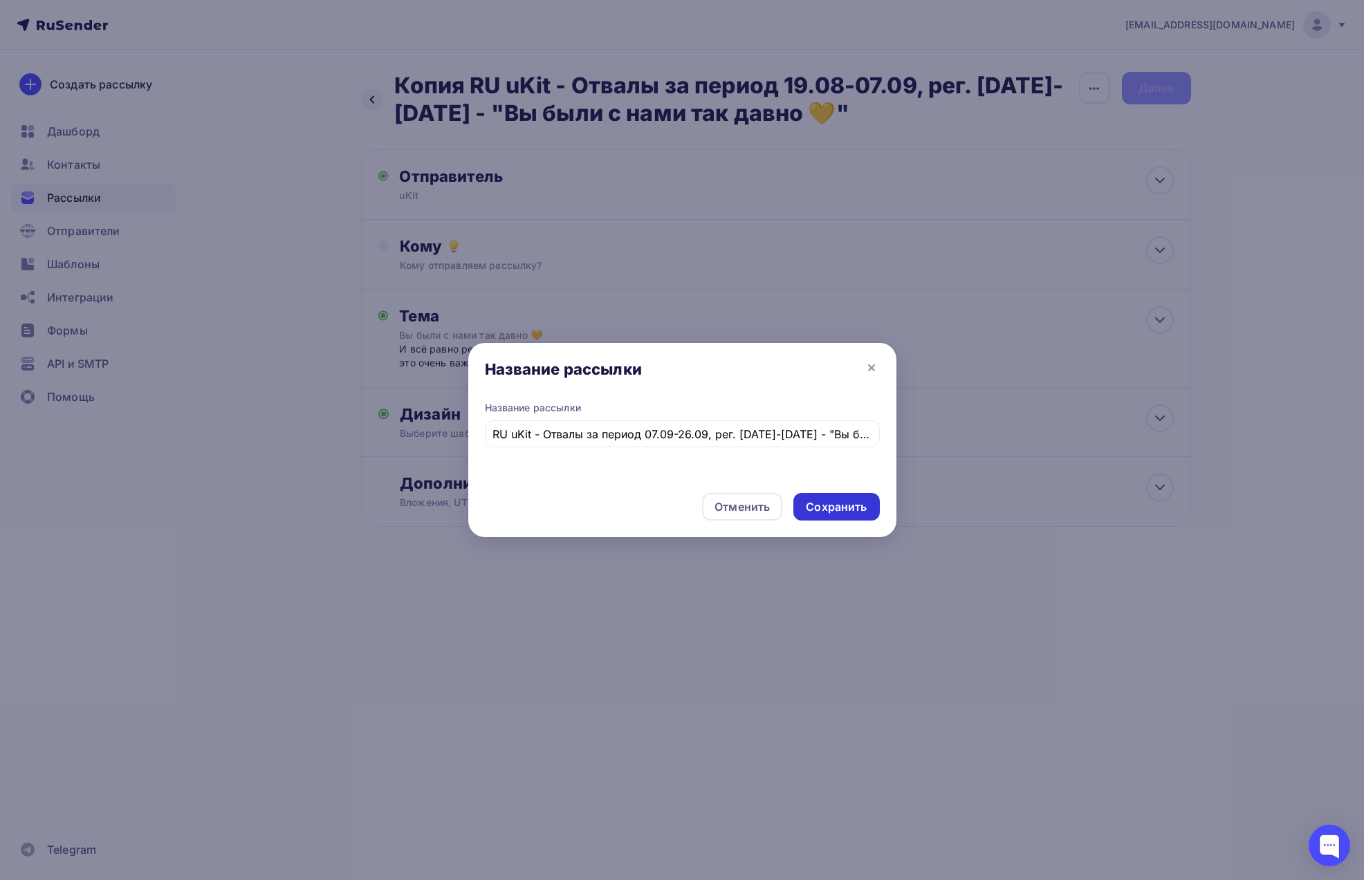
click at [830, 509] on div "Сохранить" at bounding box center [836, 507] width 61 height 16
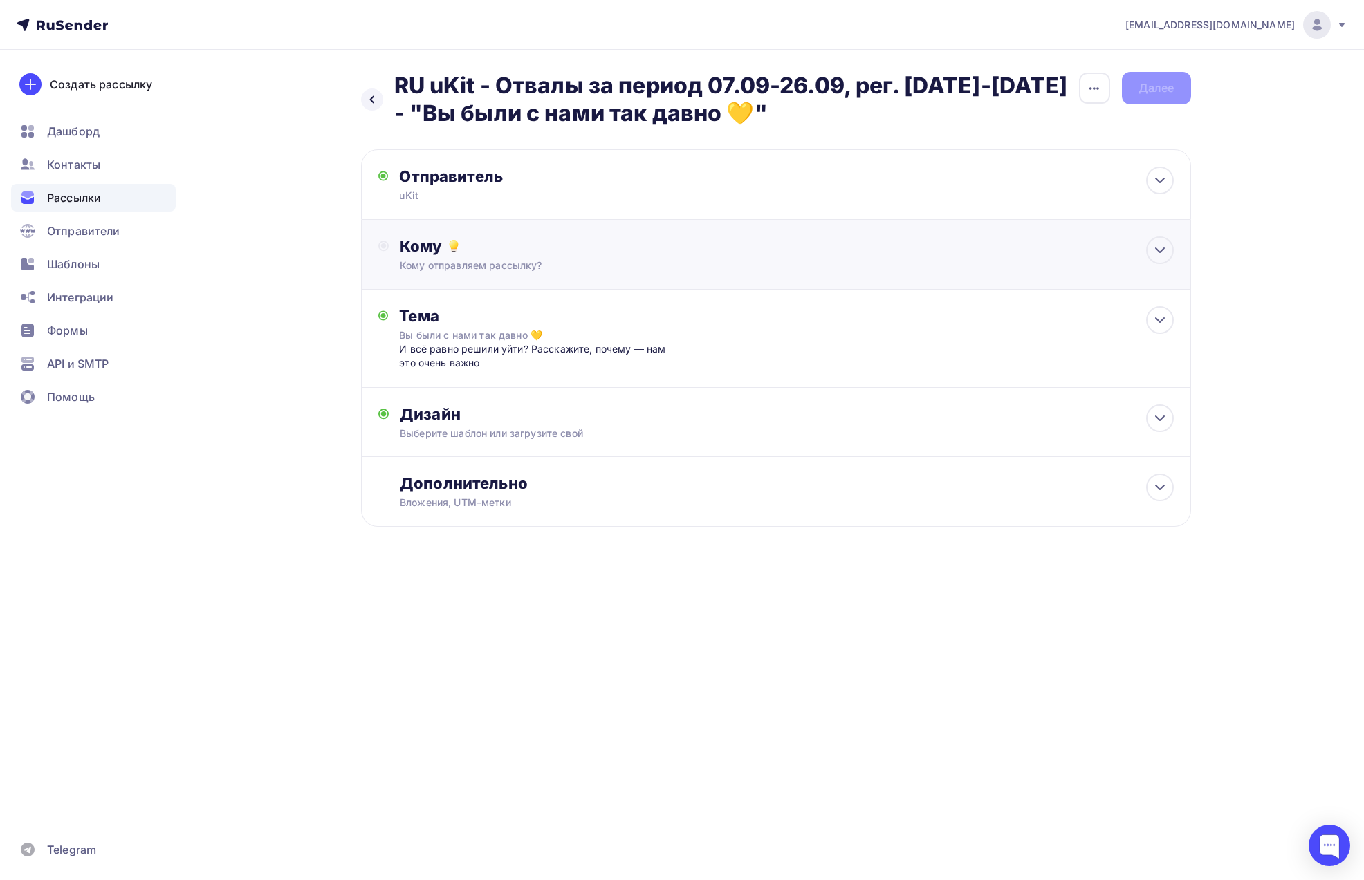
click at [548, 263] on div "Кому отправляем рассылку?" at bounding box center [748, 266] width 696 height 14
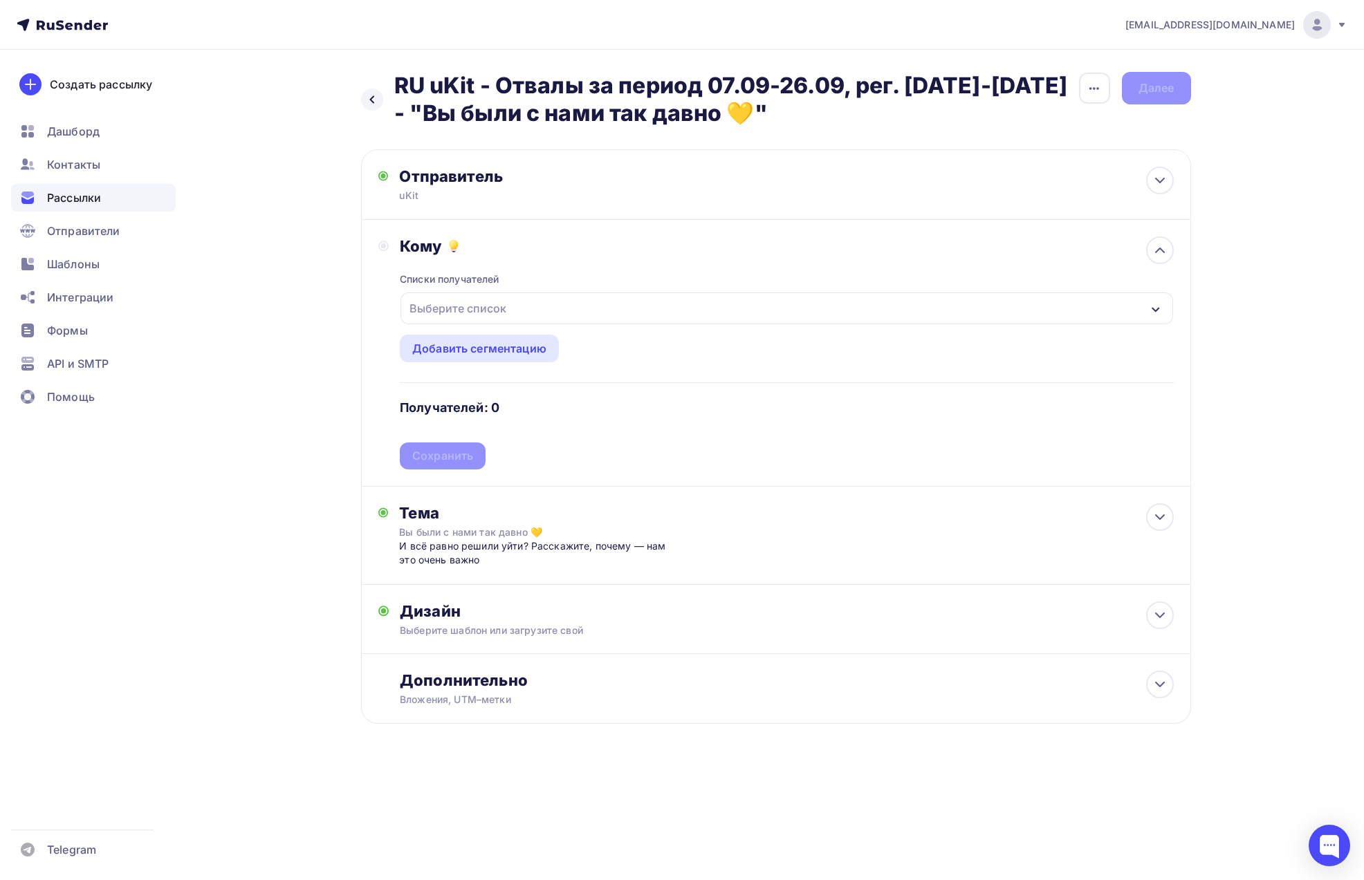
click at [545, 308] on div "Выберите список" at bounding box center [786, 309] width 772 height 32
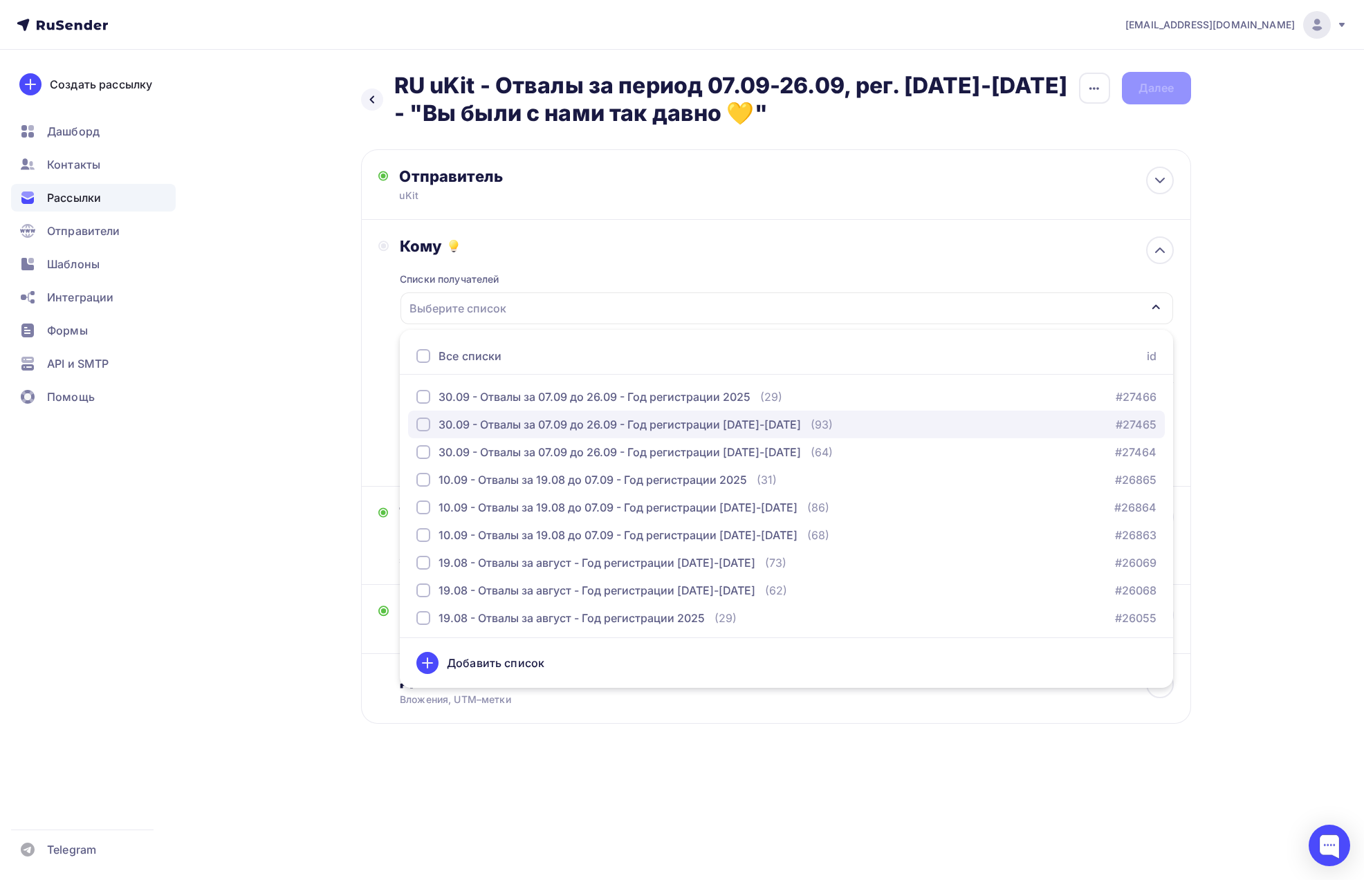
click at [420, 426] on div "button" at bounding box center [423, 425] width 14 height 14
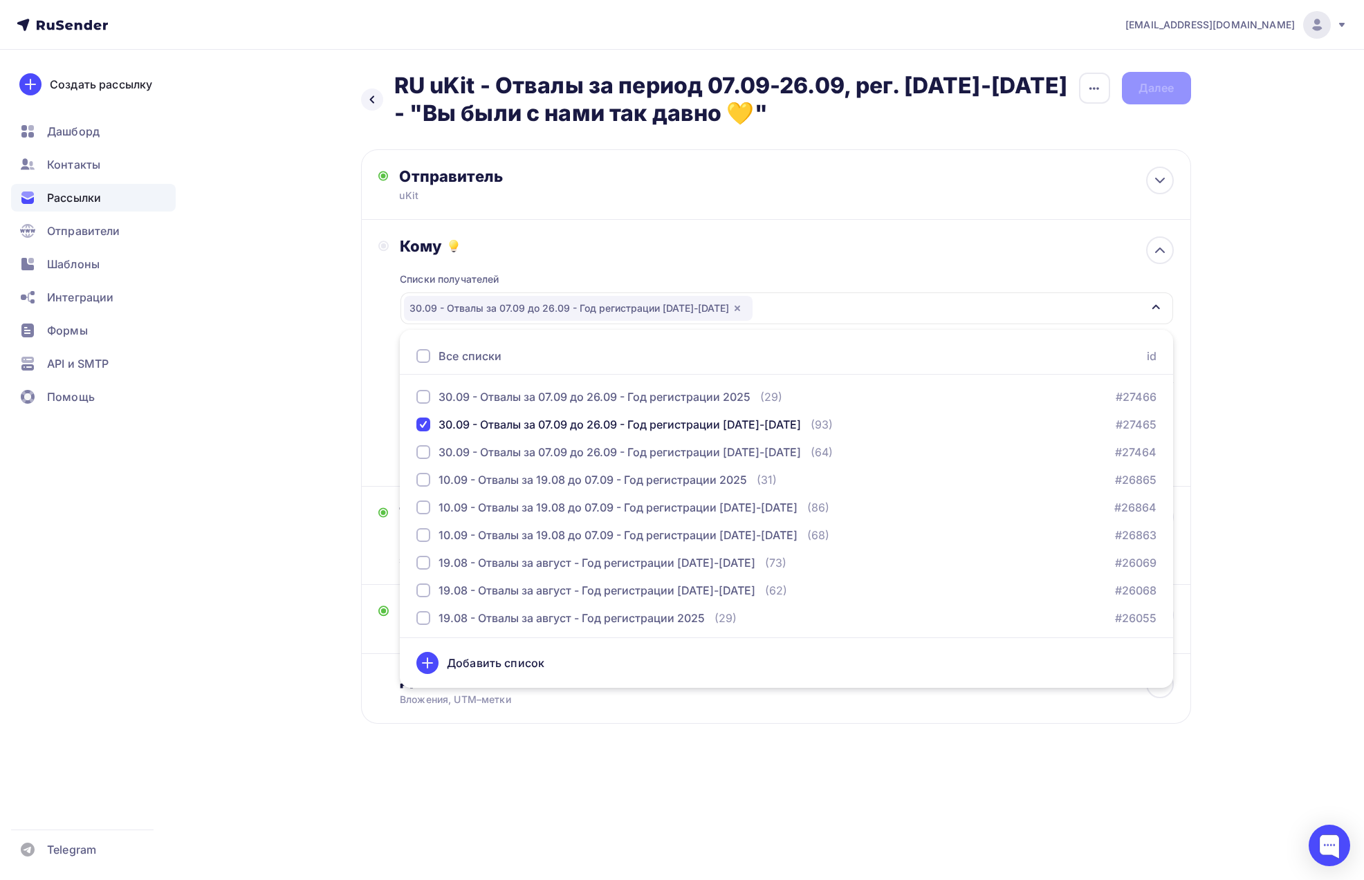
click at [369, 362] on div "Кому Списки получателей 30.09 - Отвалы за 07.09 до 26.09 - Год регистрации [DAT…" at bounding box center [776, 353] width 830 height 267
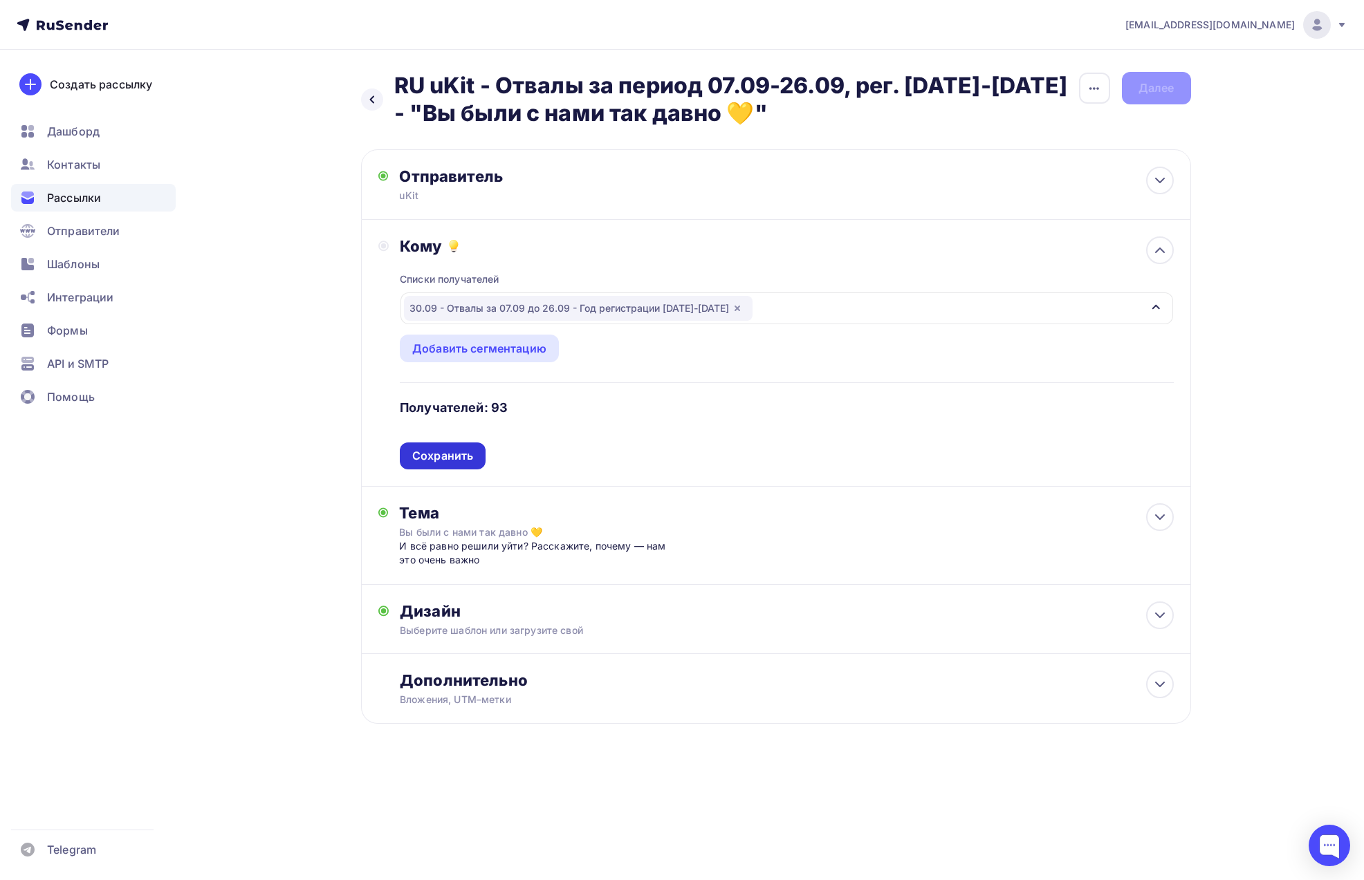
click at [447, 454] on div "Сохранить" at bounding box center [442, 456] width 61 height 16
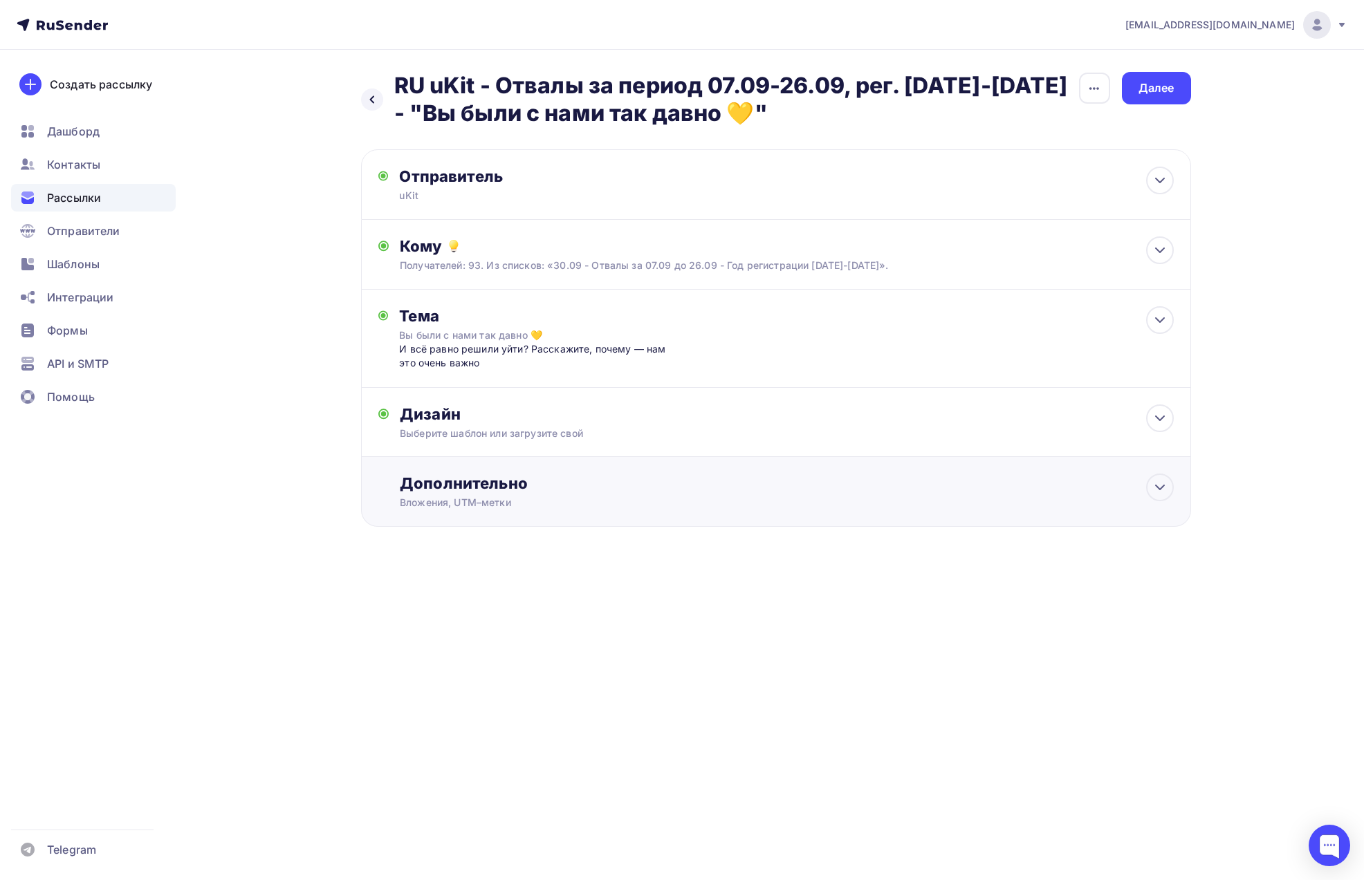
click at [582, 484] on div "Дополнительно" at bounding box center [786, 483] width 773 height 19
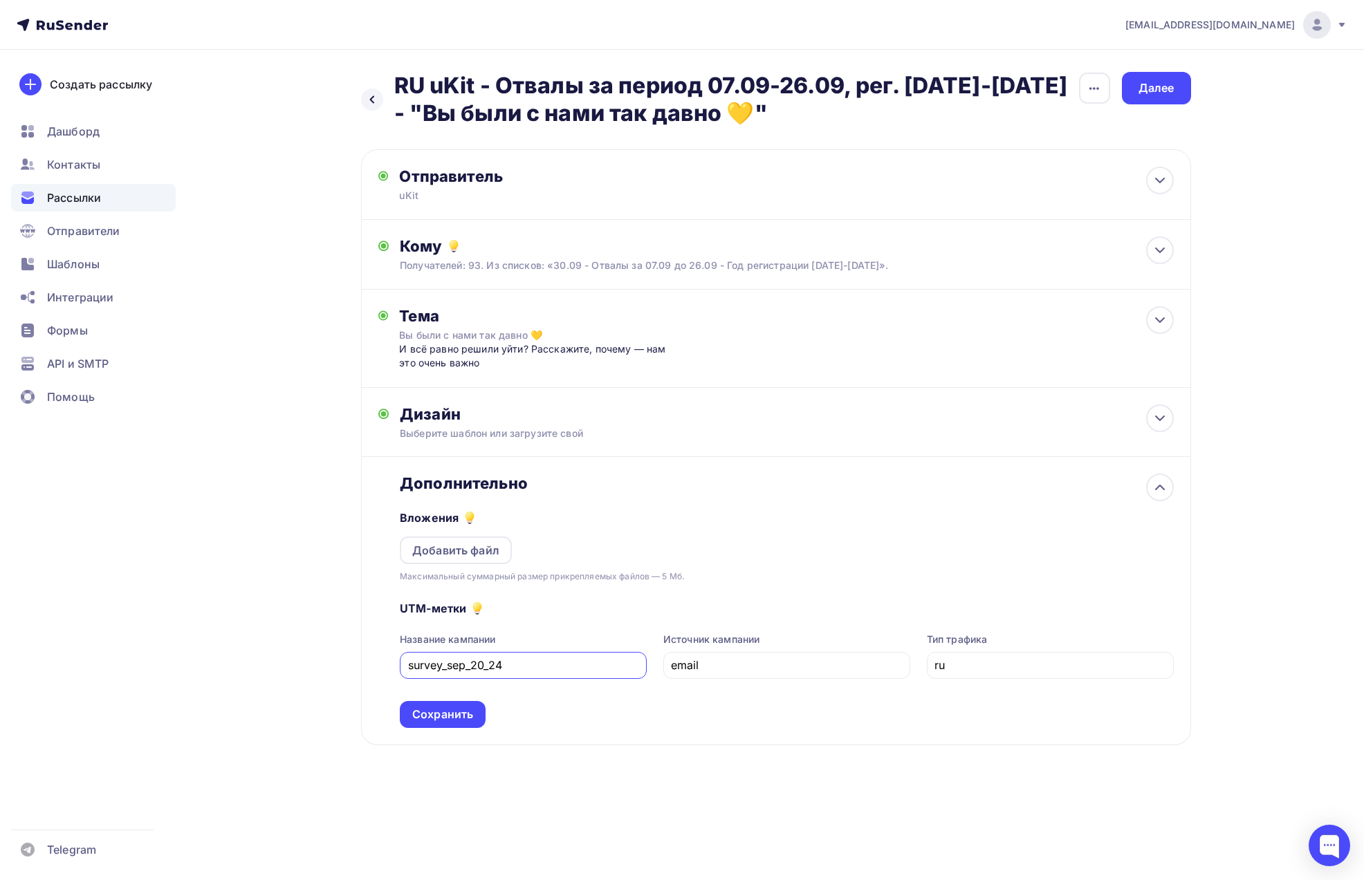
drag, startPoint x: 467, startPoint y: 665, endPoint x: 450, endPoint y: 665, distance: 17.3
click at [450, 665] on input "survey_sep_20_24" at bounding box center [523, 665] width 231 height 17
click at [470, 666] on input "survey_sep_20_24" at bounding box center [523, 665] width 231 height 17
click at [464, 666] on input "survey_sep_20_24" at bounding box center [523, 665] width 231 height 17
click at [448, 667] on input "survey_sep_30_24" at bounding box center [523, 665] width 231 height 17
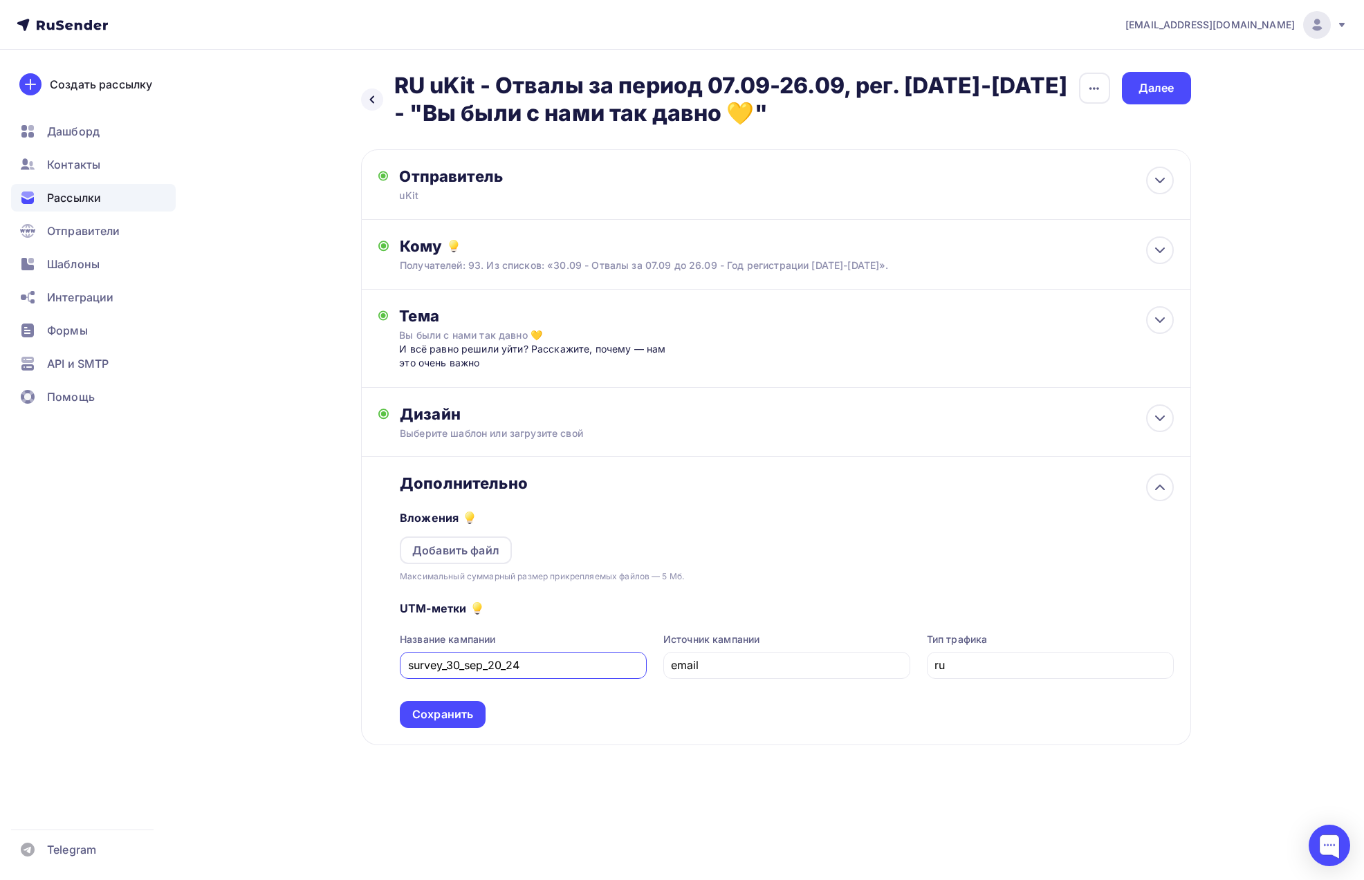
type input "survey_30_sep_20_24"
click at [560, 707] on div "UTM-метки Название кампании survey_30_sep_20_24 Источник кампании email Тип тра…" at bounding box center [786, 656] width 773 height 145
click at [456, 717] on div "Сохранить" at bounding box center [442, 715] width 61 height 16
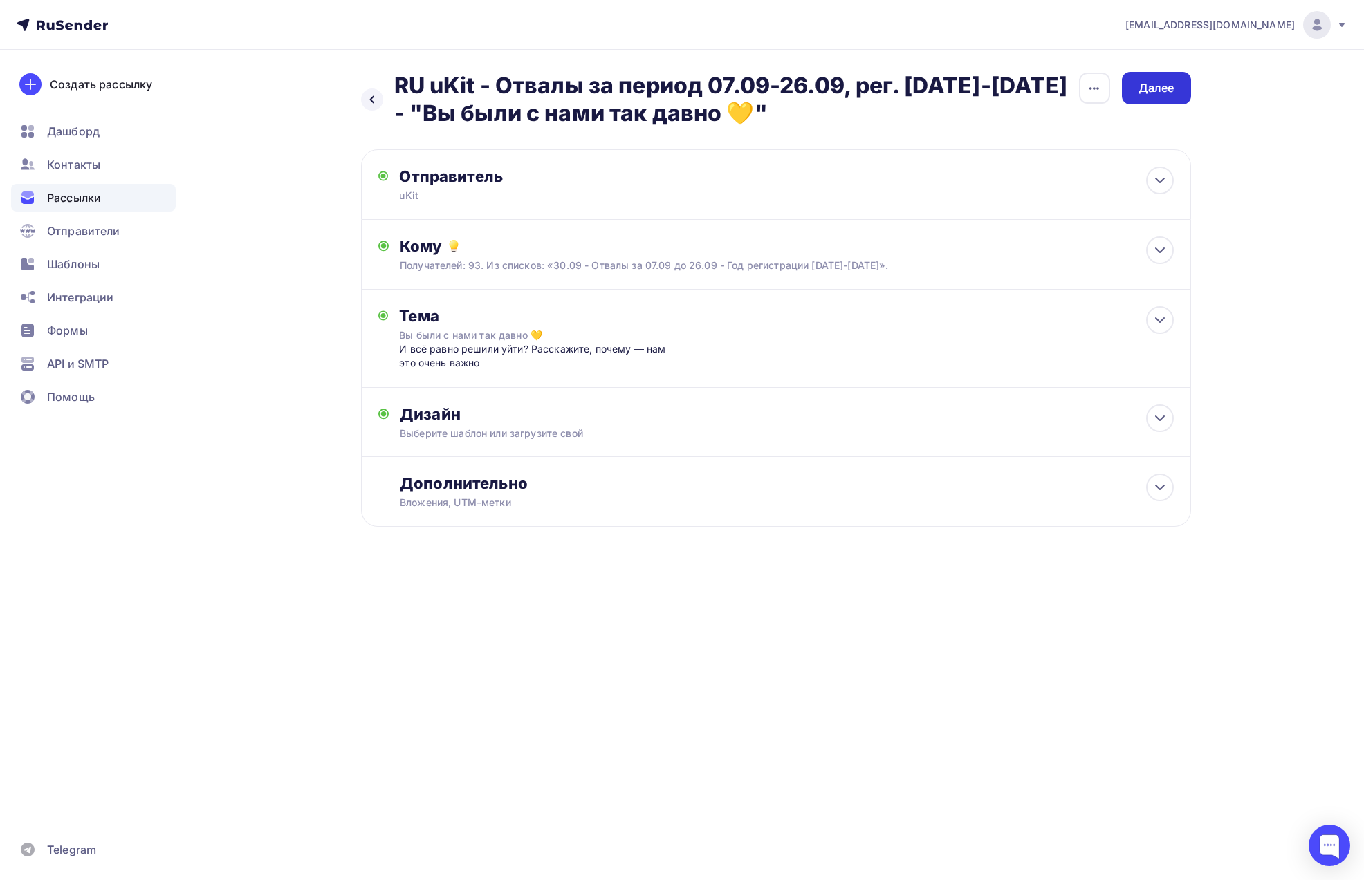
click at [1171, 93] on div "Далее" at bounding box center [1156, 88] width 36 height 16
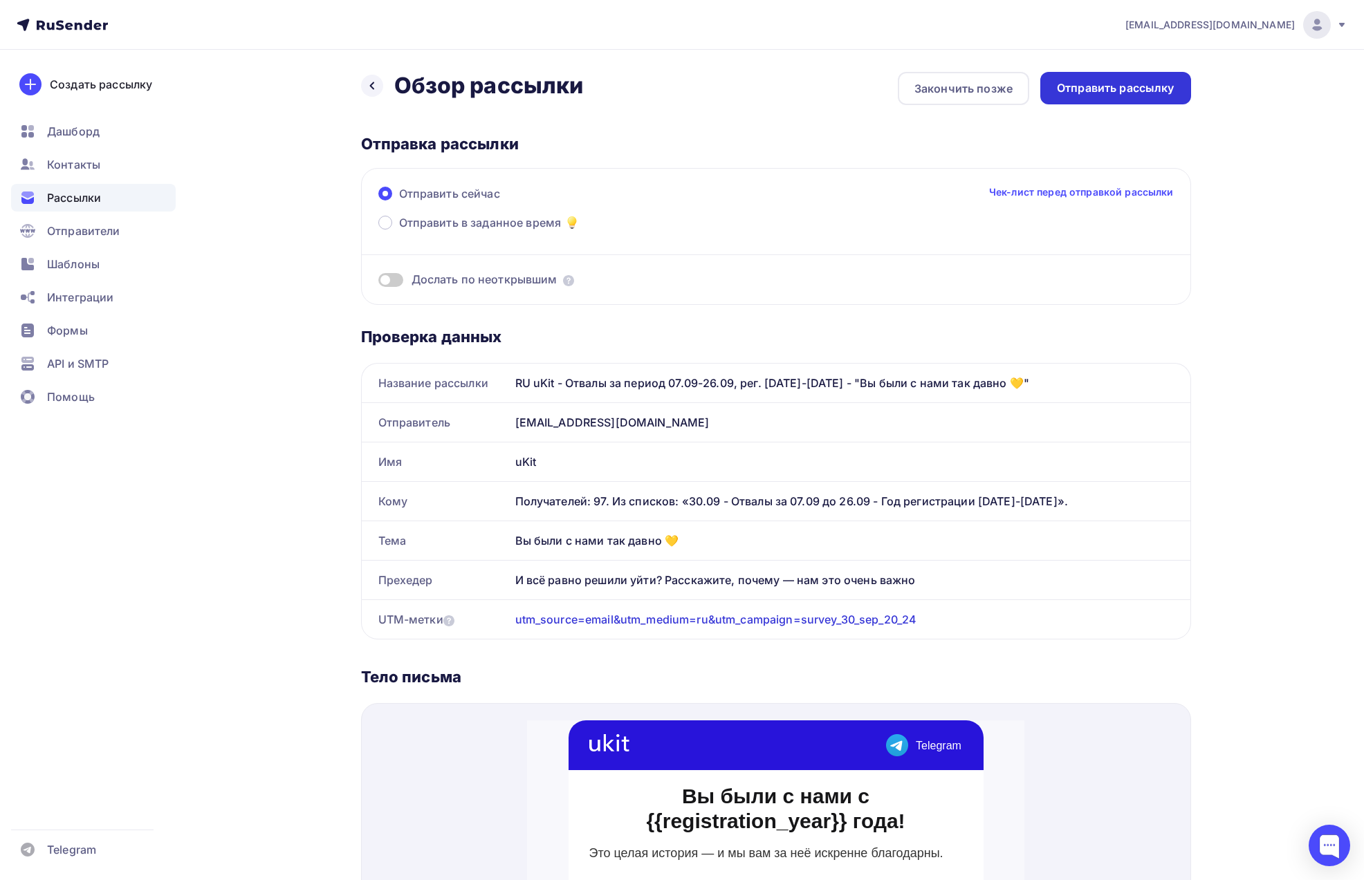
click at [1113, 92] on div "Отправить рассылку" at bounding box center [1116, 88] width 118 height 16
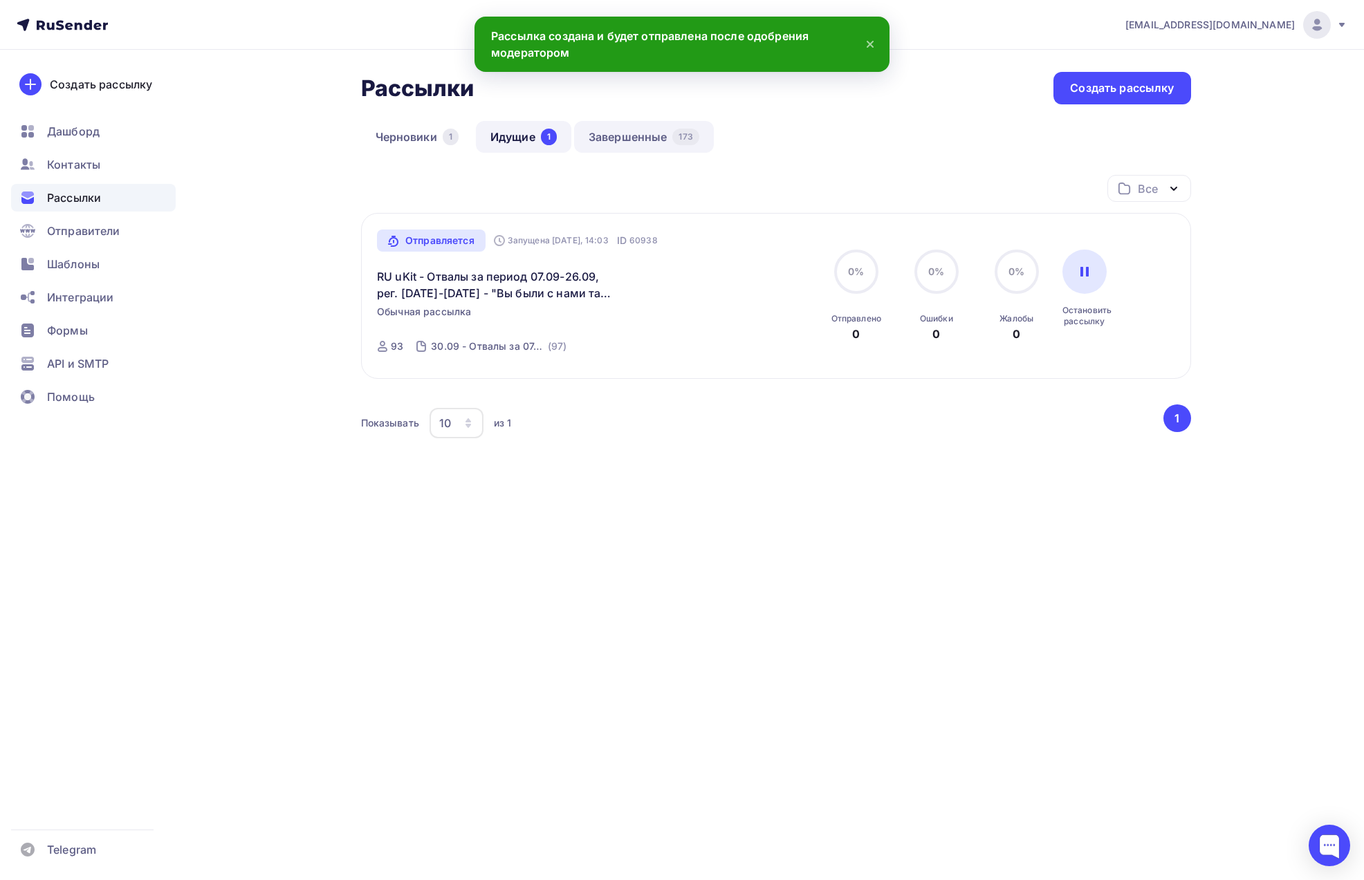
click at [621, 138] on link "Завершенные 173" at bounding box center [644, 137] width 140 height 32
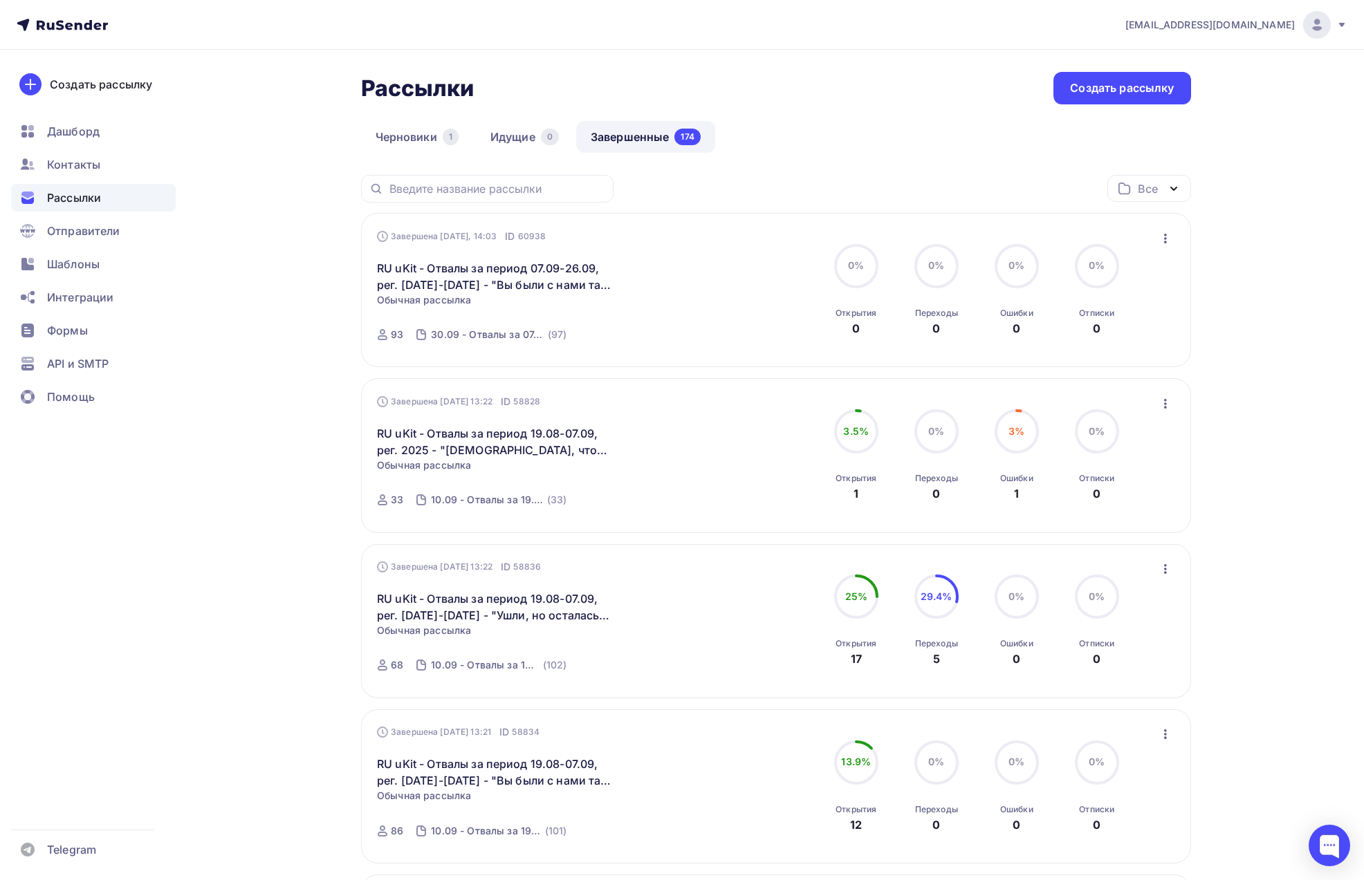
click at [1163, 570] on icon "button" at bounding box center [1165, 569] width 17 height 17
click at [1116, 661] on div "Копировать в новую" at bounding box center [1102, 660] width 142 height 17
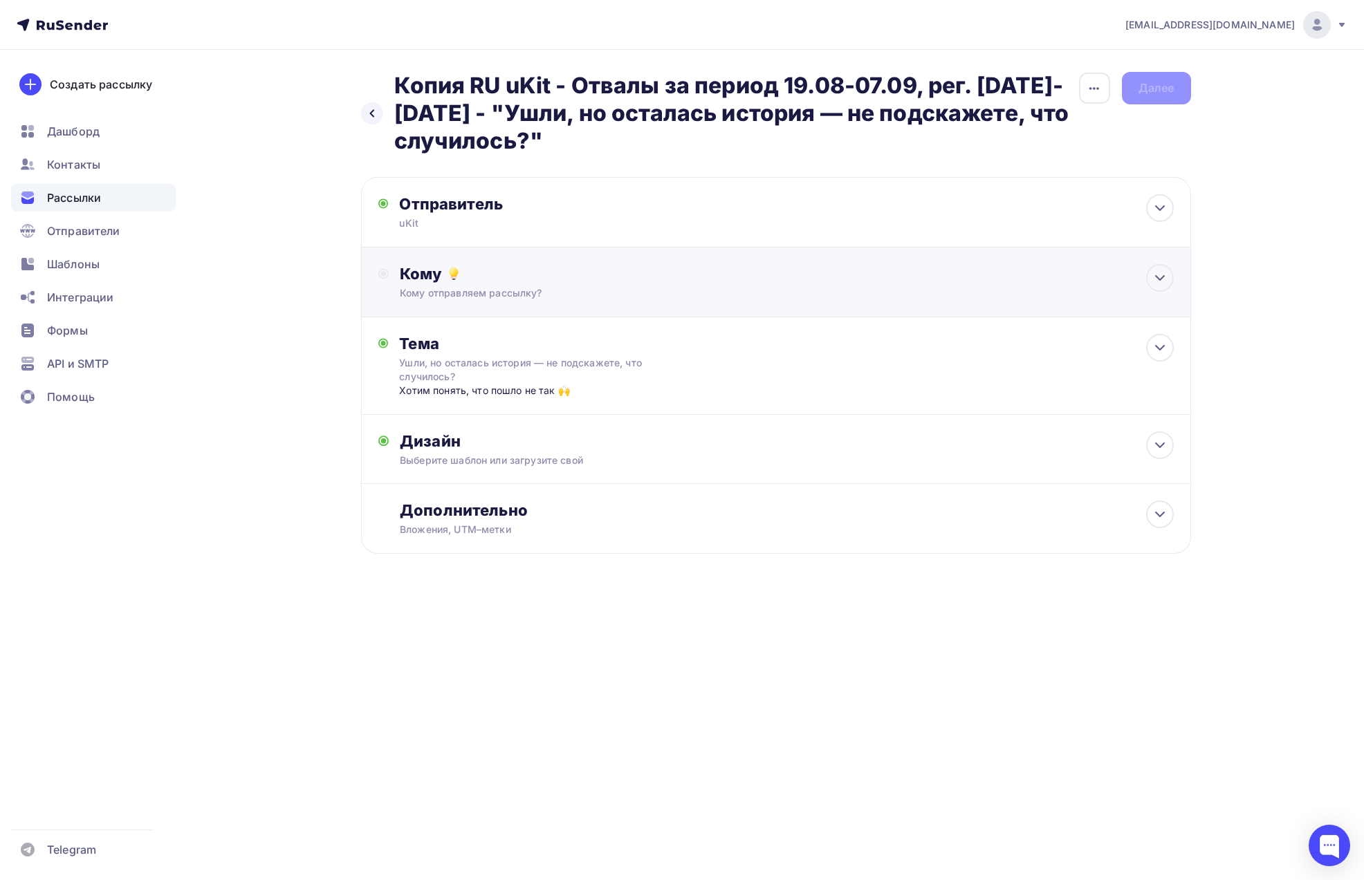
click at [484, 269] on div "Кому" at bounding box center [786, 273] width 773 height 19
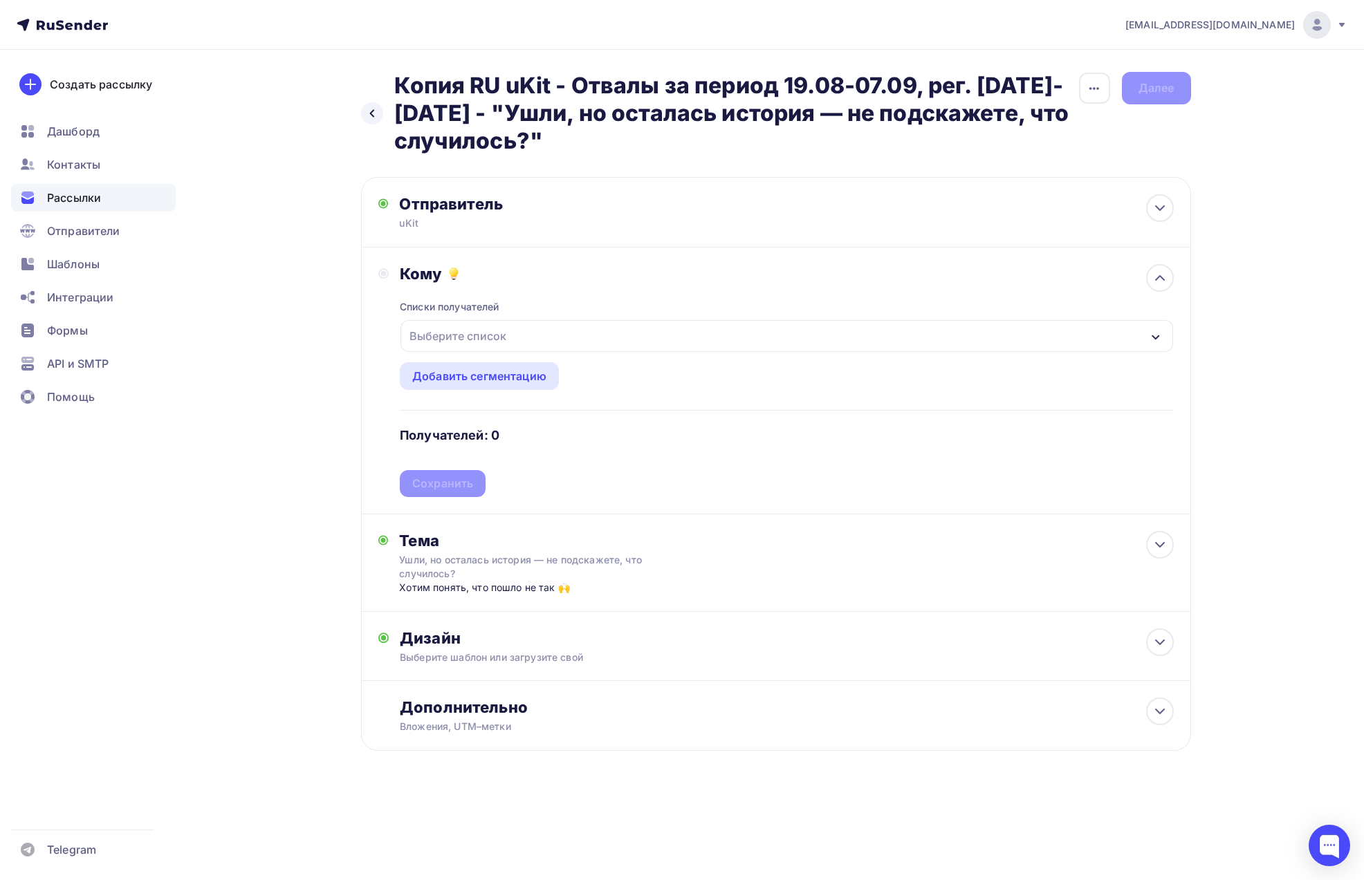
click at [544, 334] on div "Выберите список" at bounding box center [786, 336] width 772 height 32
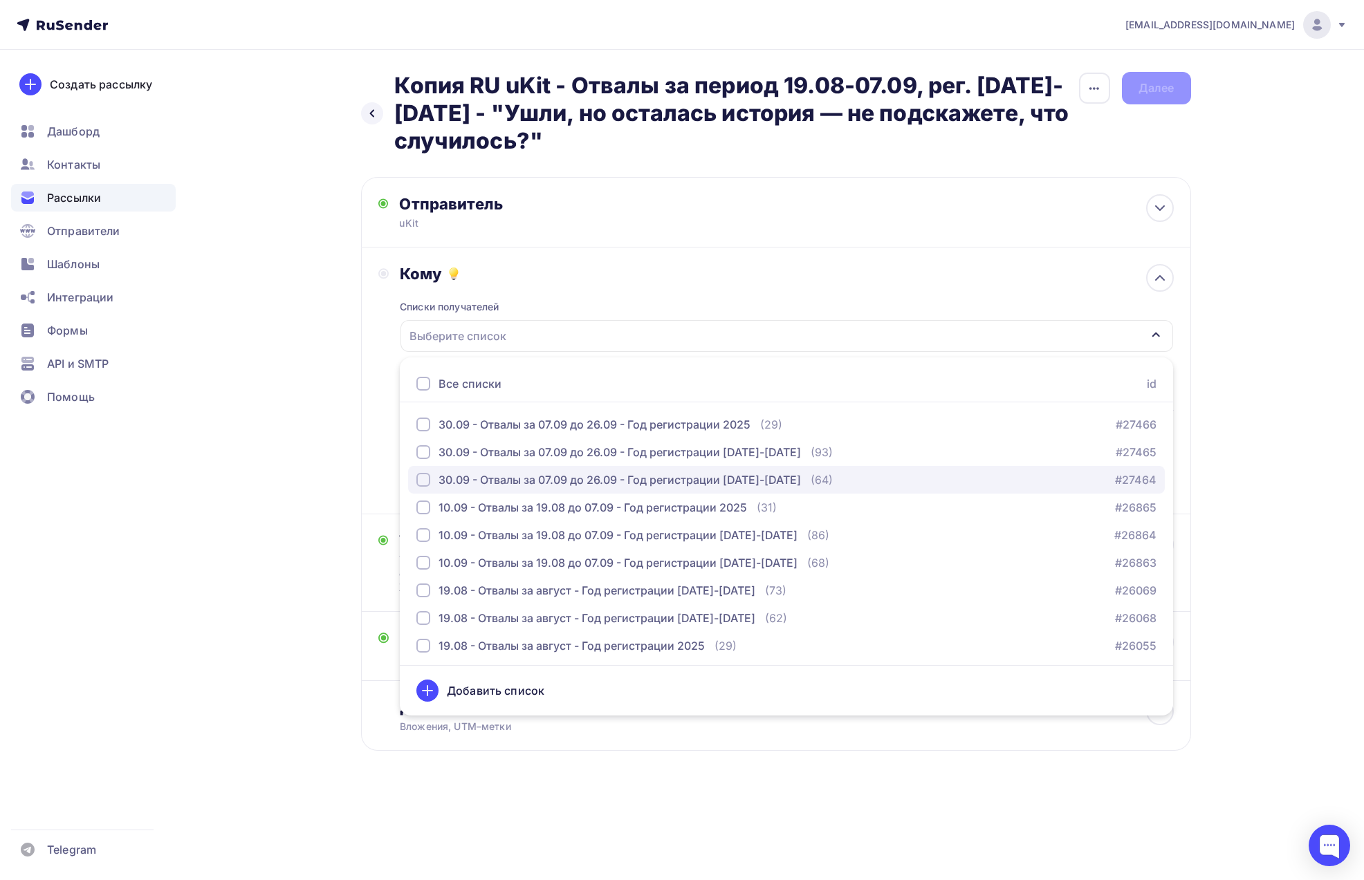
click at [423, 485] on div "button" at bounding box center [423, 480] width 14 height 14
click at [945, 306] on div "Списки получателей 30.09 - Отвалы за 07.09 до 26.09 - Год регистрации [DATE]-[D…" at bounding box center [786, 391] width 773 height 214
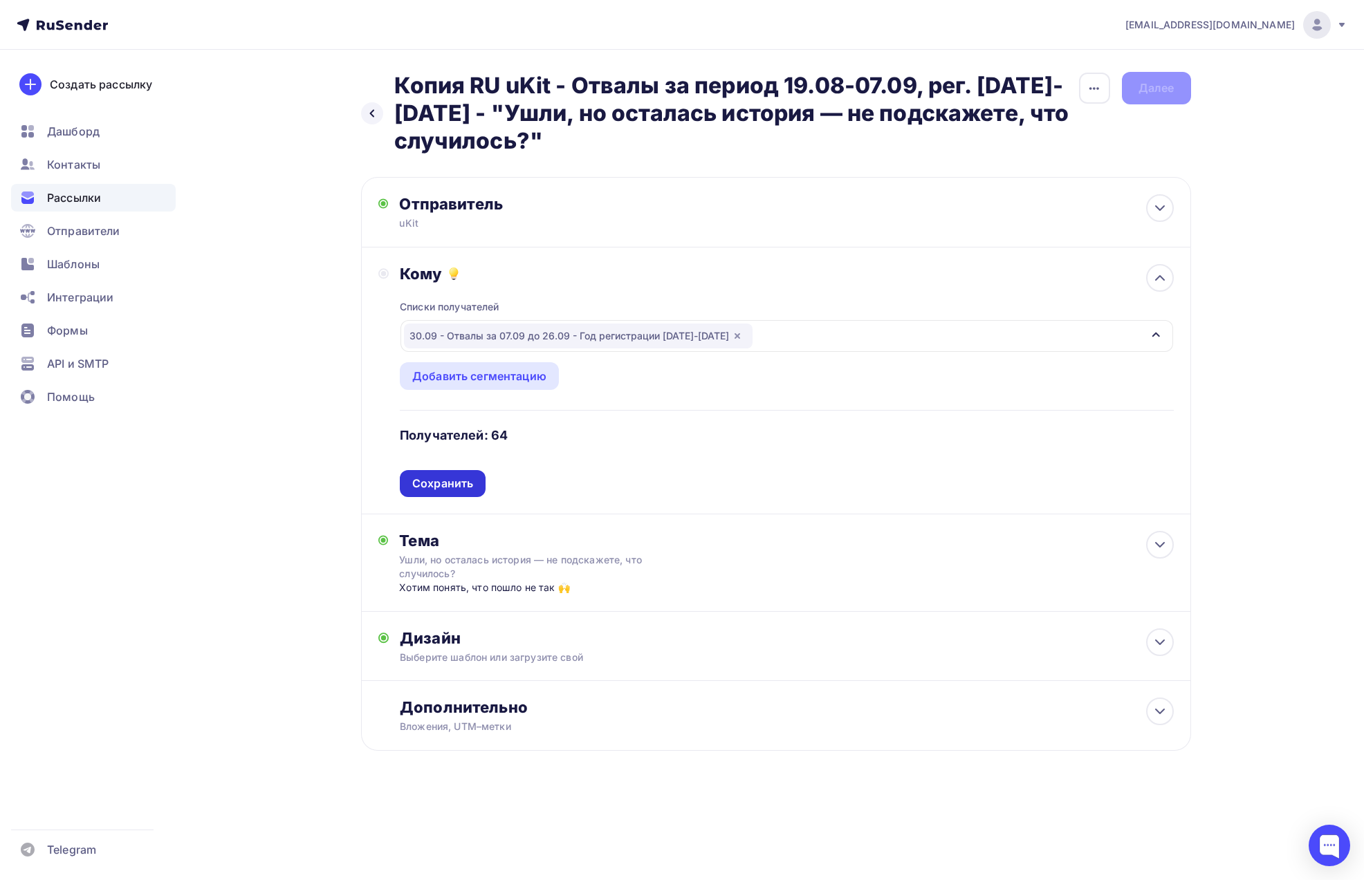
click at [440, 476] on div "Сохранить" at bounding box center [442, 484] width 61 height 16
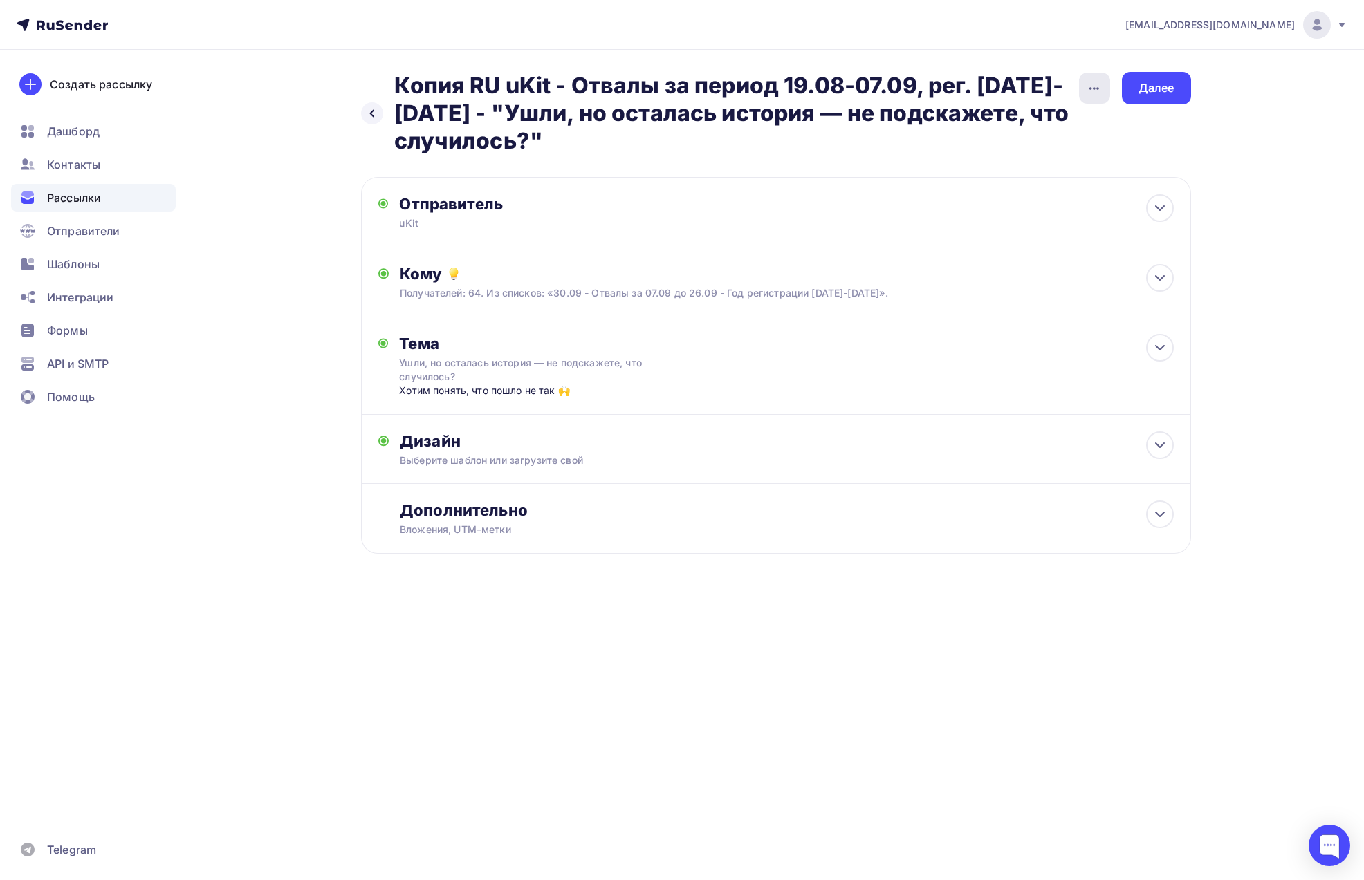
click at [1086, 94] on icon "button" at bounding box center [1094, 88] width 17 height 17
click at [1059, 149] on link "Переименовать рассылку" at bounding box center [1021, 159] width 188 height 28
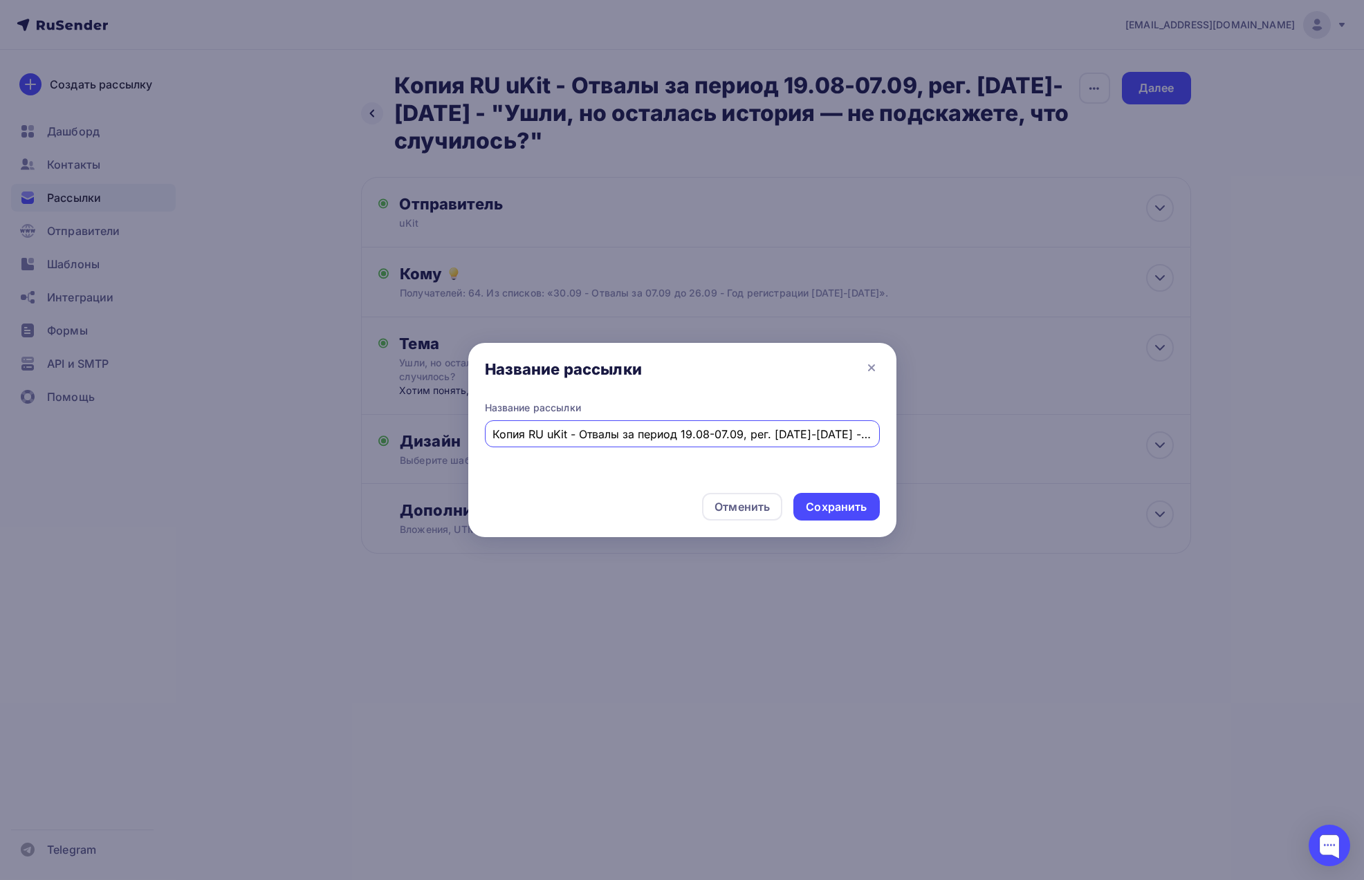
drag, startPoint x: 604, startPoint y: 434, endPoint x: 478, endPoint y: 430, distance: 126.6
click at [420, 432] on div "Название рассылки Название рассылки Копия RU uKit - Отвалы за период 19.08-07.0…" at bounding box center [682, 440] width 1364 height 880
click at [665, 429] on input "Копия RU uKit - Отвалы за период 19.08-07.09, рег. [DATE]-[DATE] - "Ушли, но ос…" at bounding box center [681, 434] width 379 height 17
drag, startPoint x: 681, startPoint y: 433, endPoint x: 741, endPoint y: 431, distance: 59.5
click at [741, 431] on input "Копия RU uKit - Отвалы за период 19.08-07.09, рег. [DATE]-[DATE] - "Ушли, но ос…" at bounding box center [681, 434] width 379 height 17
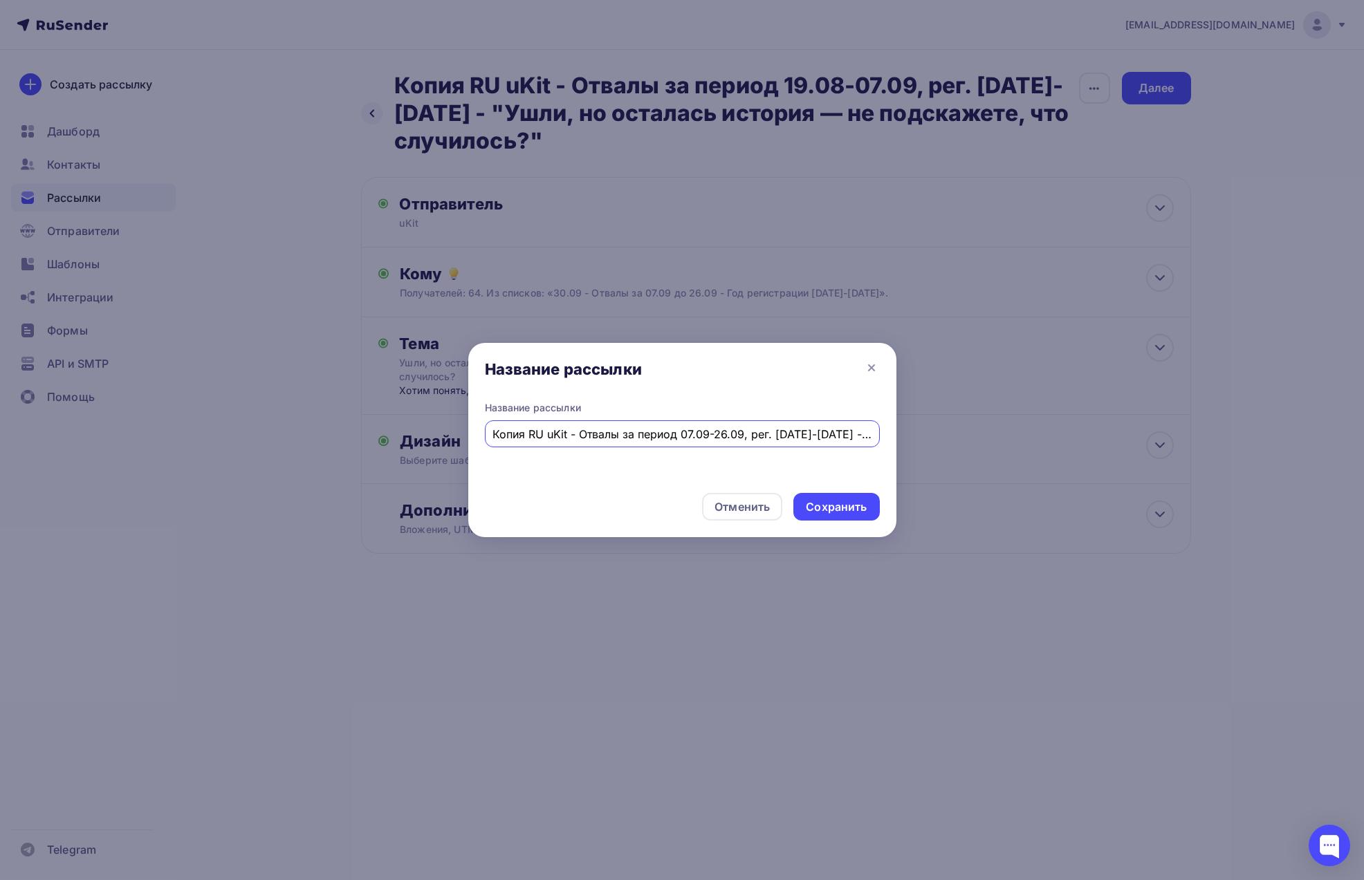
drag, startPoint x: 530, startPoint y: 433, endPoint x: 451, endPoint y: 429, distance: 78.9
click at [449, 431] on div "Название рассылки Название рассылки Копия RU uKit - Отвалы за период 07.09-26.0…" at bounding box center [682, 440] width 1364 height 880
type input "RU uKit - Отвалы за период 07.09-26.09, рег. [DATE]-[DATE] - "Ушли, но осталась…"
click at [833, 510] on div "Сохранить" at bounding box center [836, 507] width 61 height 16
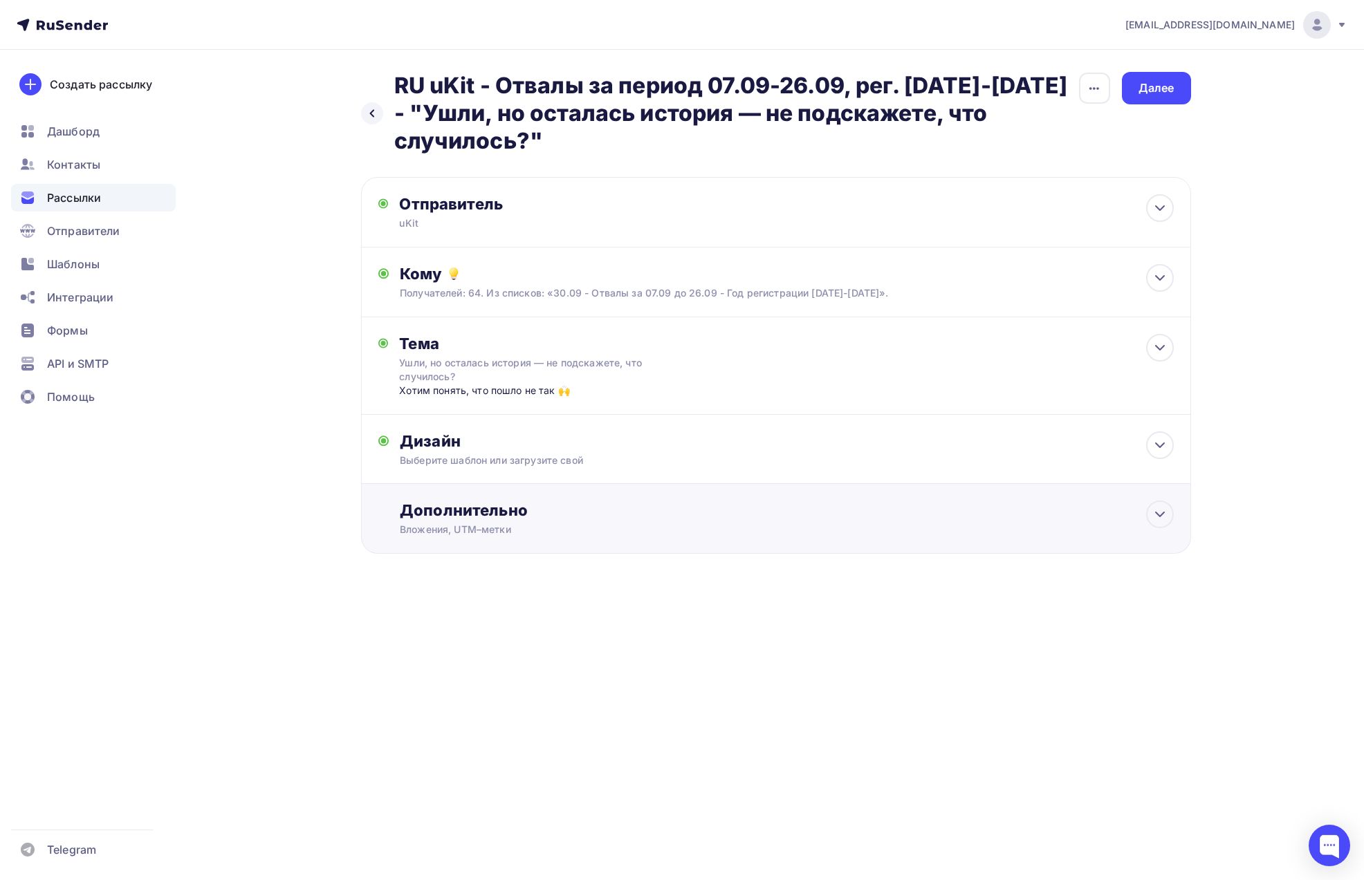
click at [506, 494] on div "Дополнительно Вложения, UTM–метки Вложения Добавить файл Максимальный суммарный…" at bounding box center [776, 519] width 830 height 70
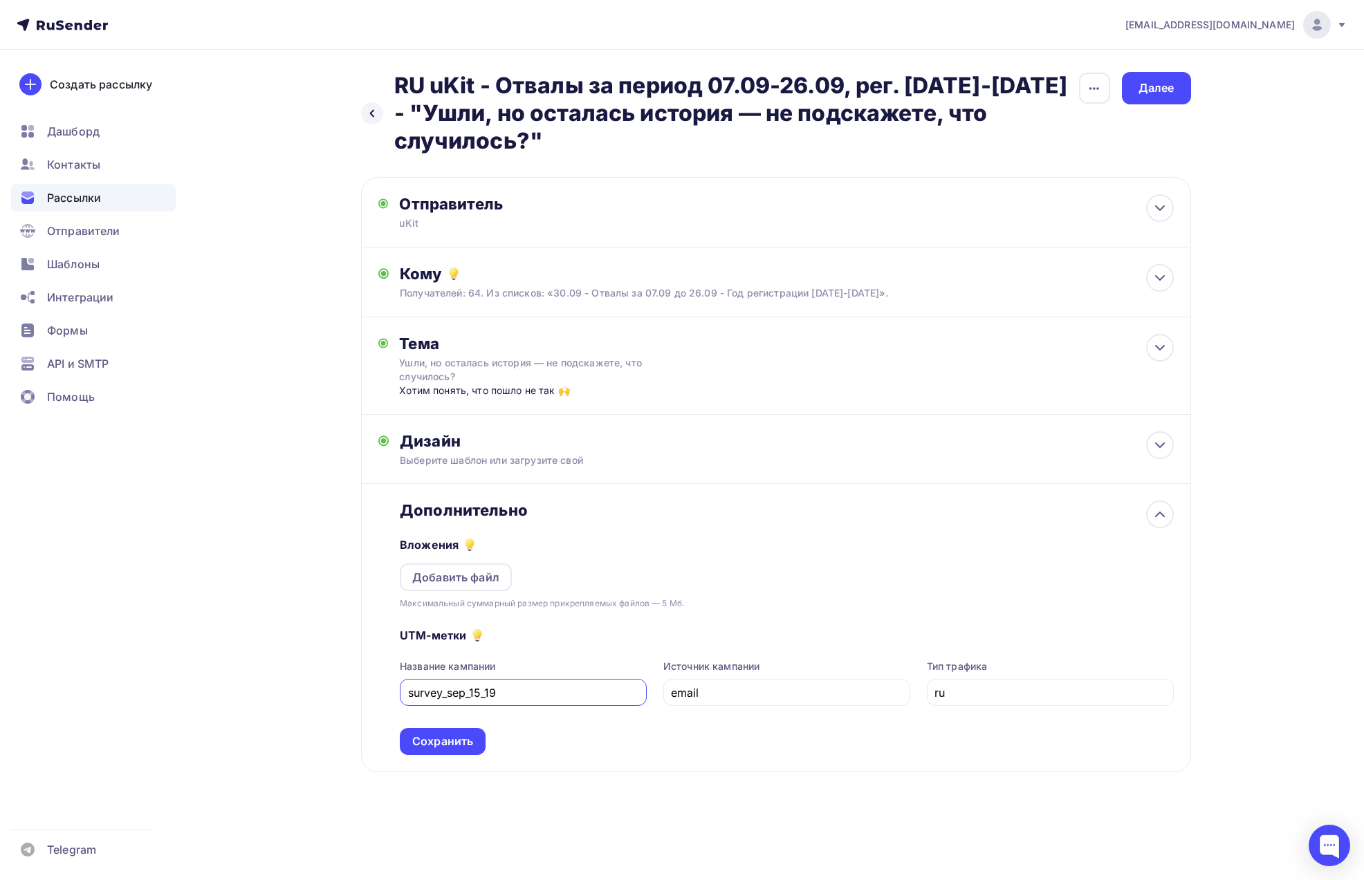
click at [449, 691] on input "survey_sep_15_19" at bounding box center [523, 693] width 231 height 17
type input "survey_30_sep_15_19"
click at [449, 736] on div "Сохранить" at bounding box center [442, 742] width 61 height 16
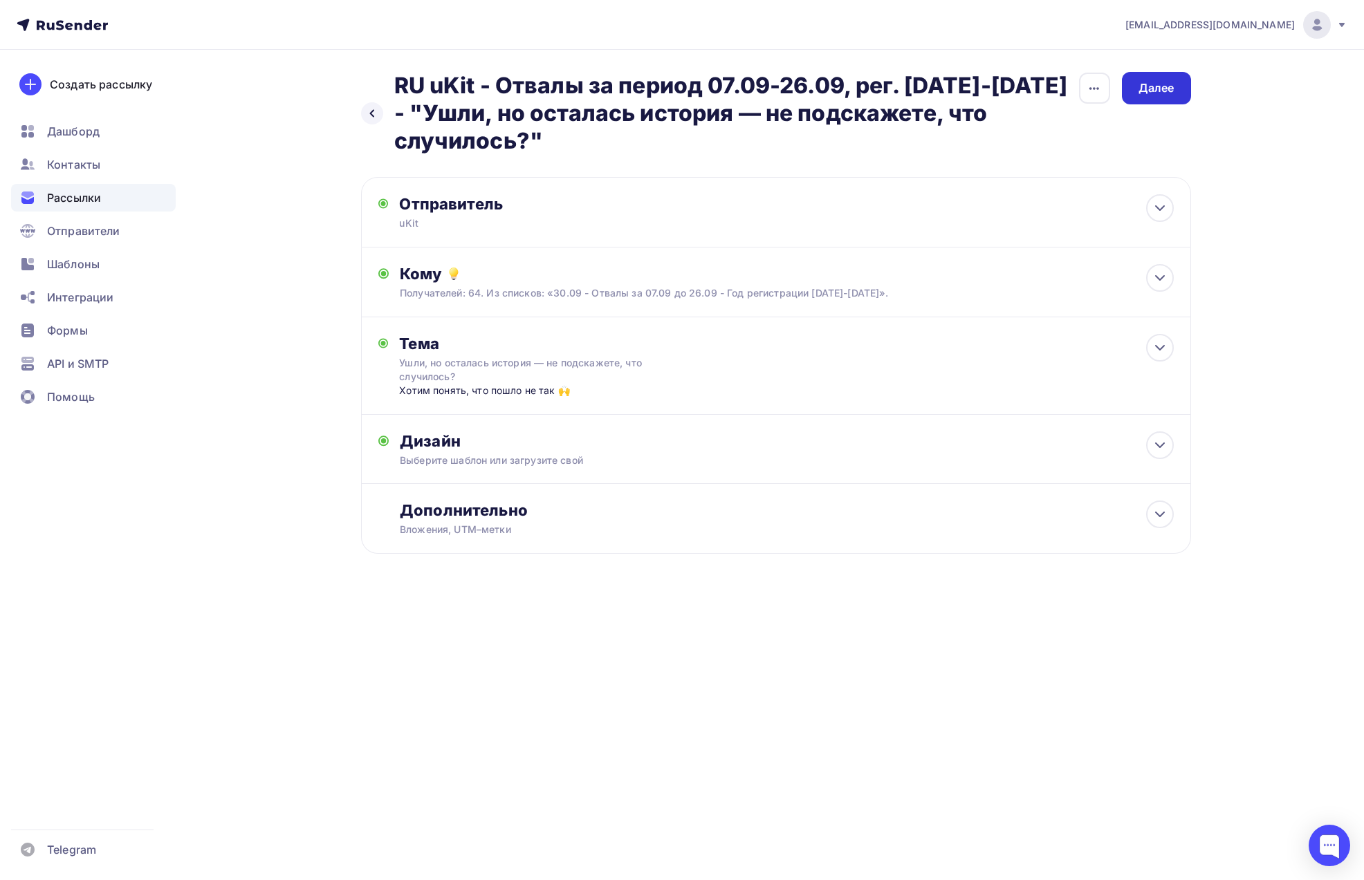
click at [1172, 94] on div "Далее" at bounding box center [1156, 88] width 36 height 16
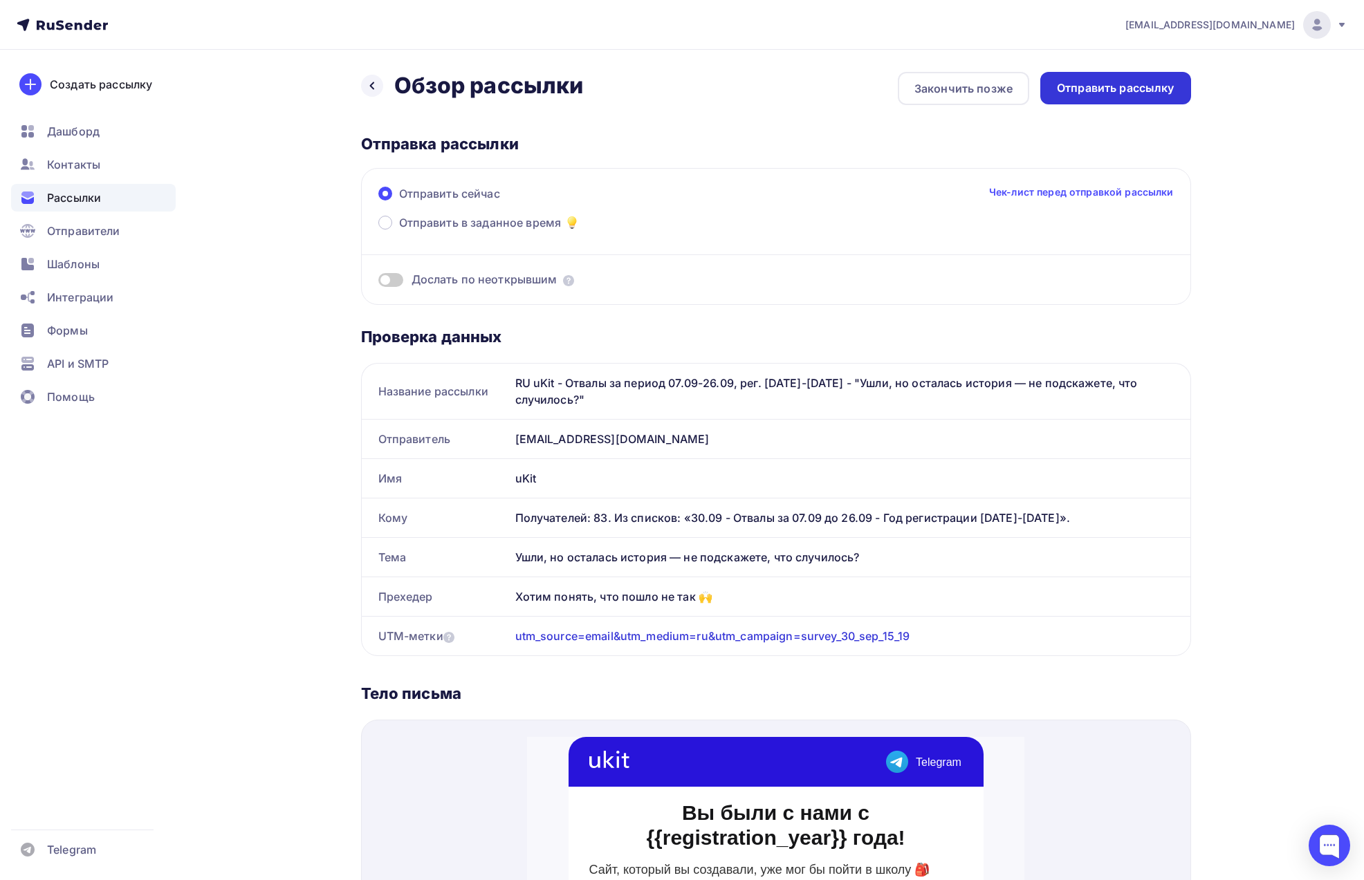
click at [1118, 93] on div "Отправить рассылку" at bounding box center [1116, 88] width 118 height 16
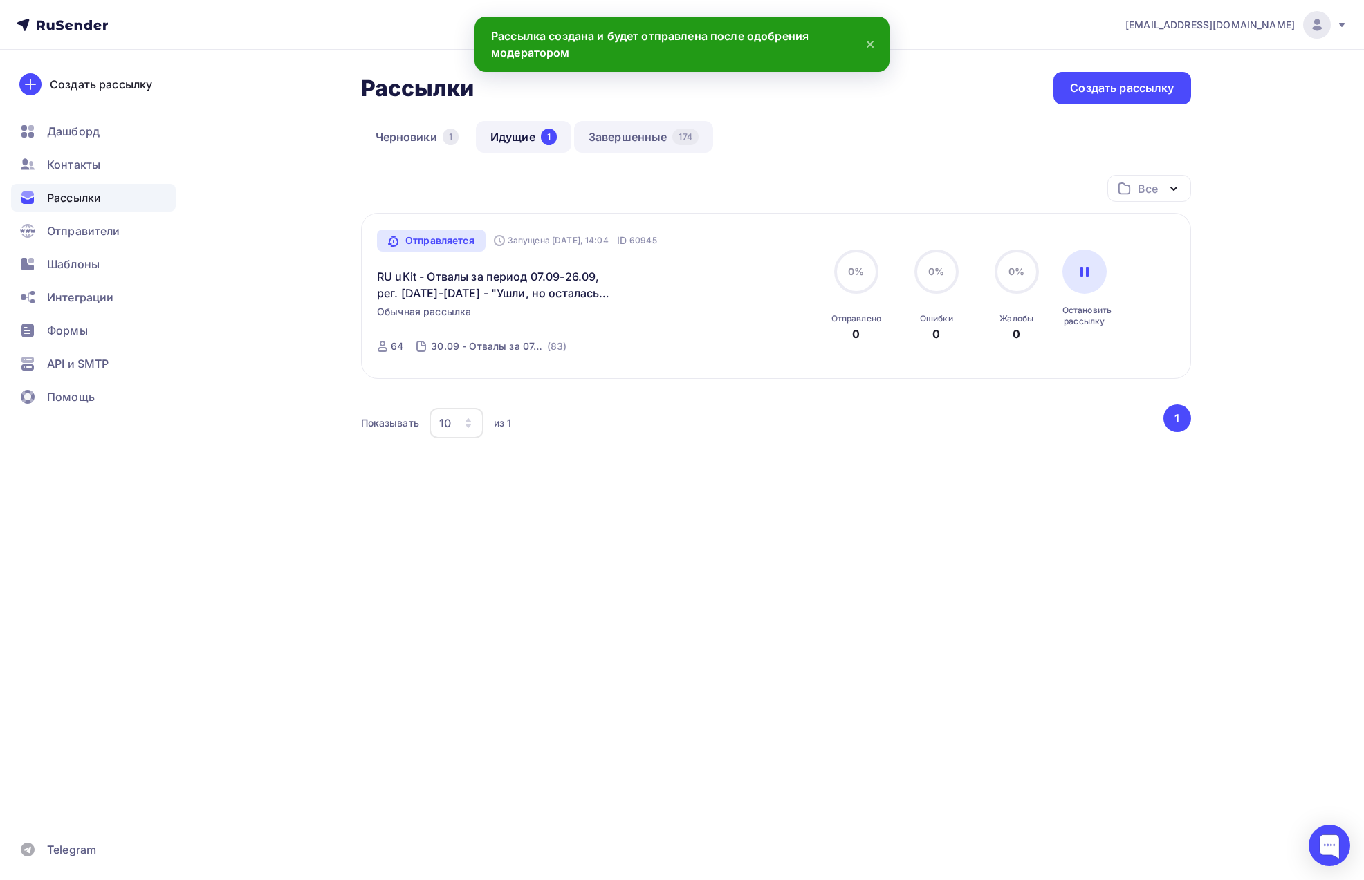
click at [636, 142] on link "Завершенные 174" at bounding box center [643, 137] width 139 height 32
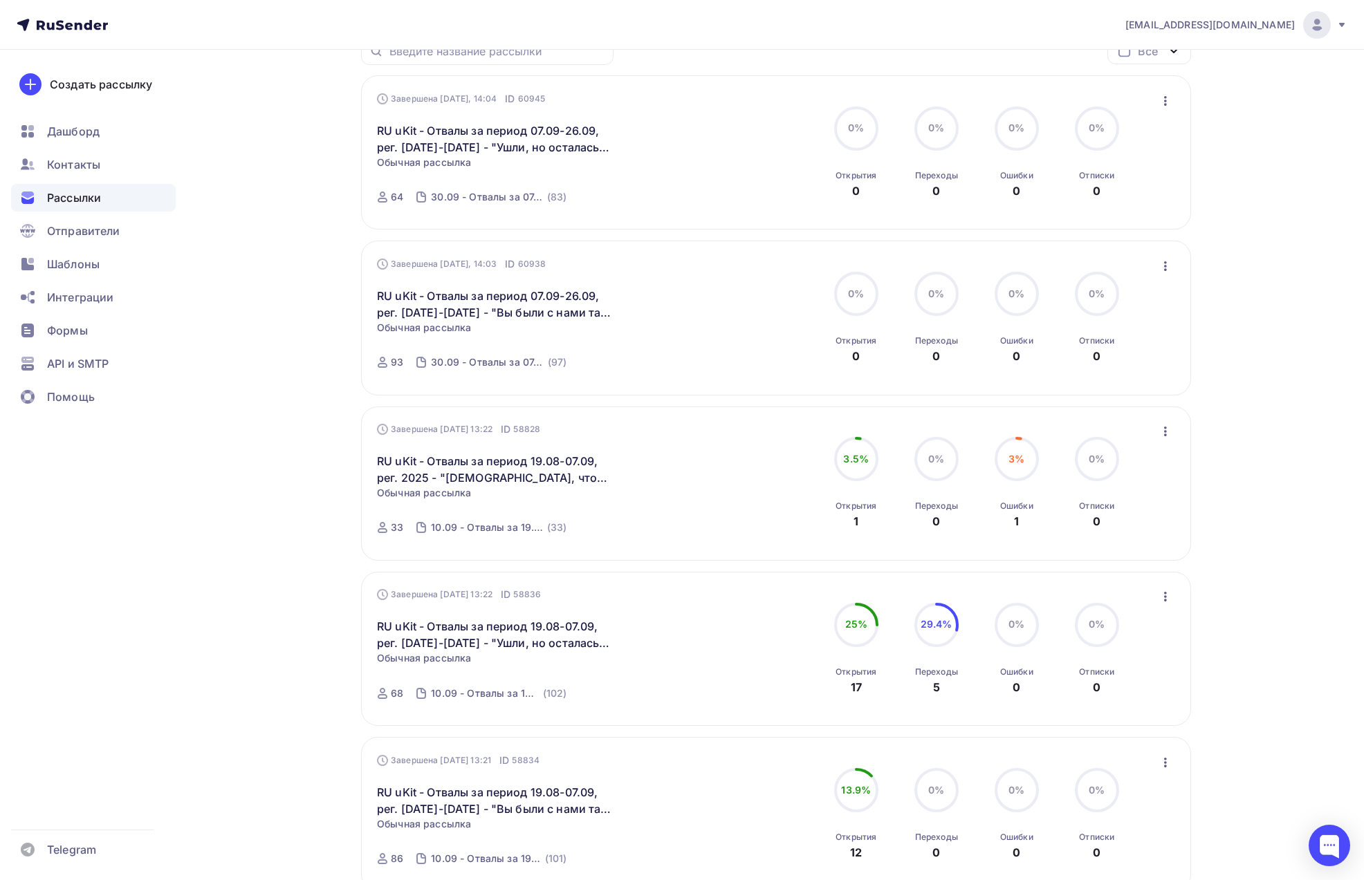
scroll to position [151, 0]
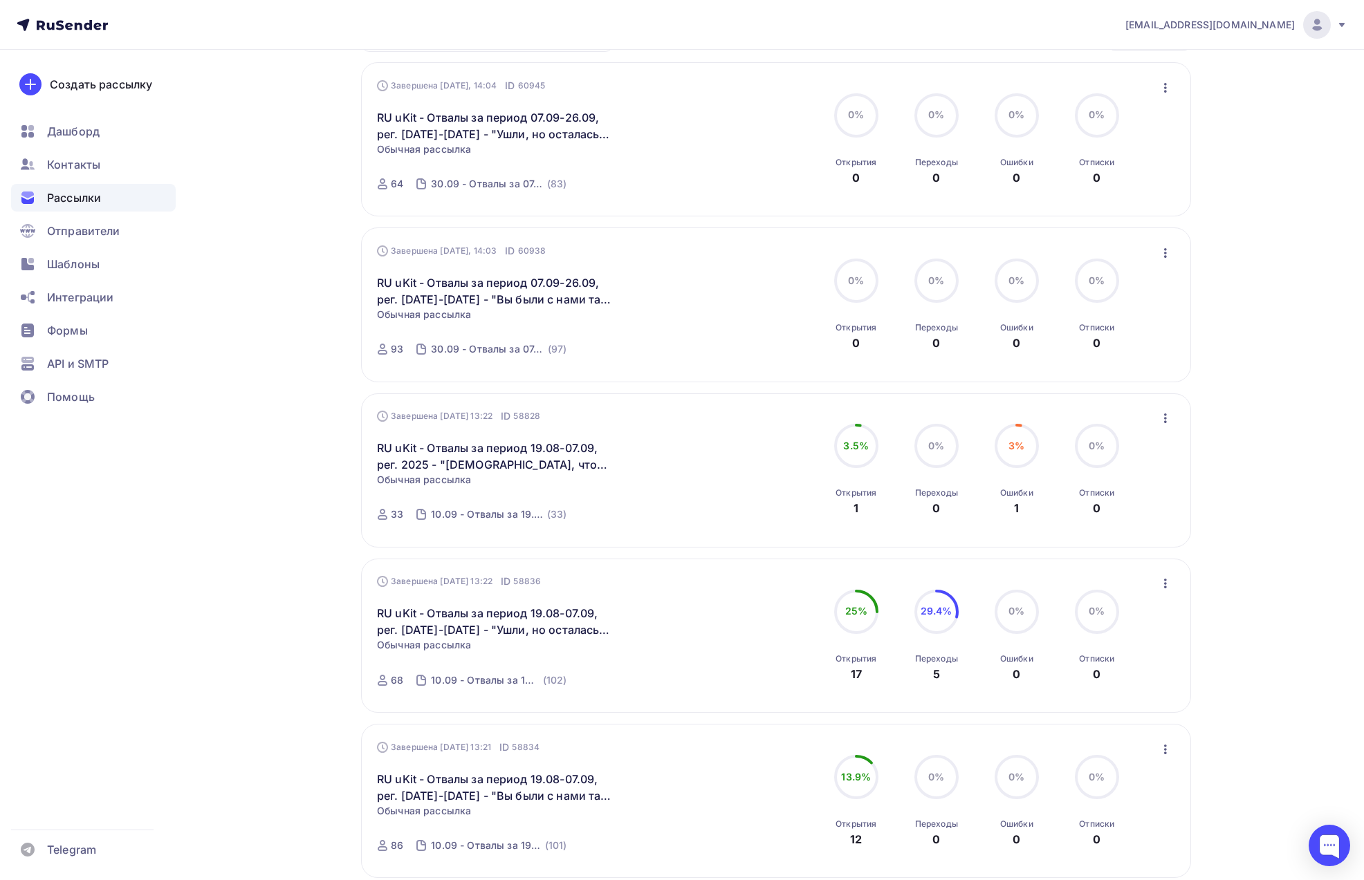
click at [1167, 417] on icon "button" at bounding box center [1165, 418] width 17 height 17
click at [1137, 510] on div "Копировать в новую" at bounding box center [1102, 509] width 142 height 17
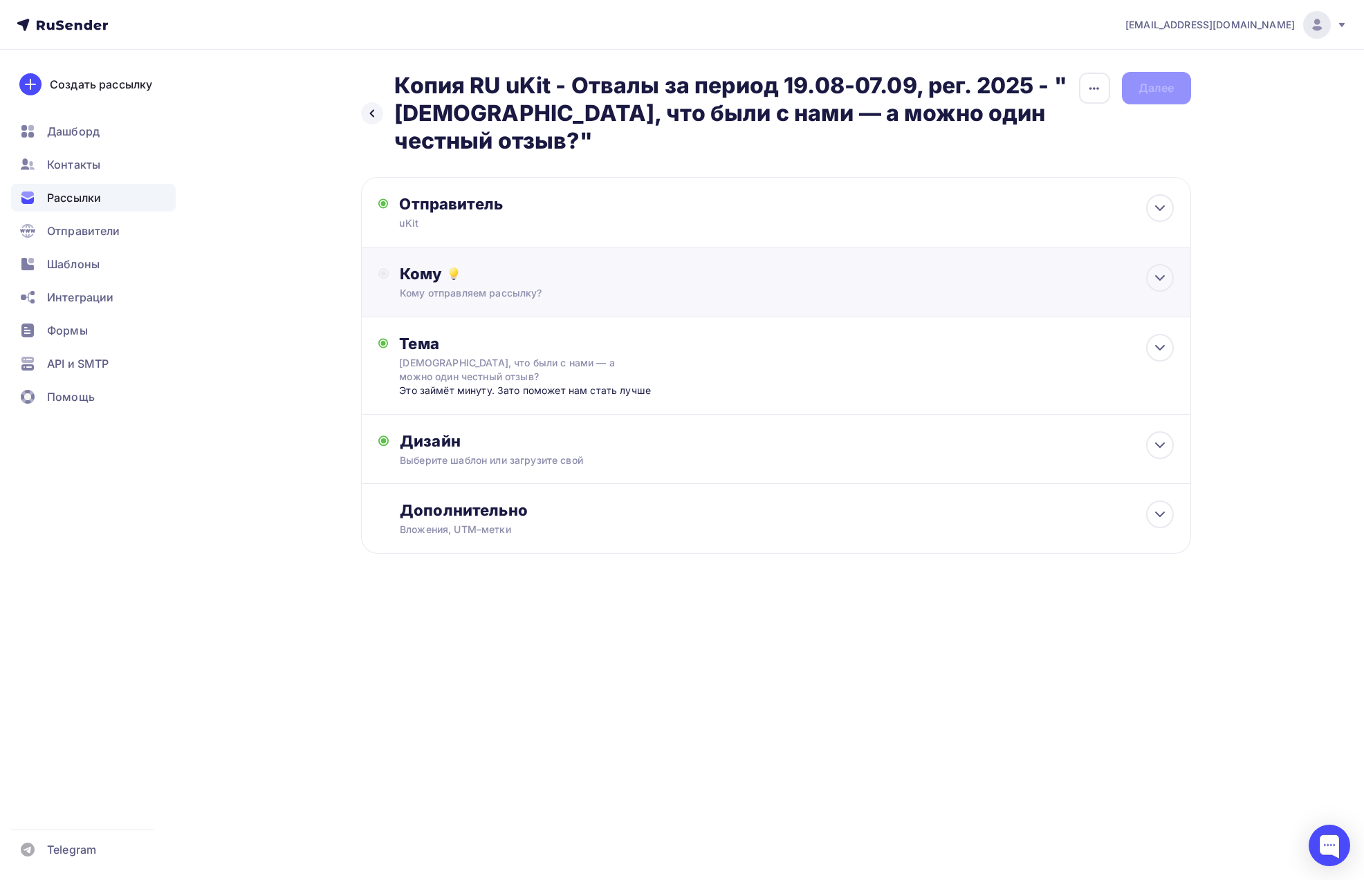
click at [508, 284] on div "Кому Кому отправляем рассылку? Списки получателей Выберите список Все списки id…" at bounding box center [786, 282] width 773 height 36
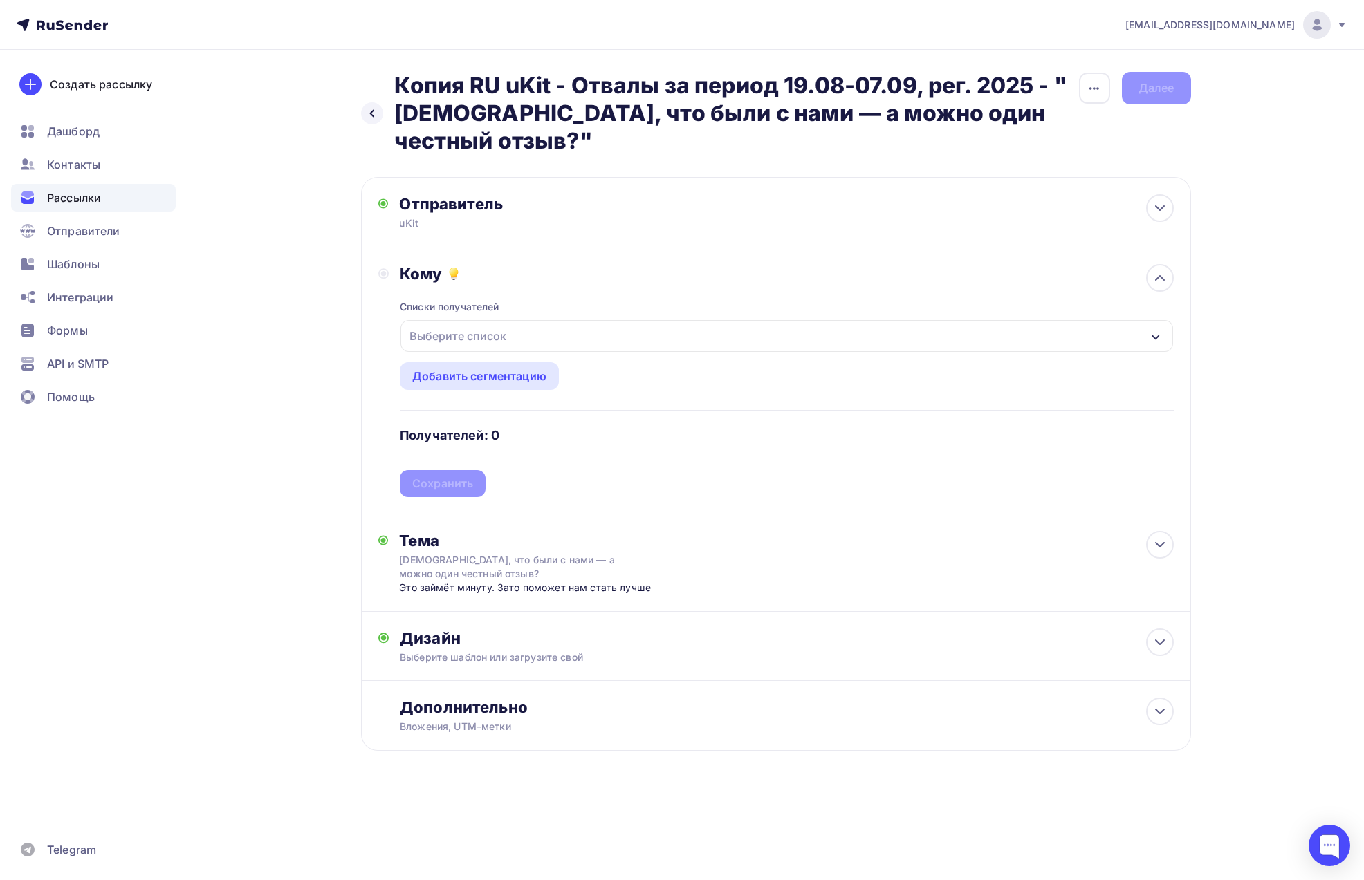
click at [512, 333] on div "Выберите список" at bounding box center [786, 336] width 772 height 32
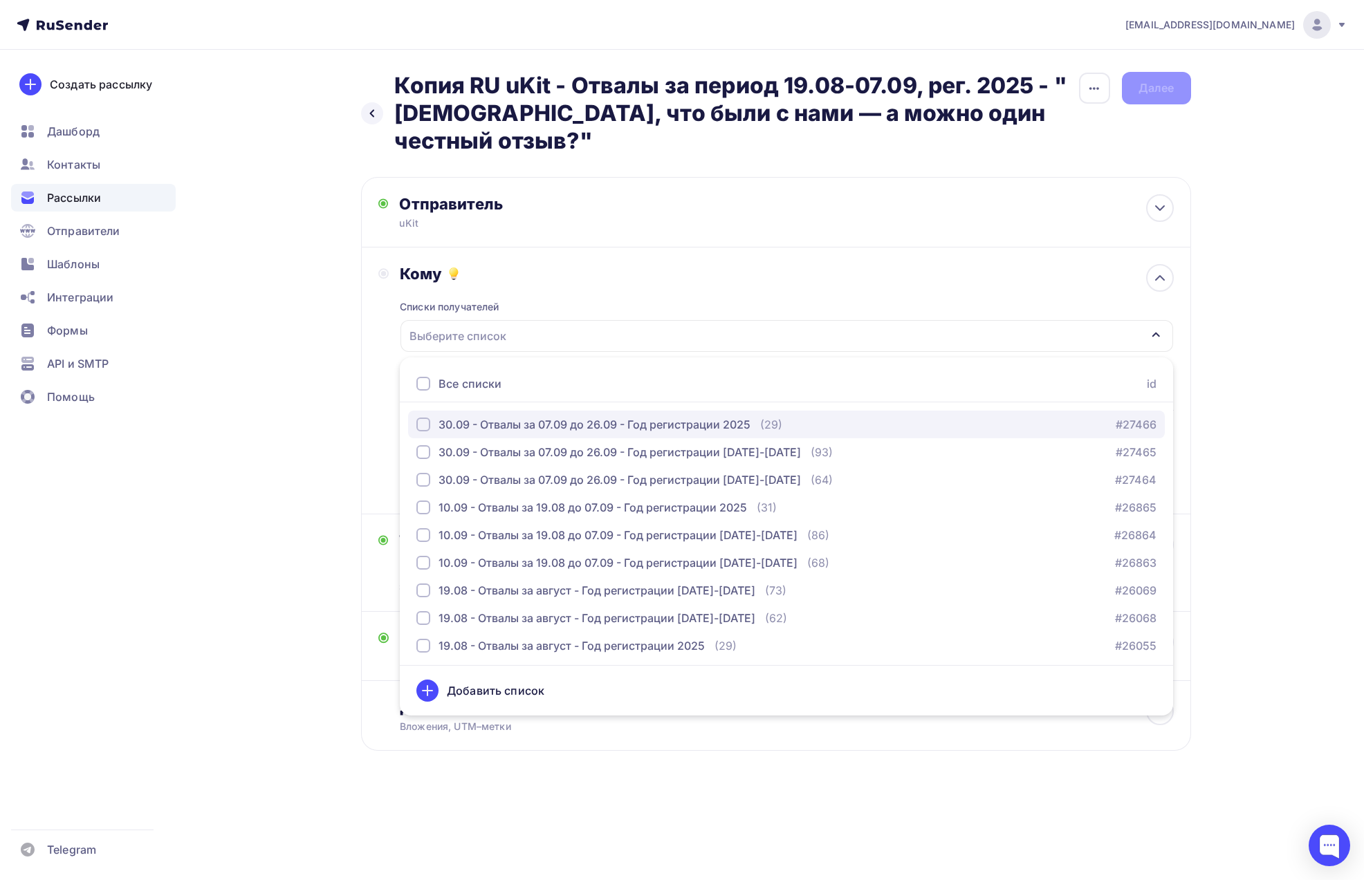
click at [420, 428] on div "button" at bounding box center [423, 425] width 14 height 14
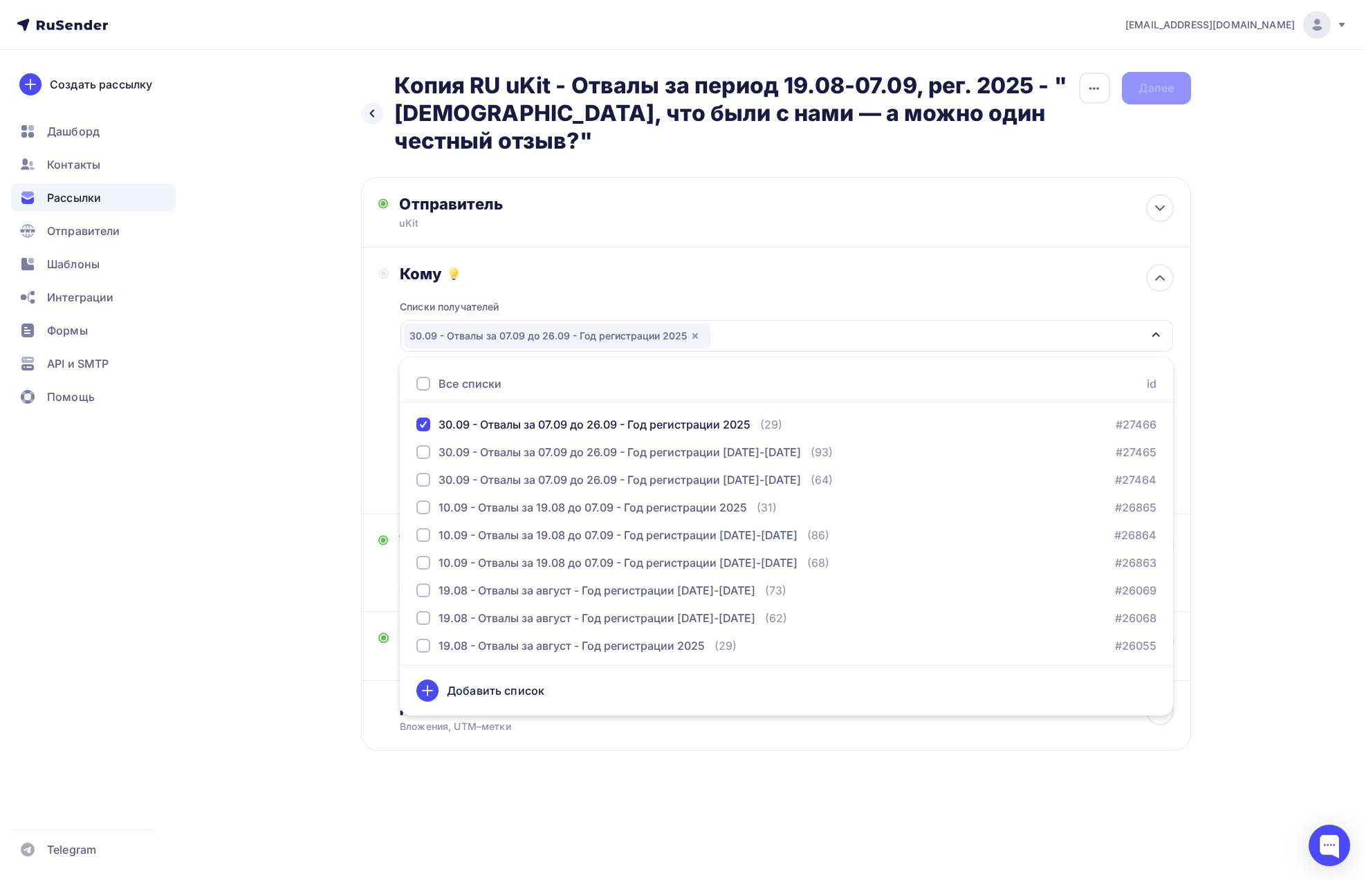
click at [355, 415] on div "Назад Копия RU uKit - Отвалы за период 19.08-07.09, рег. 2025 - "[DEMOGRAPHIC_D…" at bounding box center [681, 445] width 1133 height 790
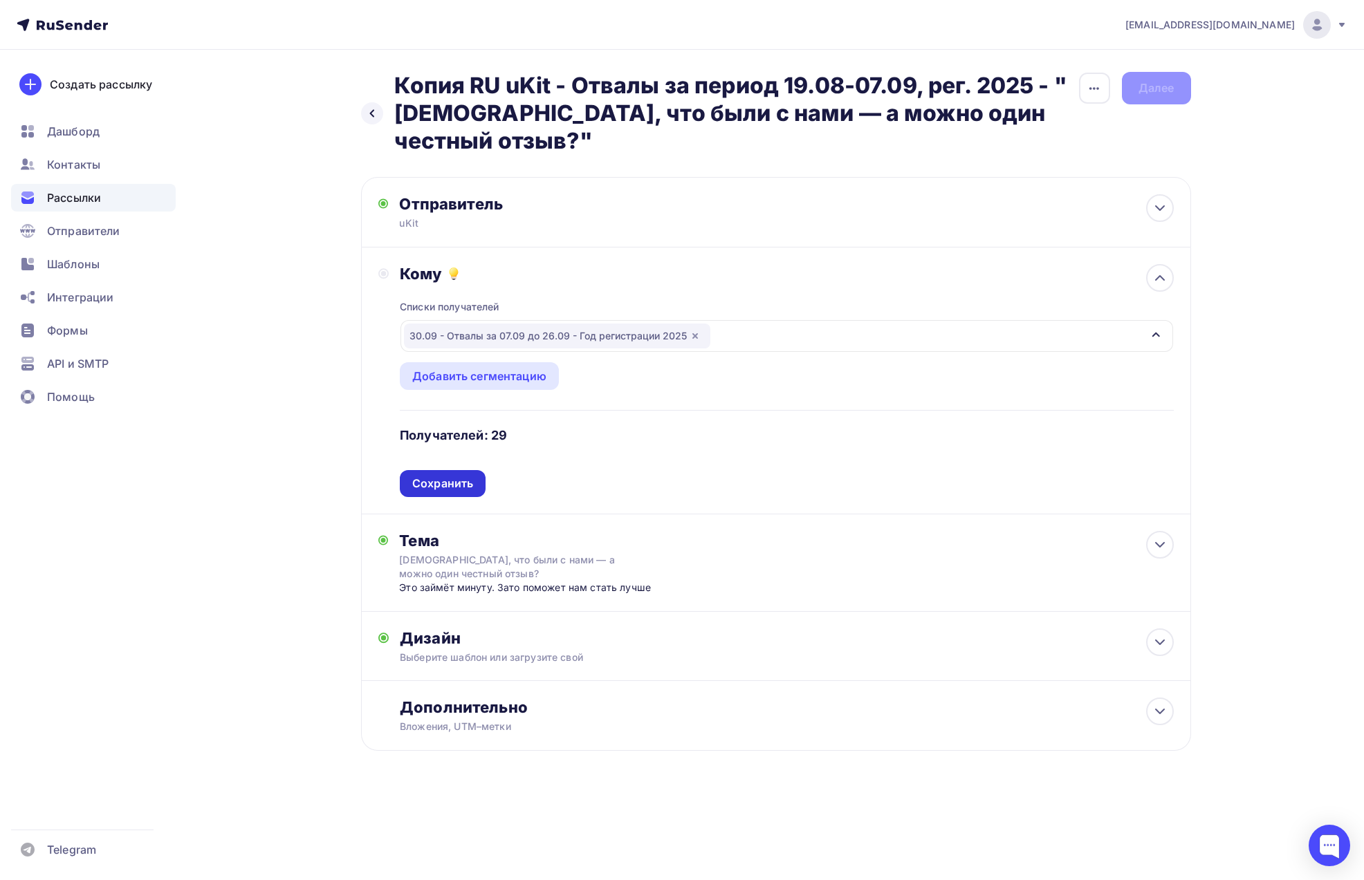
click at [447, 481] on div "Сохранить" at bounding box center [442, 484] width 61 height 16
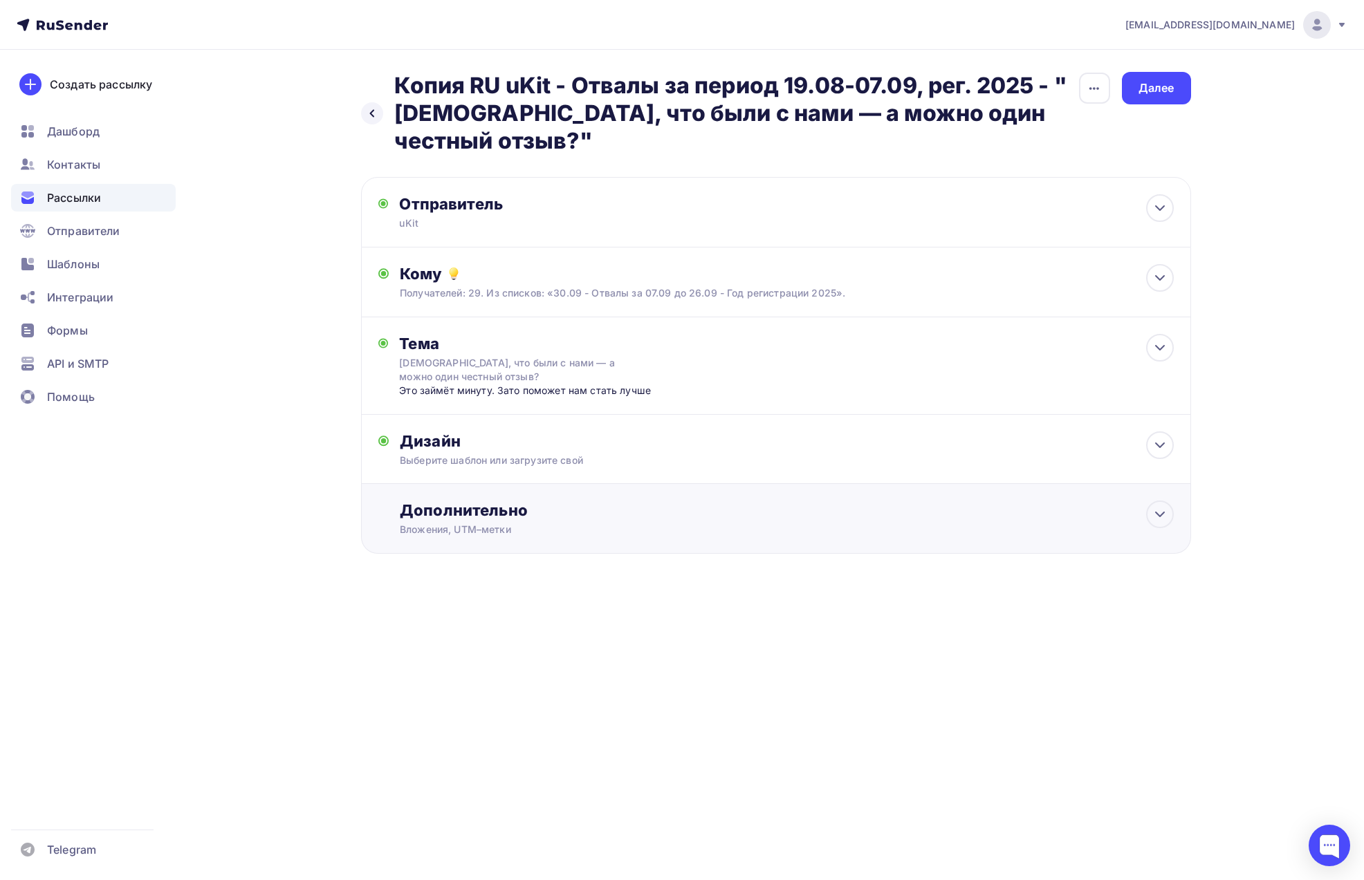
click at [544, 524] on div "Вложения, UTM–метки" at bounding box center [748, 530] width 696 height 14
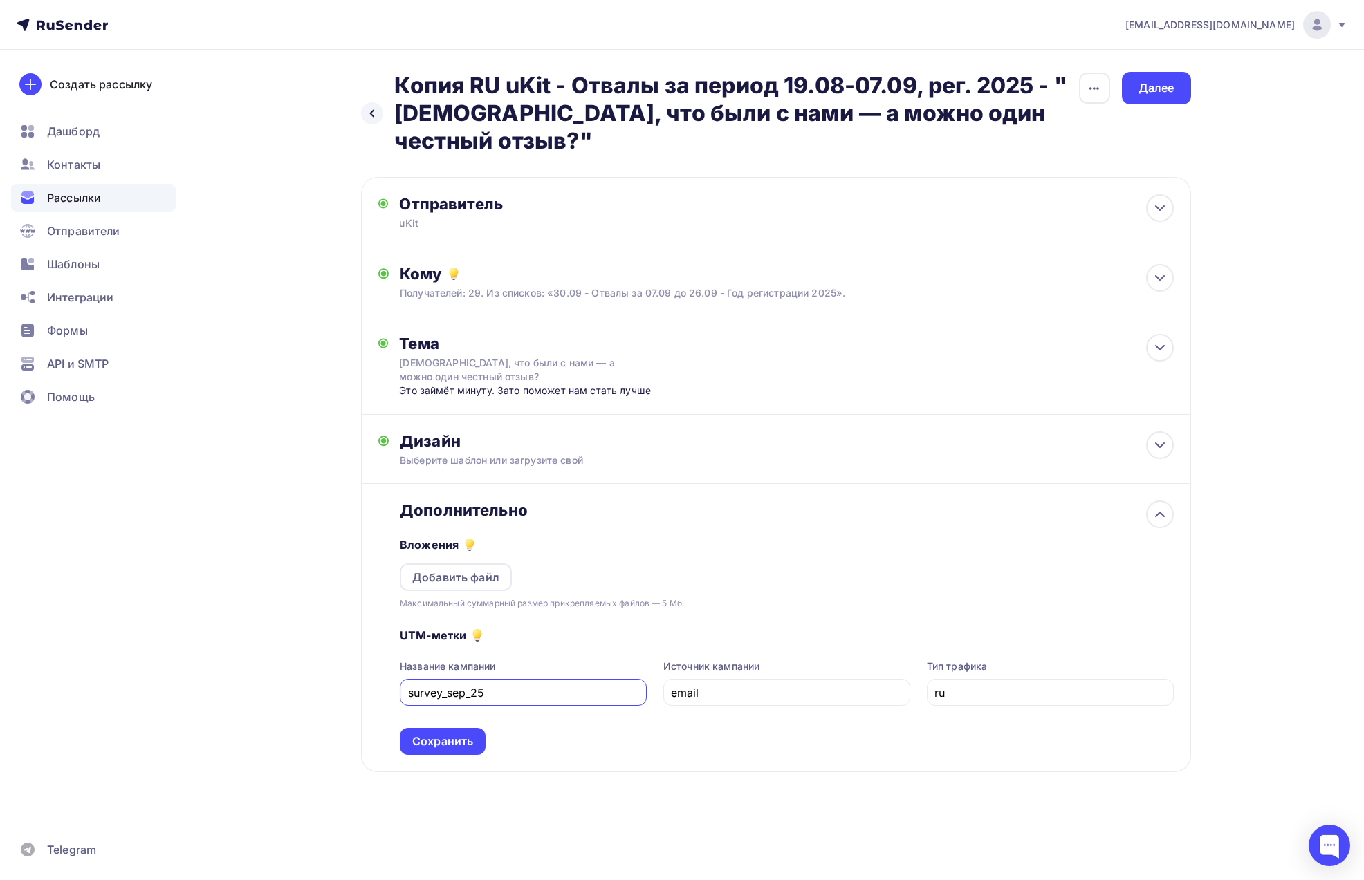
click at [446, 692] on input "survey_sep_25" at bounding box center [523, 693] width 231 height 17
type input "survey_30_sep_25"
click at [452, 741] on div "Сохранить" at bounding box center [442, 742] width 61 height 16
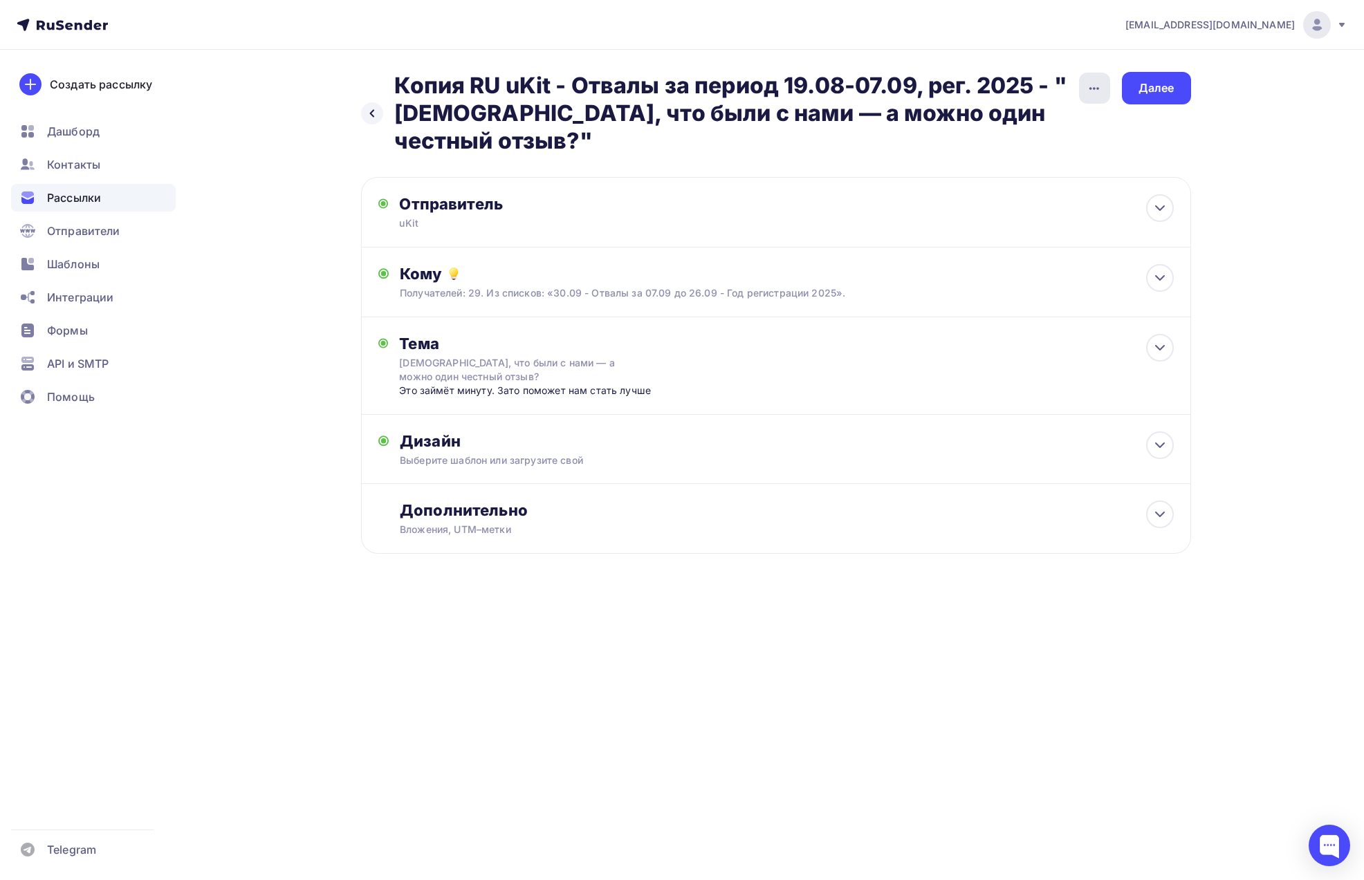
click at [1090, 84] on icon "button" at bounding box center [1094, 88] width 17 height 17
click at [1041, 160] on div "Переименовать рассылку" at bounding box center [1022, 159] width 172 height 17
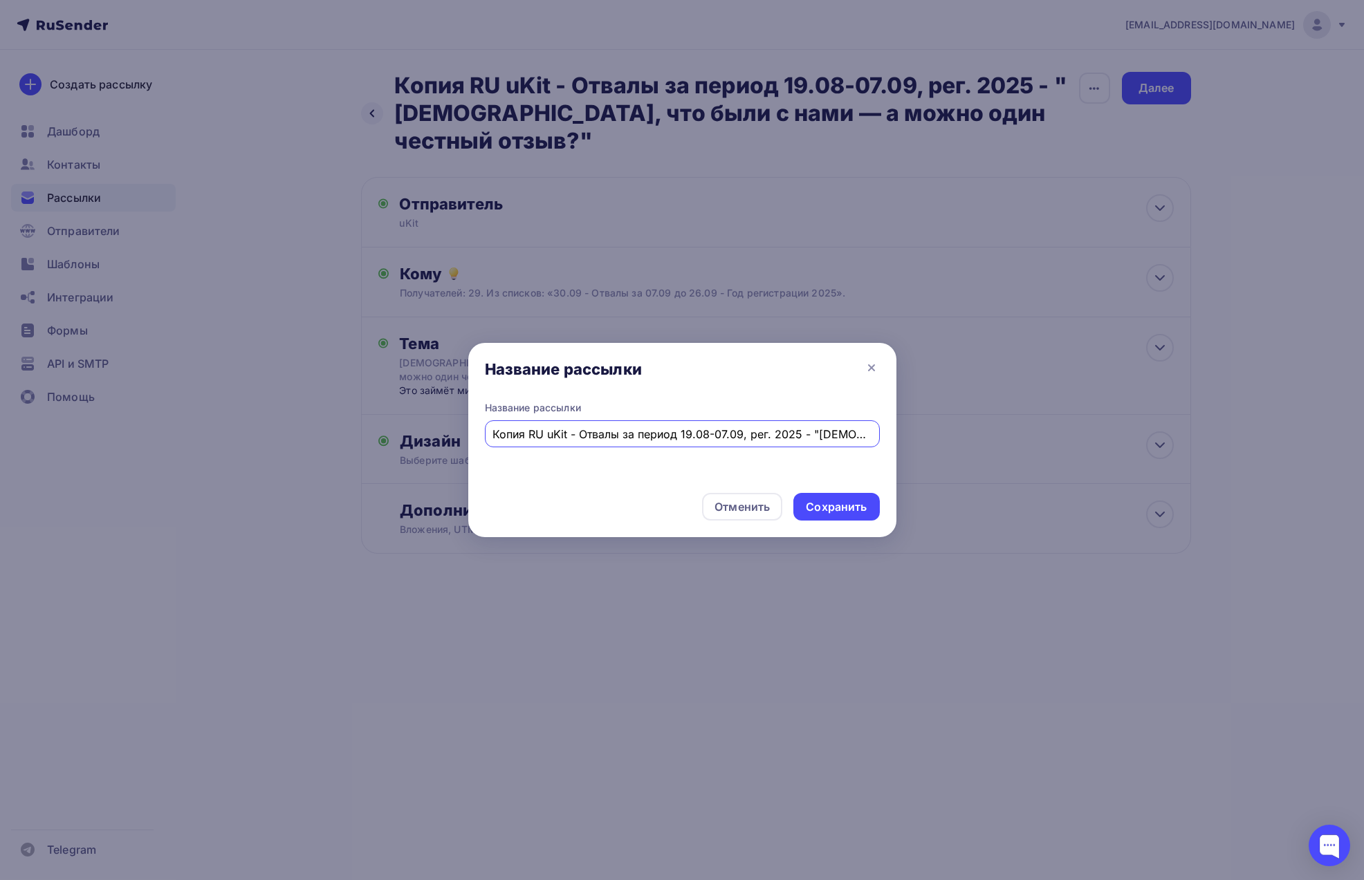
drag, startPoint x: 530, startPoint y: 433, endPoint x: 414, endPoint y: 438, distance: 115.6
click at [414, 438] on div "Название рассылки Название рассылки Копия RU uKit - Отвалы за период 19.08-07.0…" at bounding box center [682, 440] width 1364 height 880
click at [649, 432] on input "Копия RU uKit - Отвалы за период 19.08-07.09, рег. 2025 - "[DEMOGRAPHIC_DATA], …" at bounding box center [681, 434] width 379 height 17
drag, startPoint x: 681, startPoint y: 432, endPoint x: 739, endPoint y: 430, distance: 58.8
click at [739, 430] on input "Копия RU uKit - Отвалы за период 19.08-07.09, рег. 2025 - "[DEMOGRAPHIC_DATA], …" at bounding box center [681, 434] width 379 height 17
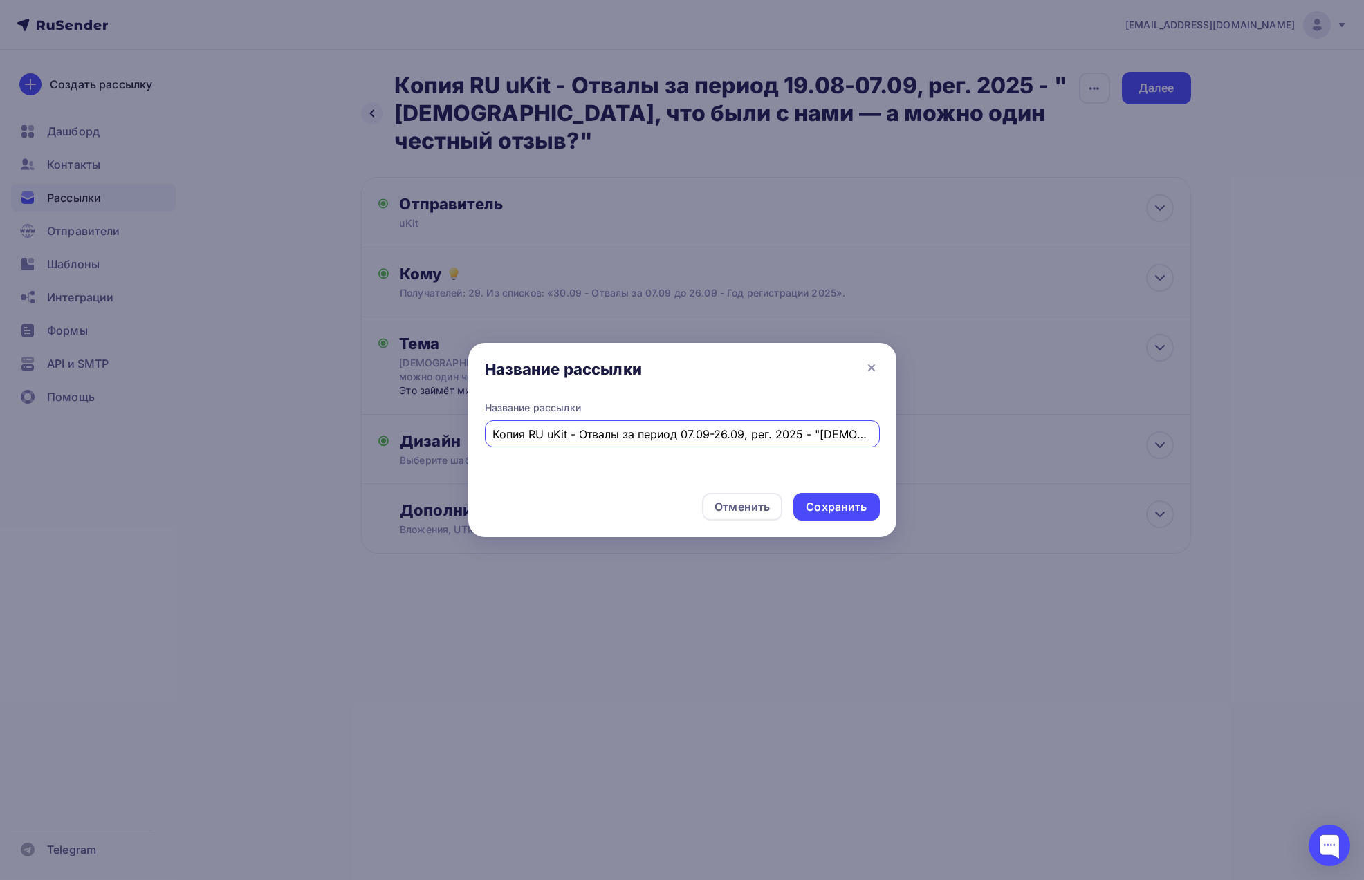
drag, startPoint x: 529, startPoint y: 435, endPoint x: 454, endPoint y: 434, distance: 75.4
click at [454, 434] on div "Название рассылки Название рассылки Копия RU uKit - Отвалы за период 07.09-26.0…" at bounding box center [682, 440] width 1364 height 880
type input "RU uKit - Отвалы за период 07.09-26.09, рег. 2025 - "[DEMOGRAPHIC_DATA], что бы…"
click at [828, 509] on div "Сохранить" at bounding box center [836, 507] width 61 height 16
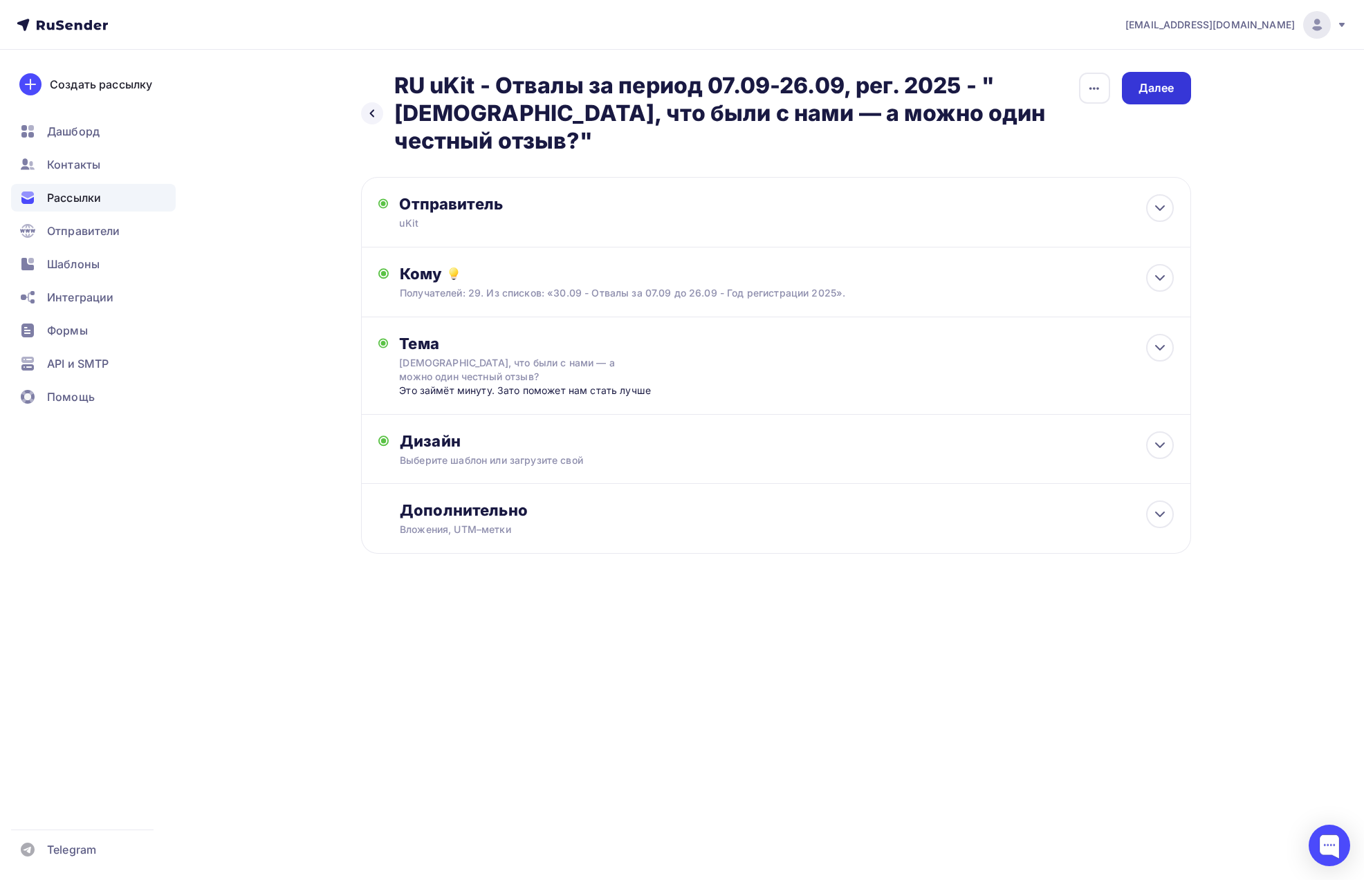
click at [1163, 84] on div "Далее" at bounding box center [1156, 88] width 36 height 16
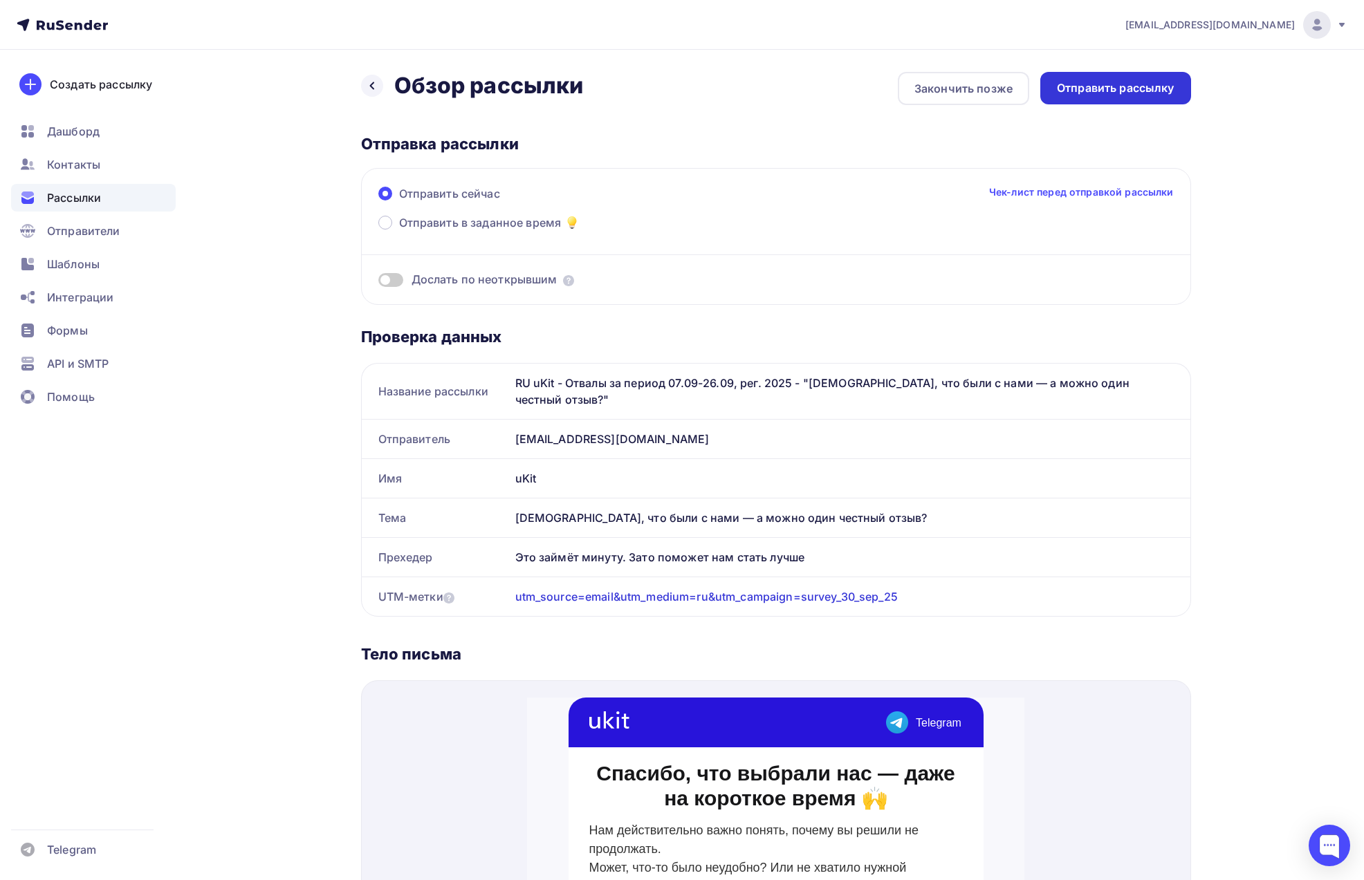
click at [1121, 87] on div "Отправить рассылку" at bounding box center [1116, 88] width 118 height 16
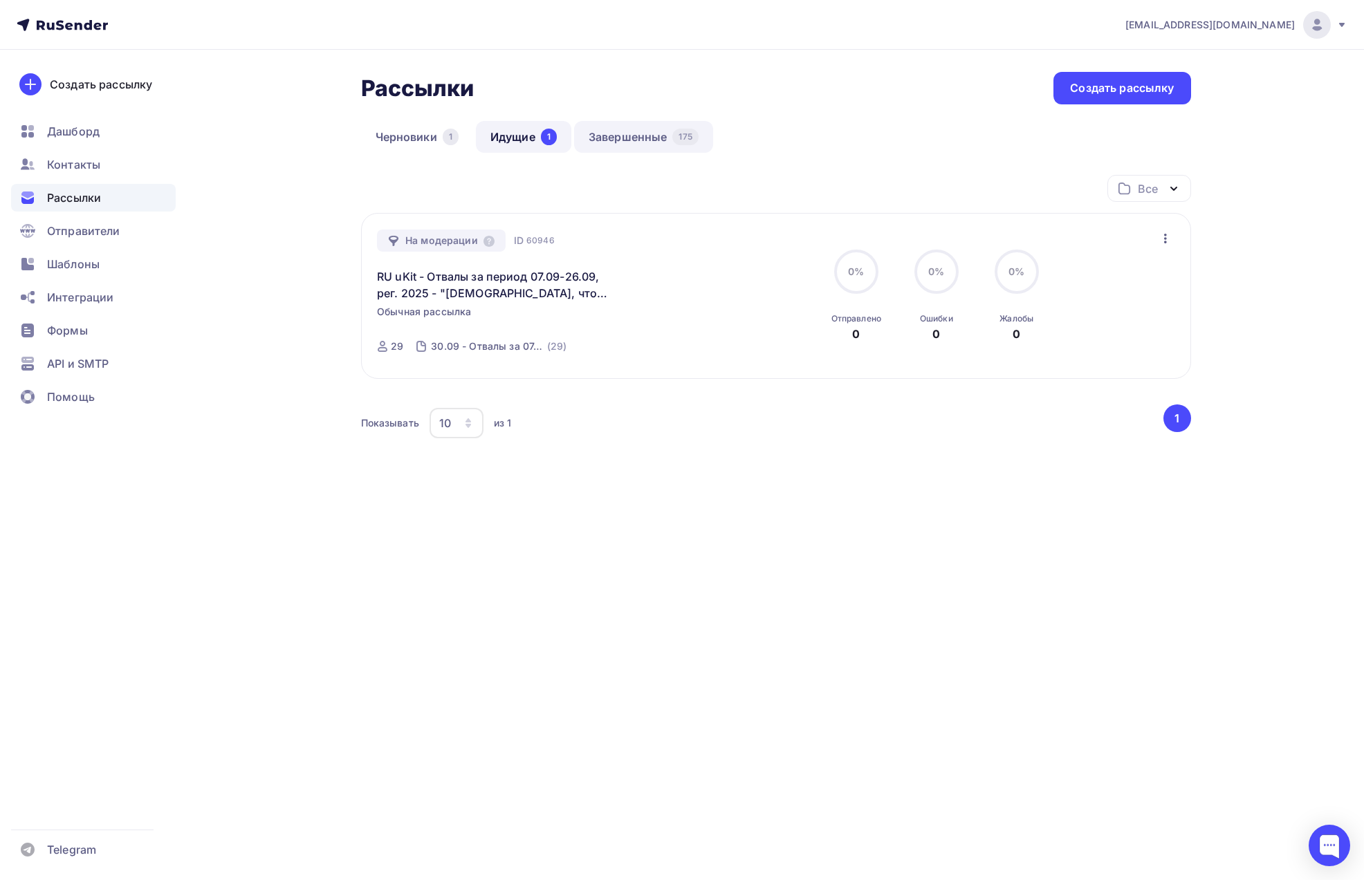
click at [627, 133] on link "Завершенные 175" at bounding box center [643, 137] width 139 height 32
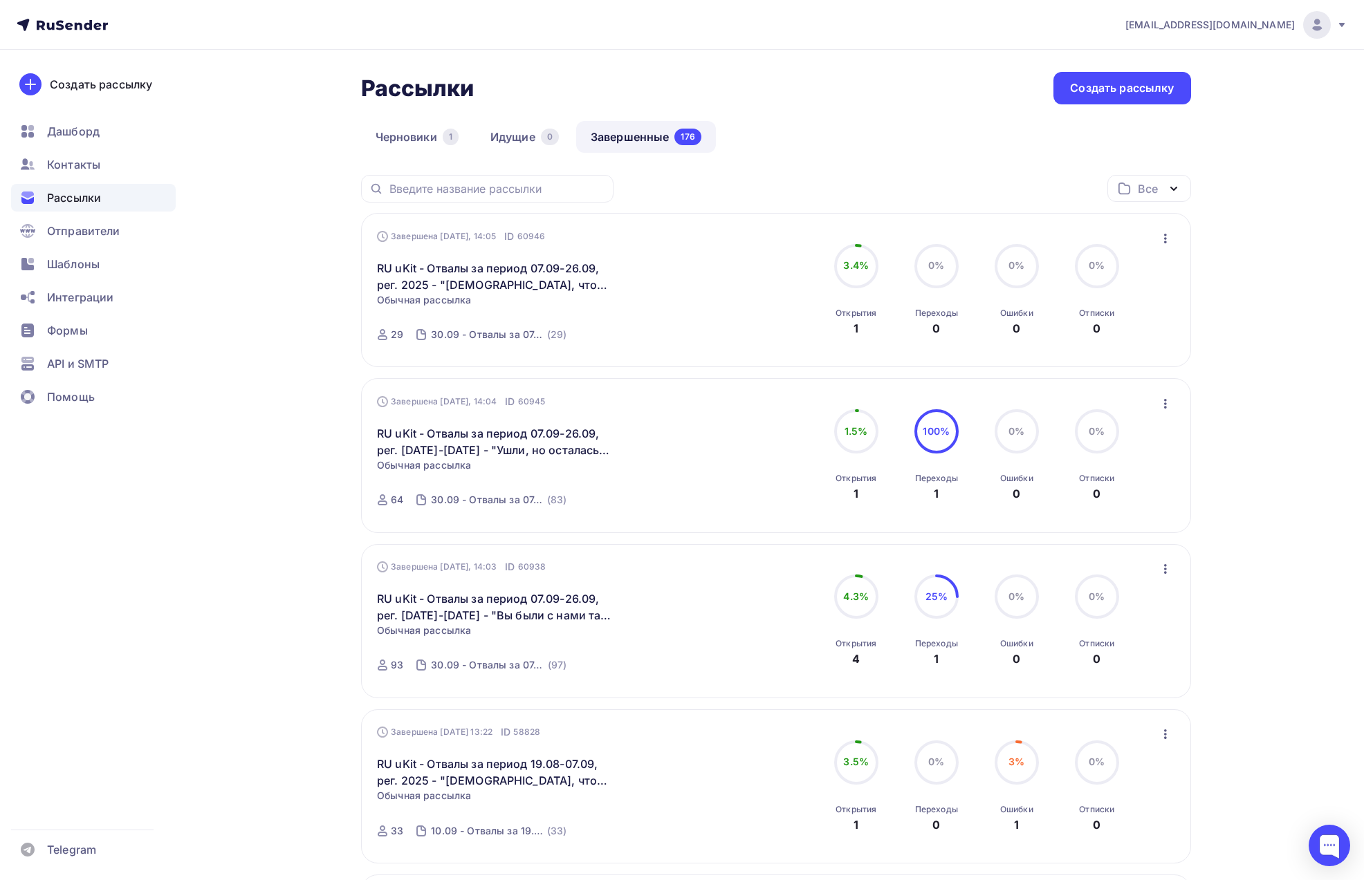
click at [757, 130] on div "Черновики 1 Идущие 0 Завершенные 176" at bounding box center [776, 148] width 830 height 54
